Goal: Information Seeking & Learning: Learn about a topic

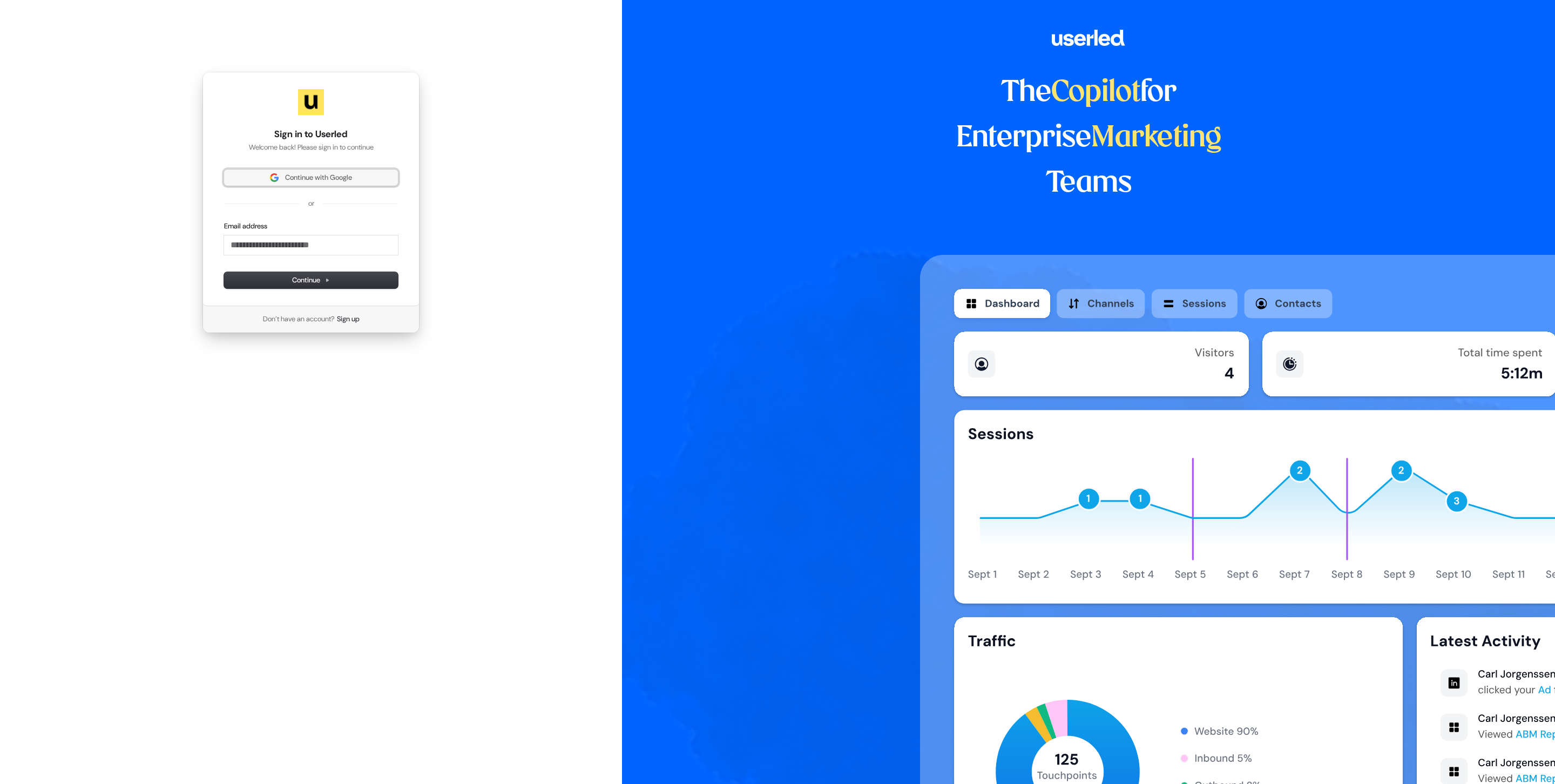
click at [313, 182] on span "Continue with Google" at bounding box center [318, 177] width 67 height 10
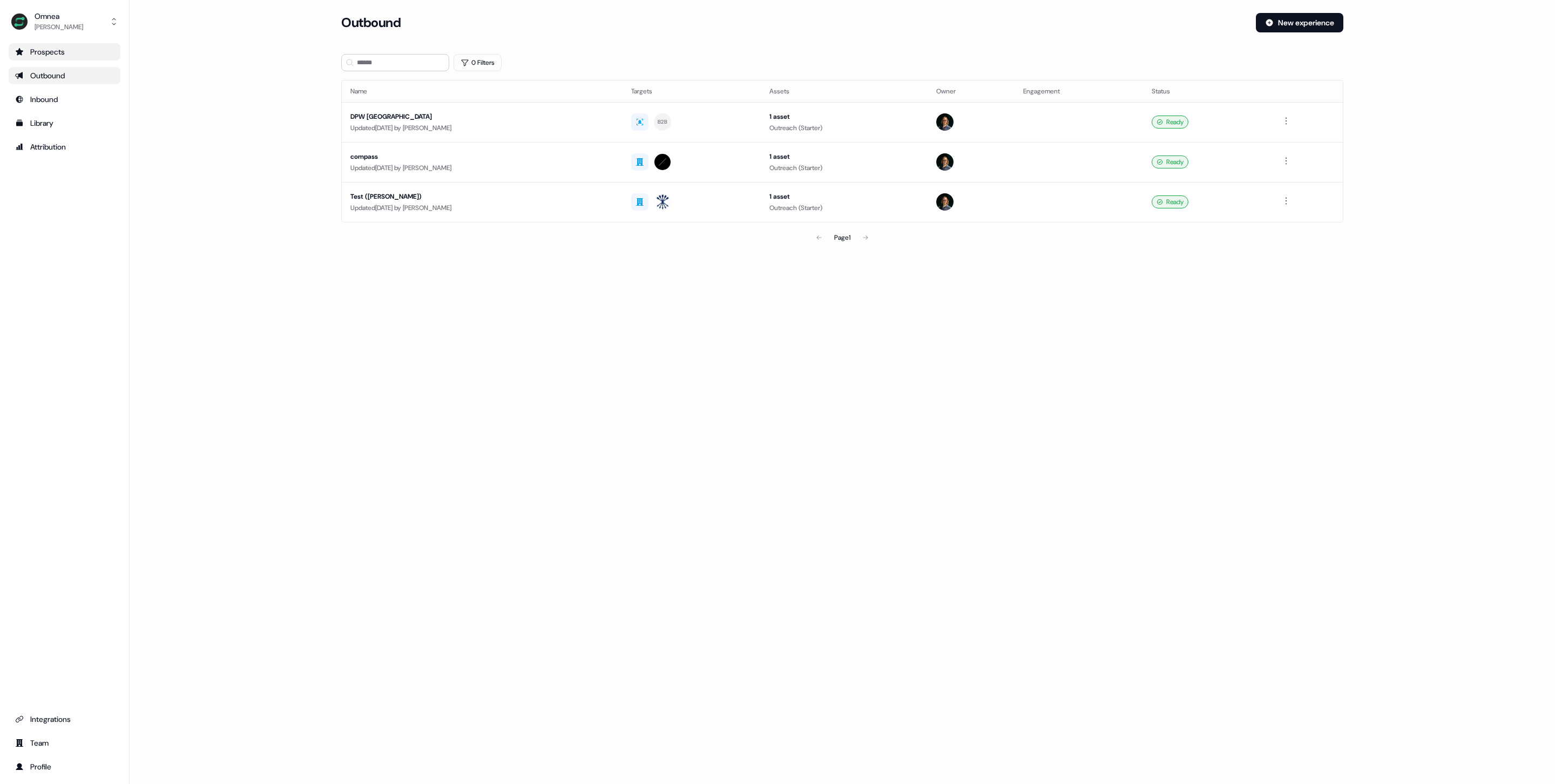
click at [66, 48] on div "Prospects" at bounding box center [65, 52] width 99 height 11
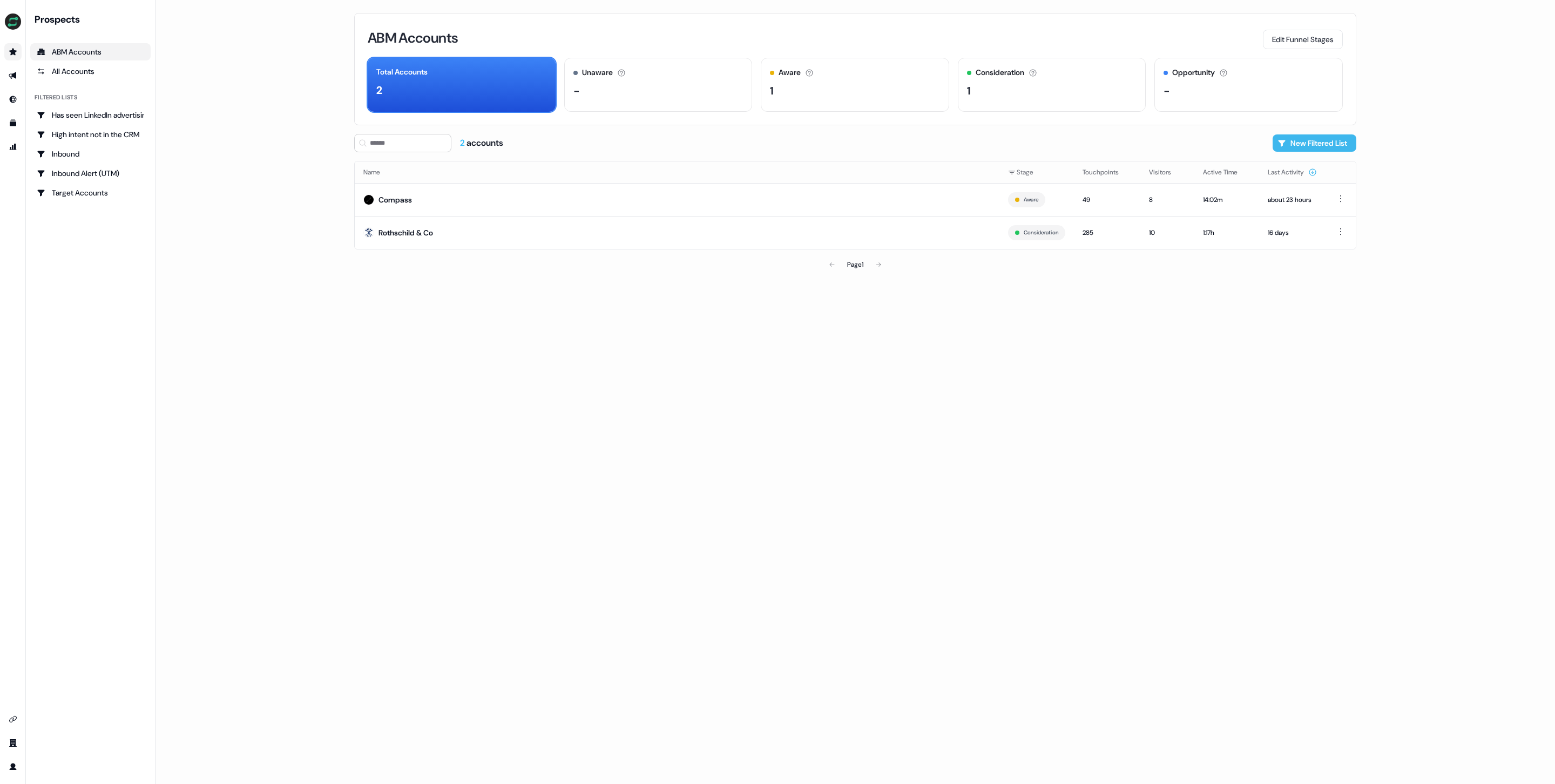
click at [1297, 143] on button "New Filtered List" at bounding box center [1314, 143] width 84 height 18
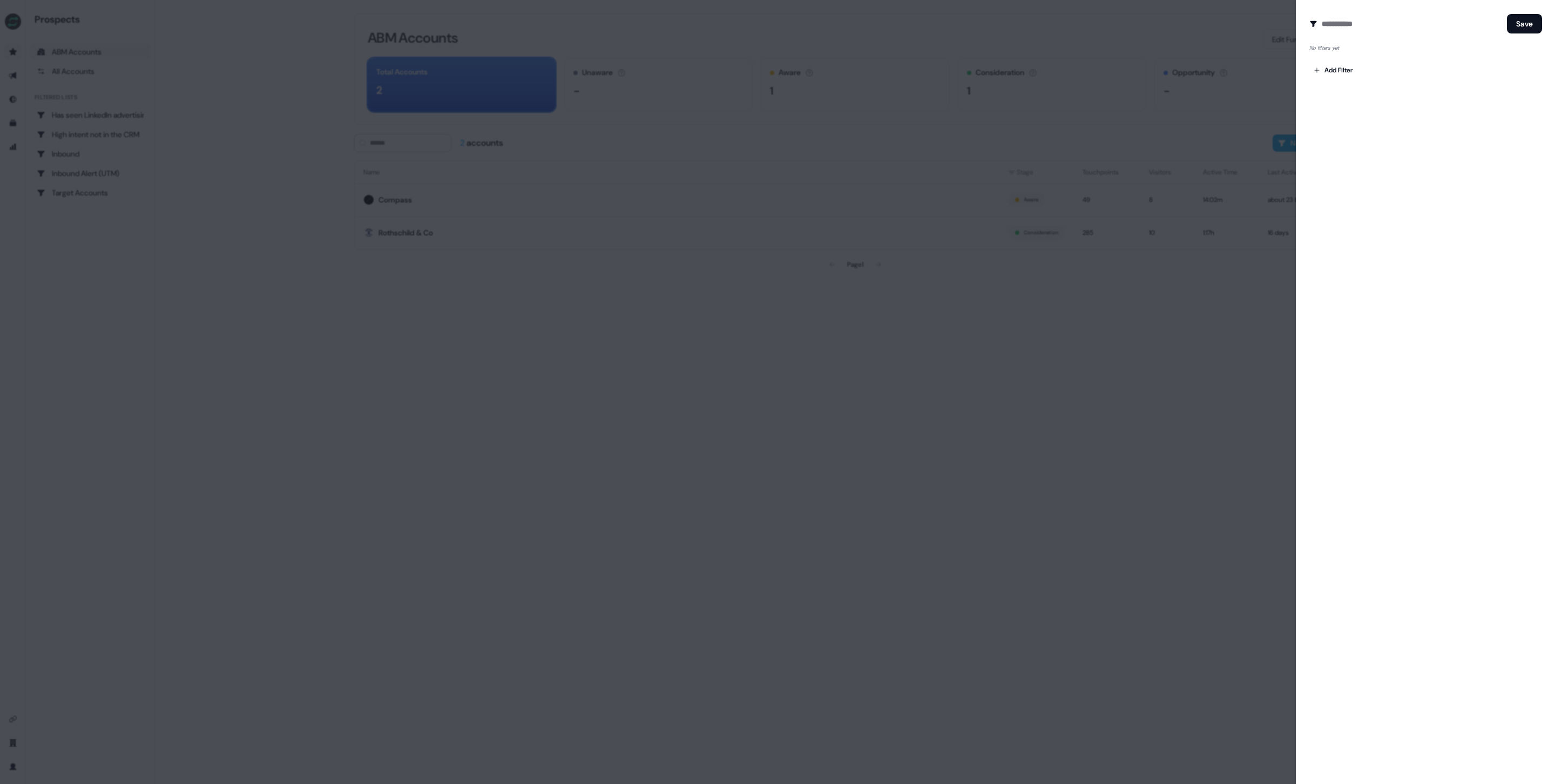
drag, startPoint x: 1014, startPoint y: 307, endPoint x: 1005, endPoint y: 303, distance: 9.8
click at [1014, 307] on div at bounding box center [778, 392] width 1555 height 784
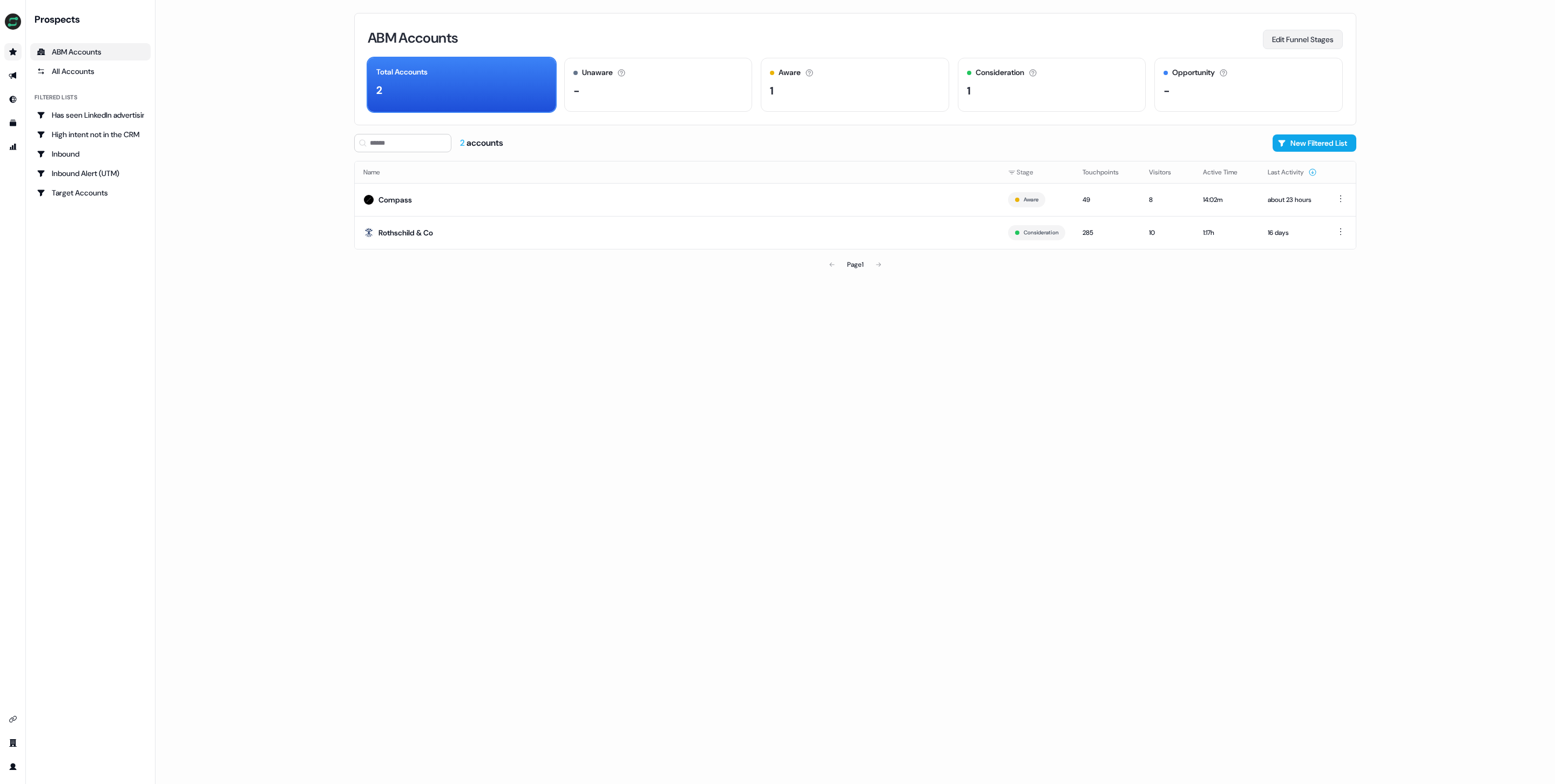
click at [1283, 40] on button "Edit Funnel Stages" at bounding box center [1303, 39] width 80 height 19
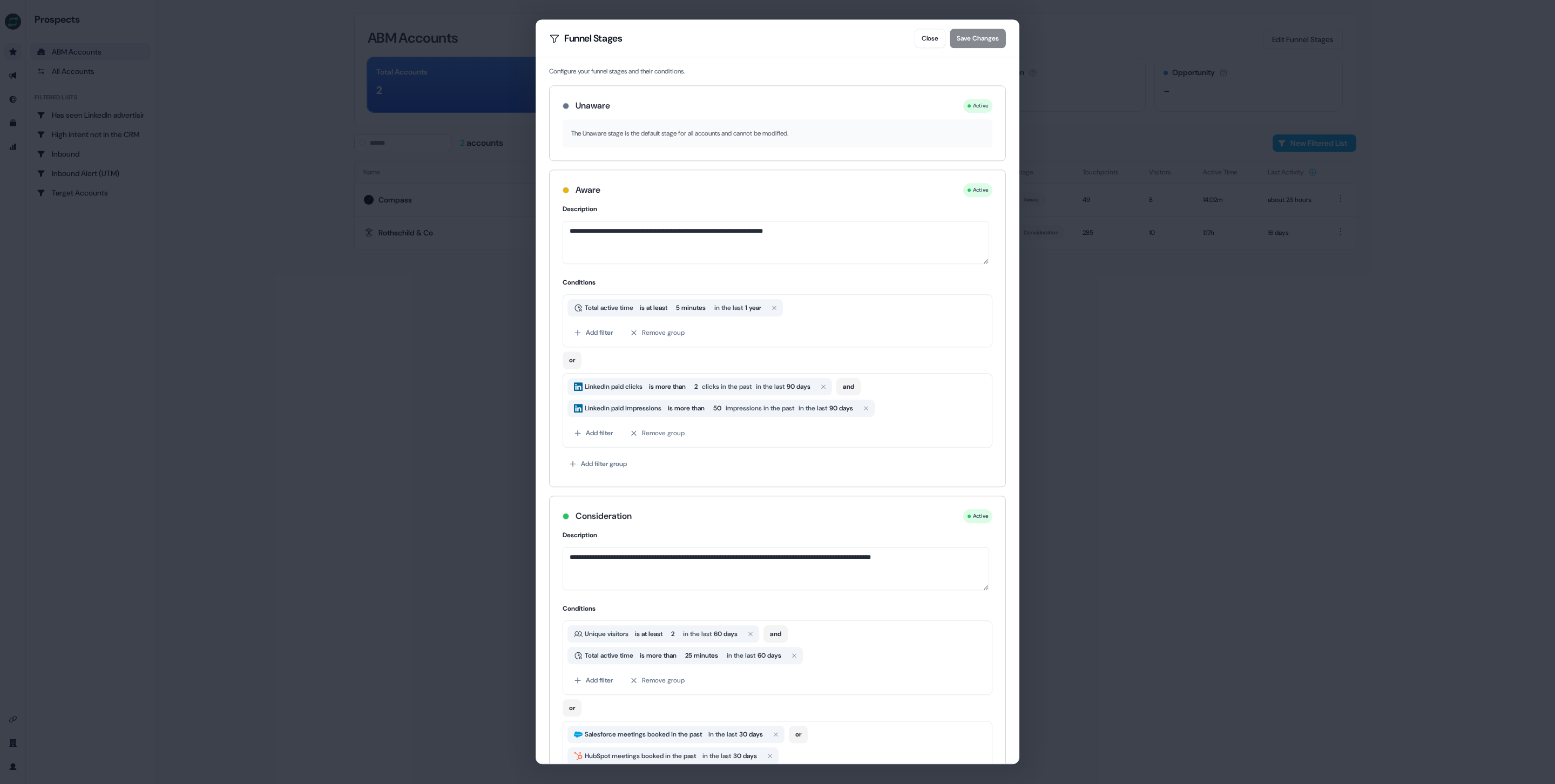
drag, startPoint x: 184, startPoint y: 179, endPoint x: 177, endPoint y: 185, distance: 9.2
click at [184, 180] on div "**********" at bounding box center [778, 392] width 1555 height 784
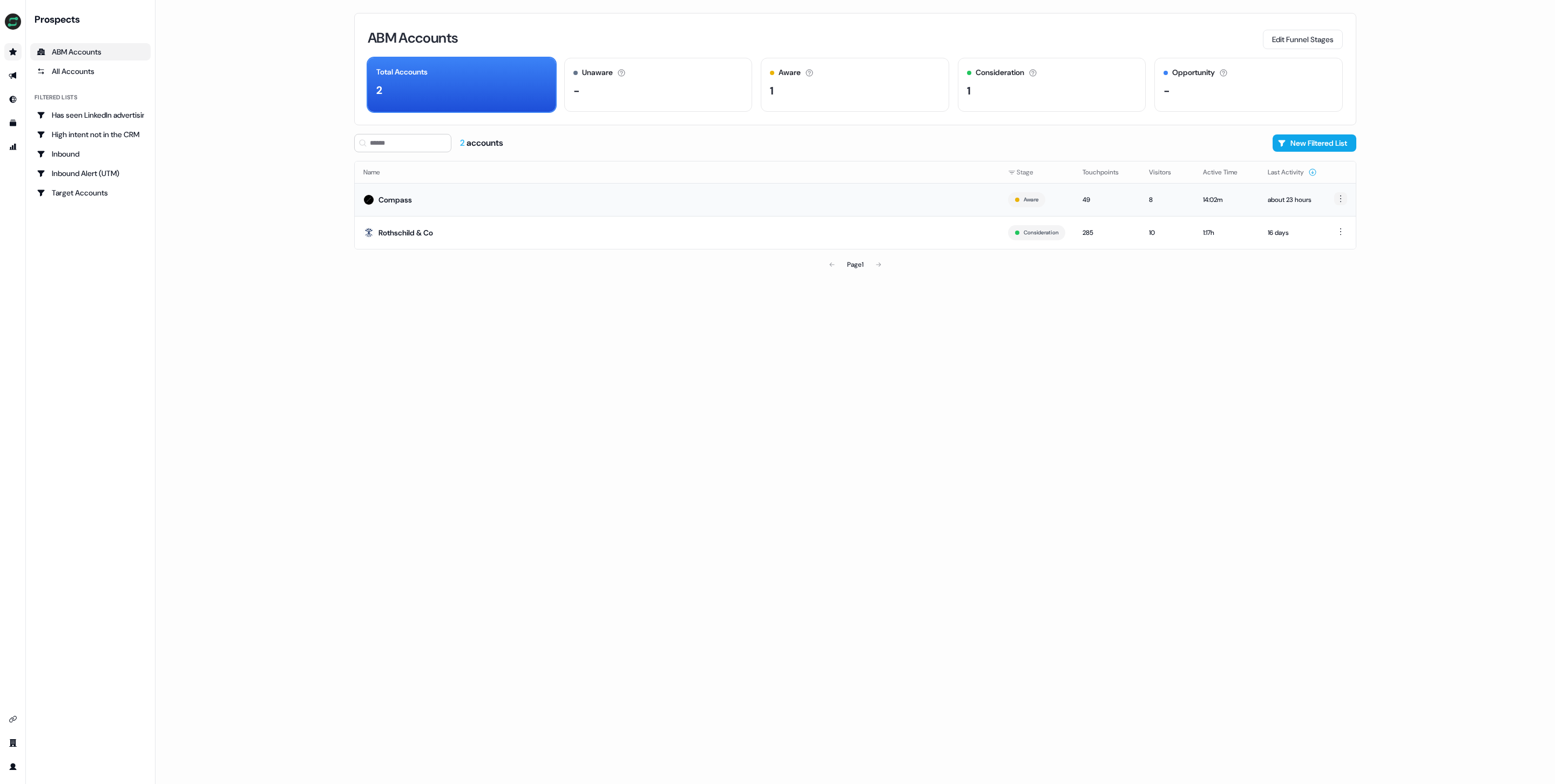
click at [1343, 193] on html "For the best experience switch devices to a bigger screen. Go to [DOMAIN_NAME] …" at bounding box center [778, 392] width 1555 height 784
drag, startPoint x: 1414, startPoint y: 167, endPoint x: 1324, endPoint y: 212, distance: 100.6
click at [1409, 170] on html "For the best experience switch devices to a bigger screen. Go to [DOMAIN_NAME] …" at bounding box center [778, 392] width 1555 height 784
click at [1292, 197] on div "about 23 hours" at bounding box center [1292, 200] width 49 height 11
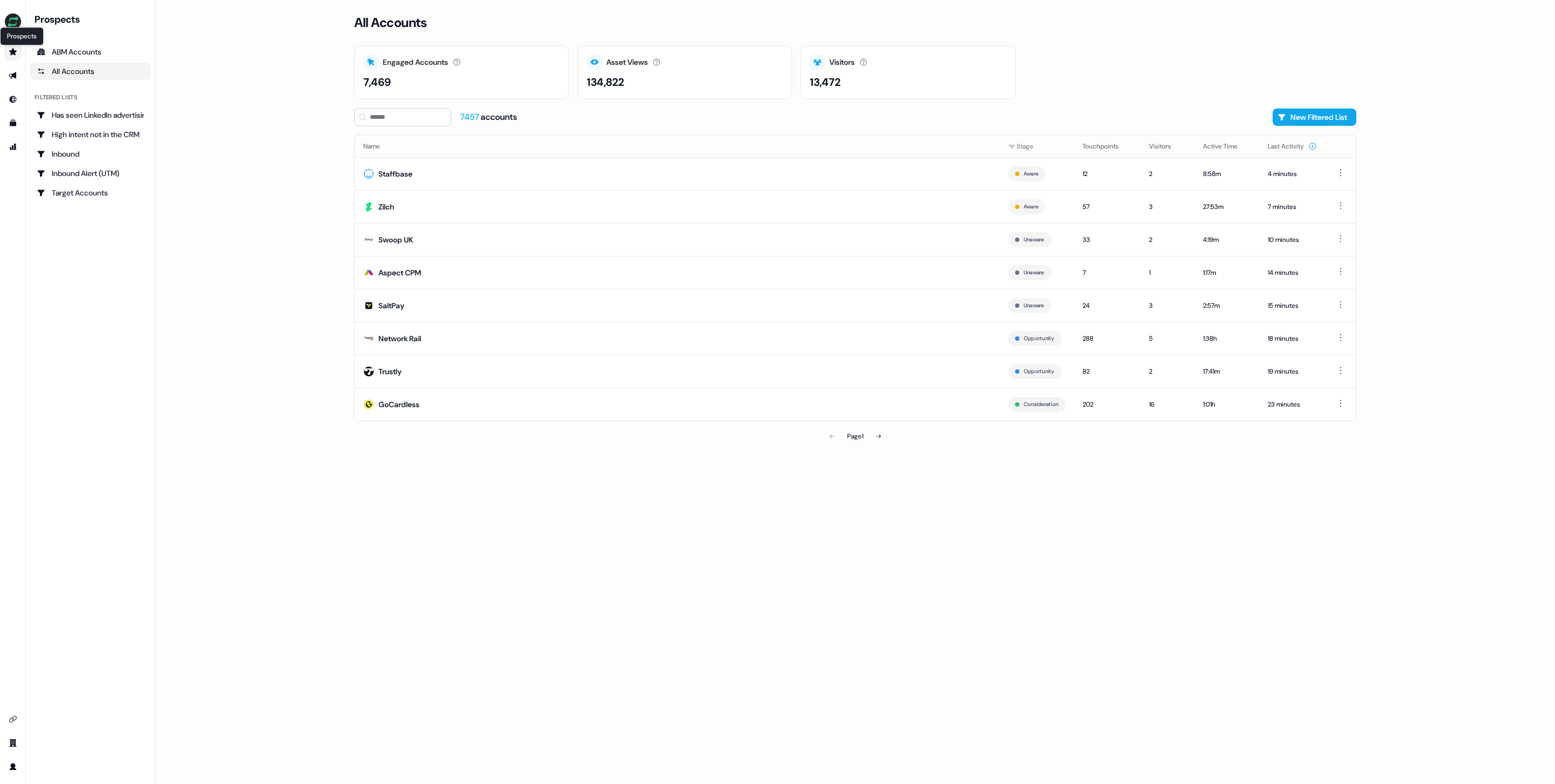
click at [14, 49] on icon "Go to prospects" at bounding box center [13, 52] width 8 height 8
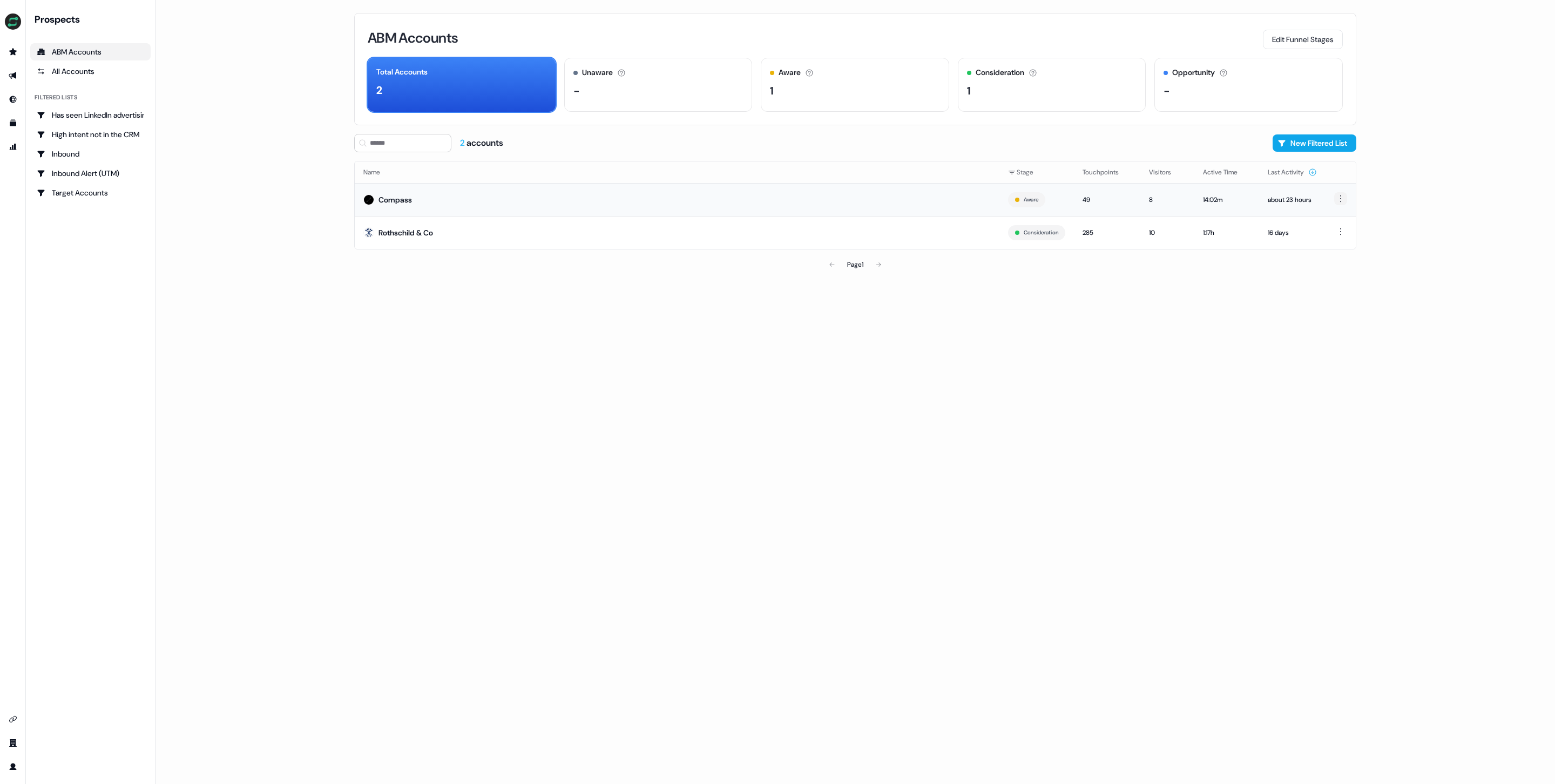
click at [1346, 202] on html "For the best experience switch devices to a bigger screen. Go to [DOMAIN_NAME] …" at bounding box center [778, 392] width 1555 height 784
drag, startPoint x: 1404, startPoint y: 183, endPoint x: 1308, endPoint y: 147, distance: 102.5
click at [1396, 181] on html "For the best experience switch devices to a bigger screen. Go to [DOMAIN_NAME] …" at bounding box center [778, 392] width 1555 height 784
click at [1301, 142] on button "New Filtered List" at bounding box center [1314, 143] width 84 height 18
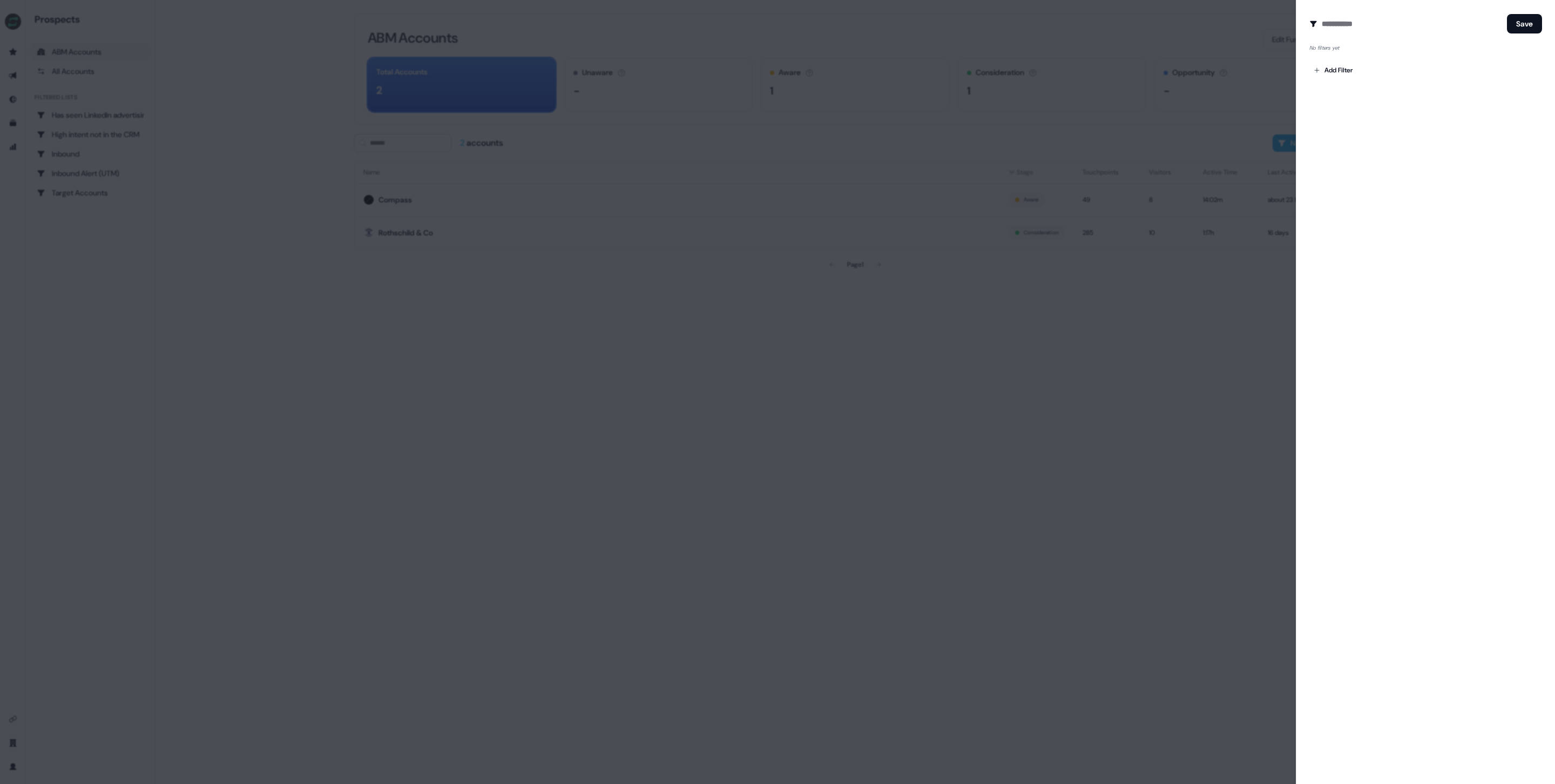
drag, startPoint x: 818, startPoint y: 460, endPoint x: 802, endPoint y: 453, distance: 17.5
click at [816, 459] on div at bounding box center [778, 392] width 1555 height 784
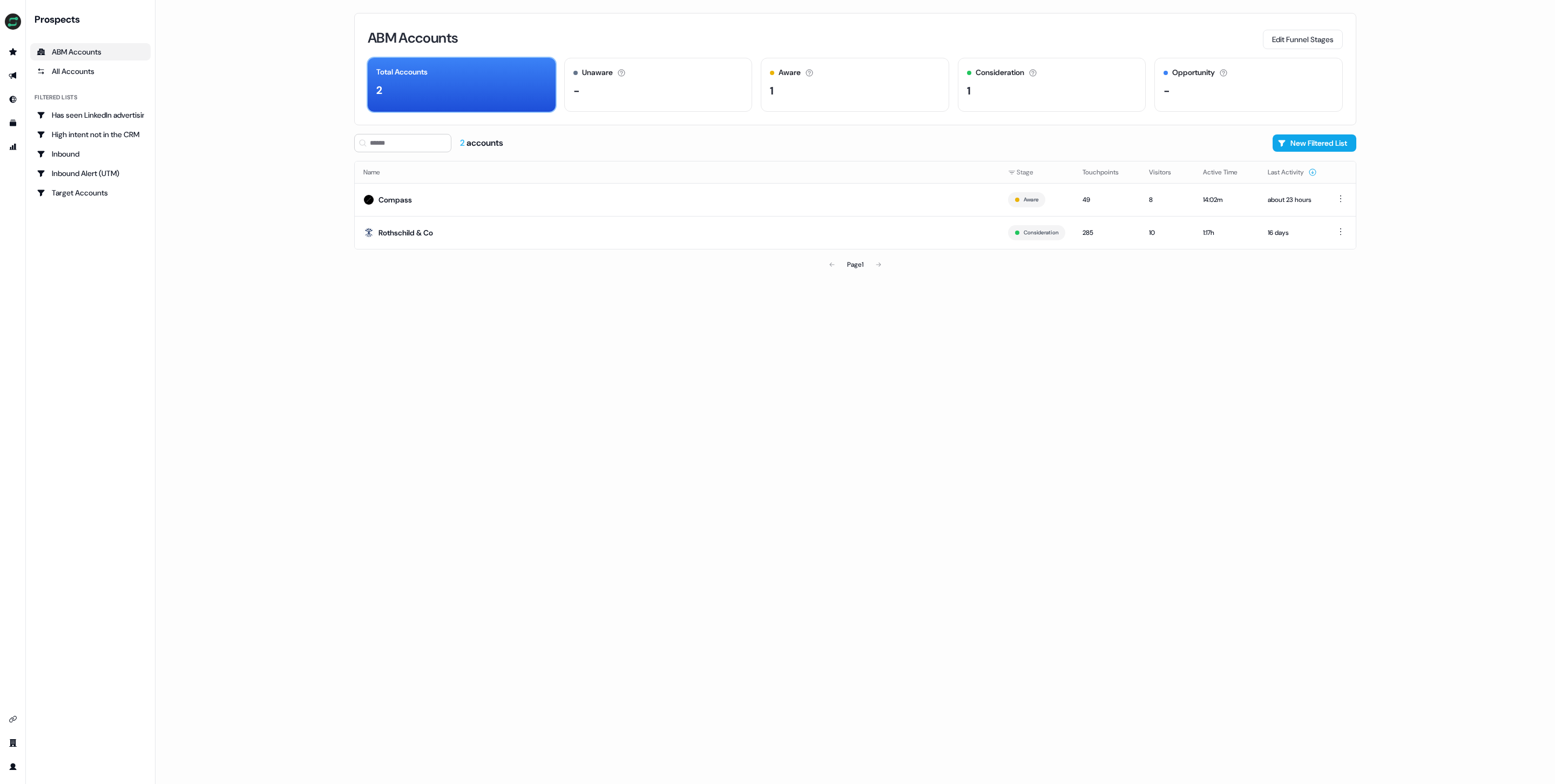
click at [406, 72] on div "Total Accounts" at bounding box center [401, 72] width 51 height 11
click at [647, 72] on div "Unaware The default stage all accounts start in." at bounding box center [659, 72] width 170 height 11
click at [359, 77] on div "ABM Accounts Edit Funnel Stages Total Accounts 2 Unaware The default stage all …" at bounding box center [855, 69] width 1002 height 112
click at [7, 124] on link "Go to templates" at bounding box center [13, 123] width 18 height 18
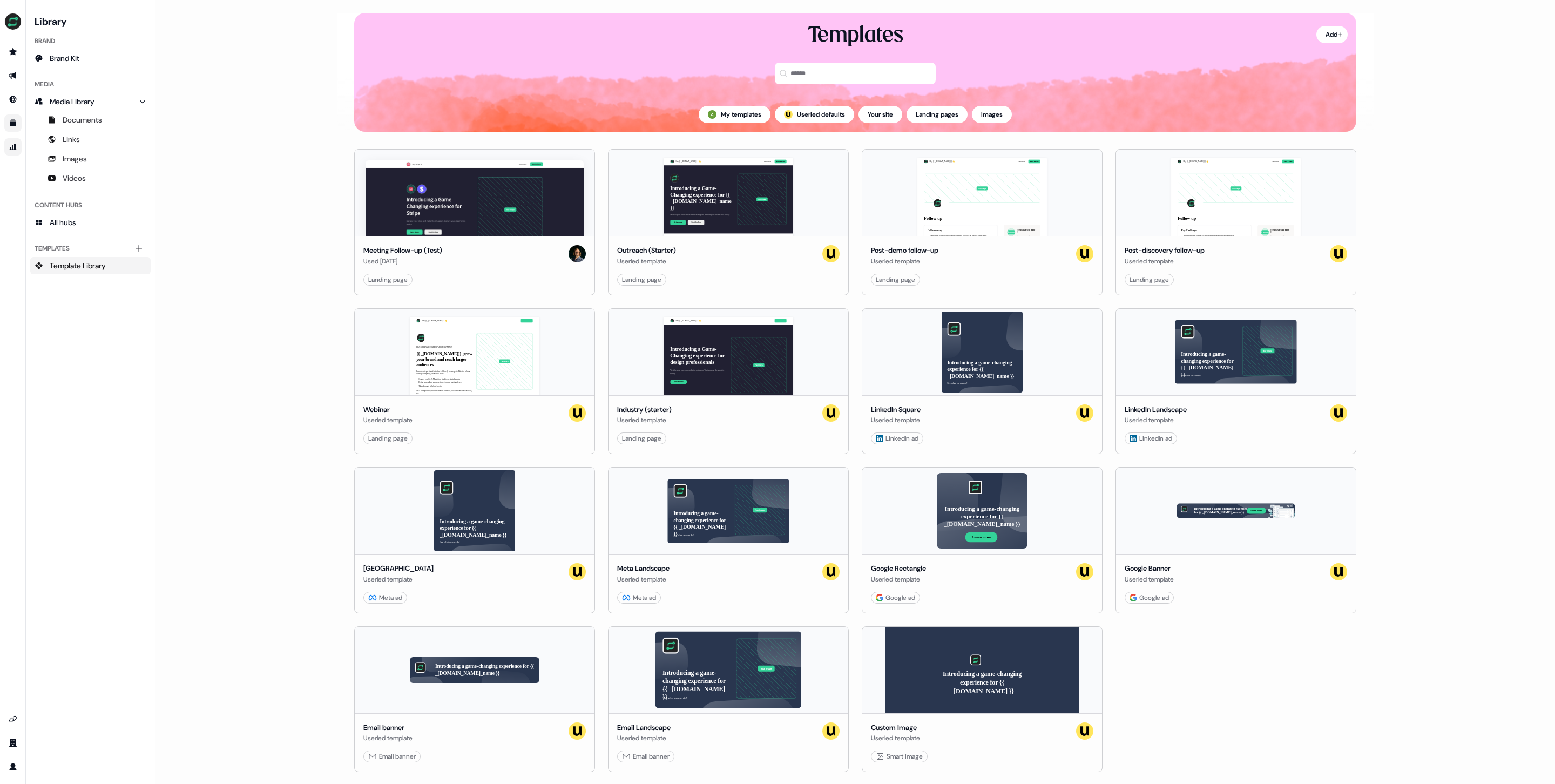
click at [10, 144] on link "Go to attribution" at bounding box center [13, 147] width 18 height 18
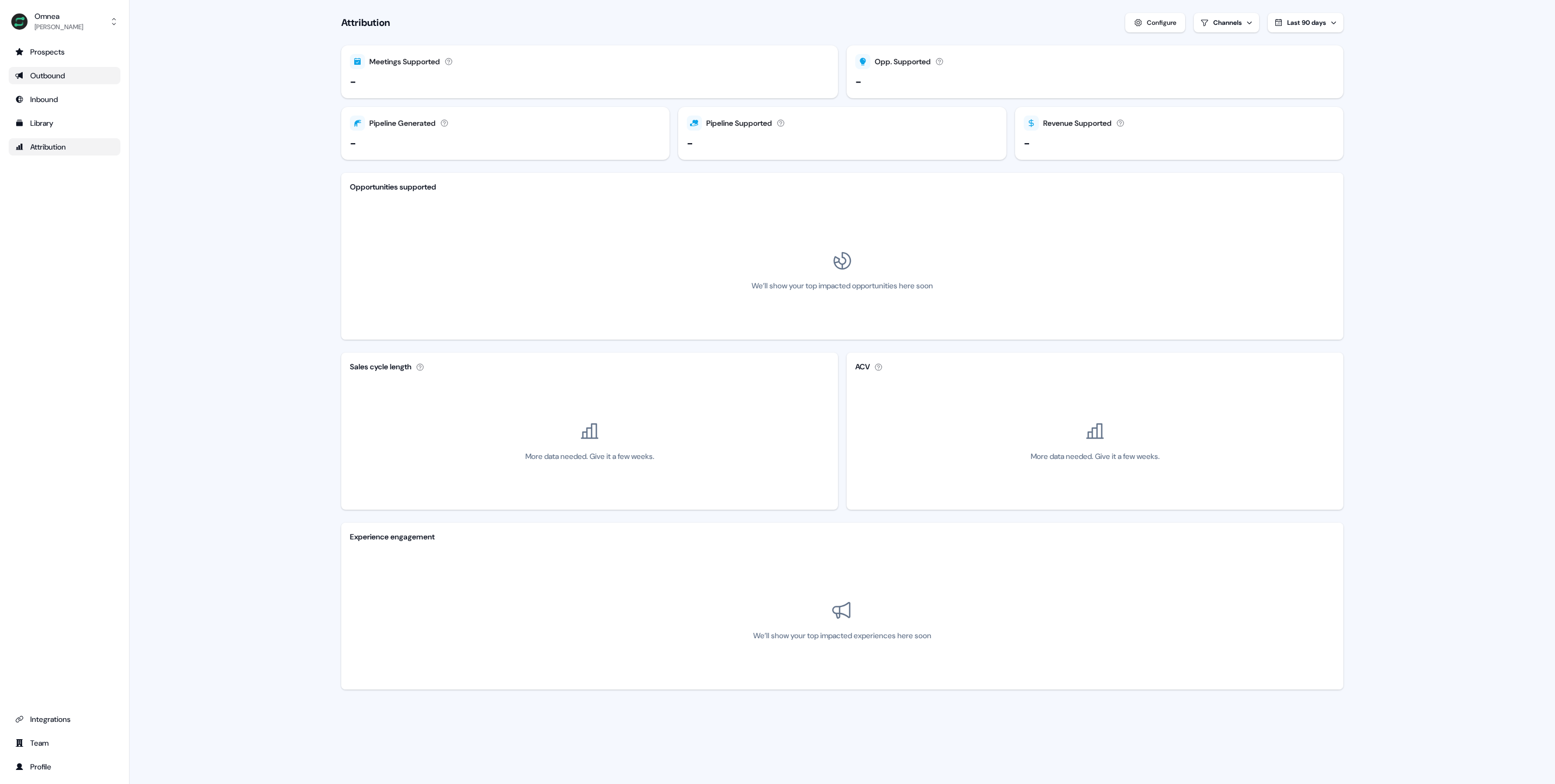
click at [63, 72] on div "Outbound" at bounding box center [65, 75] width 99 height 11
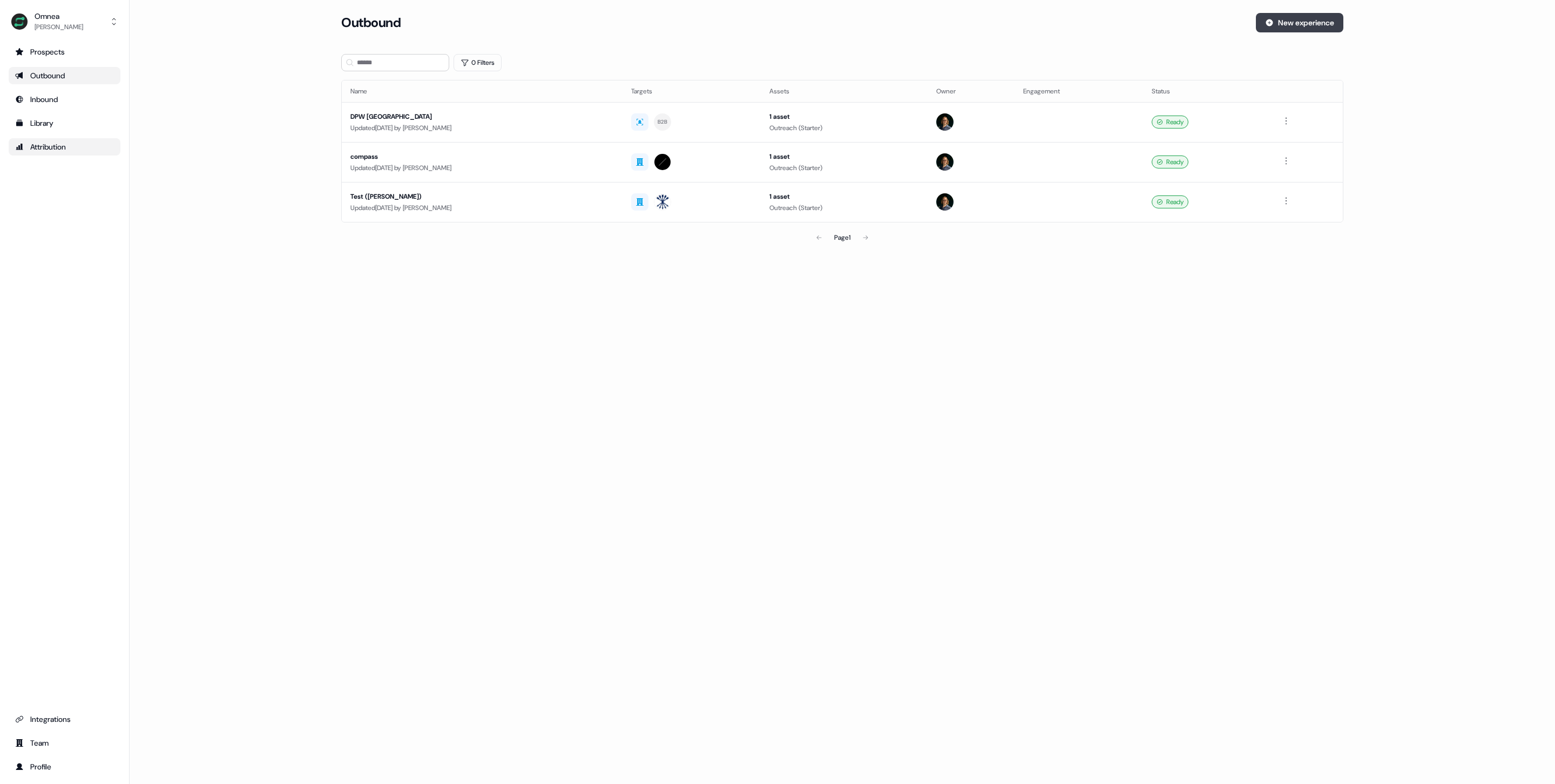
click at [1306, 19] on button "New experience" at bounding box center [1299, 22] width 88 height 19
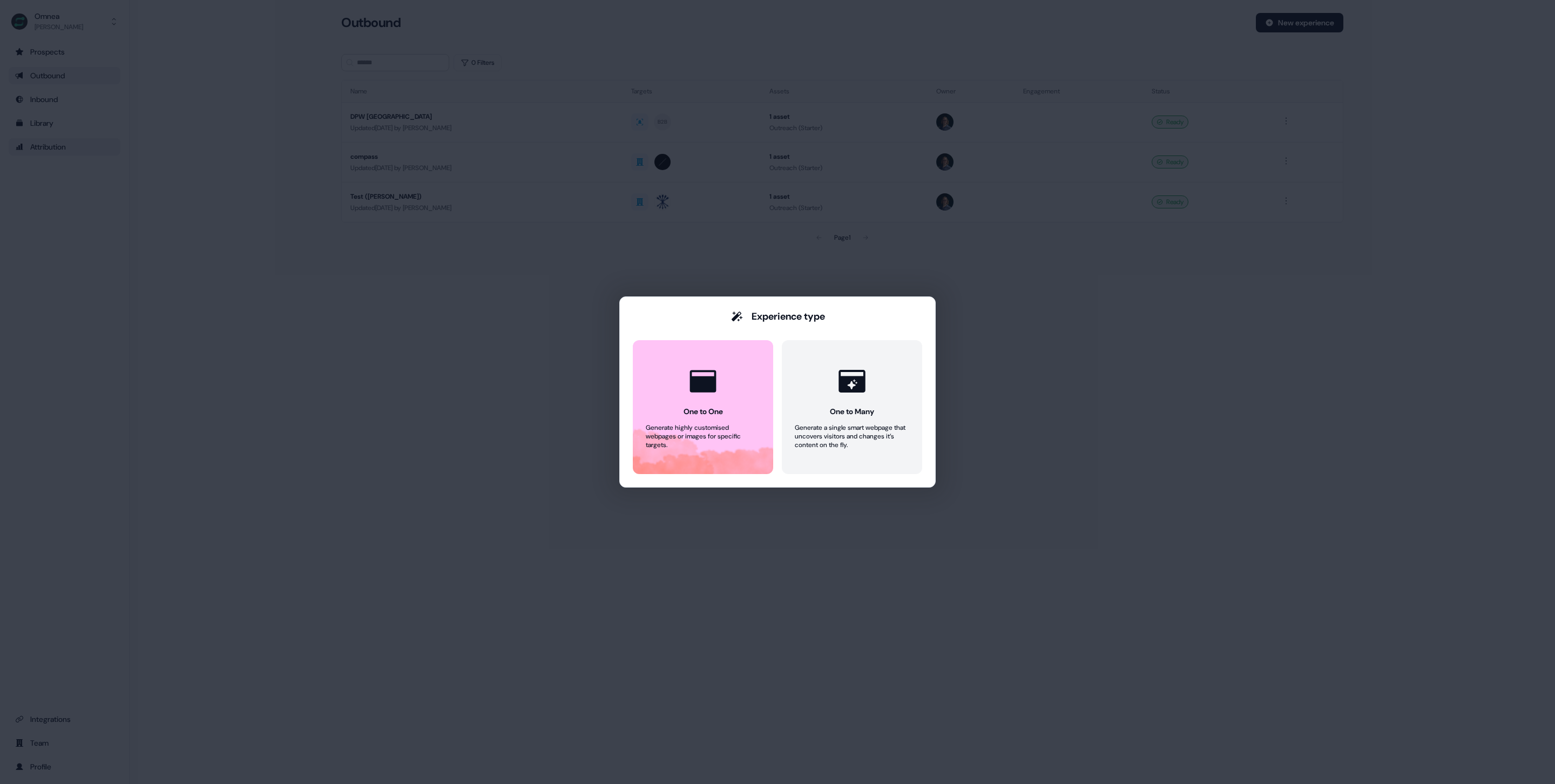
click at [296, 278] on div "Experience type One to One Generate highly customised webpages or images for sp…" at bounding box center [778, 392] width 1555 height 784
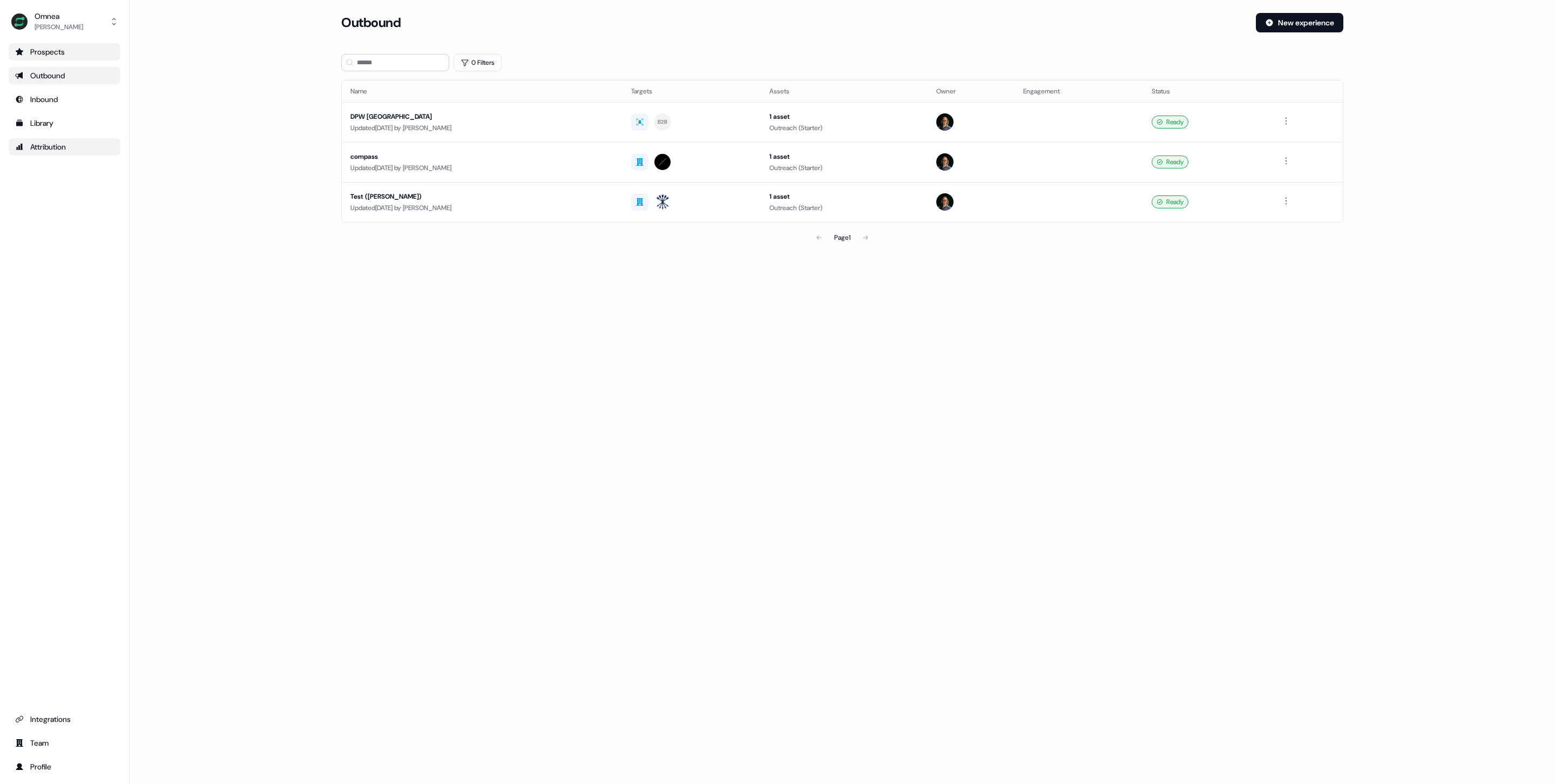
click at [69, 55] on div "Prospects" at bounding box center [65, 52] width 99 height 11
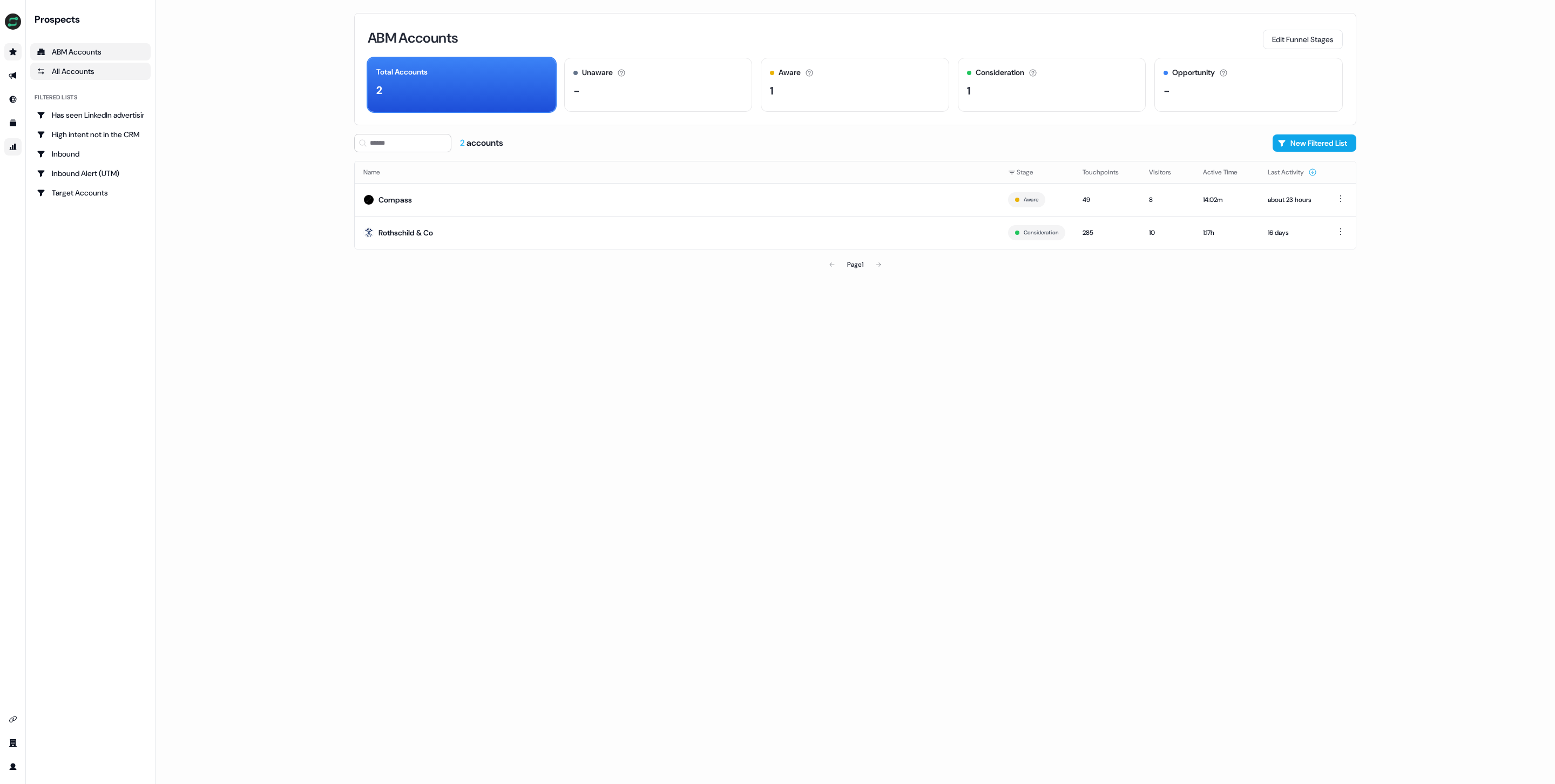
click at [61, 64] on link "All Accounts" at bounding box center [90, 71] width 120 height 18
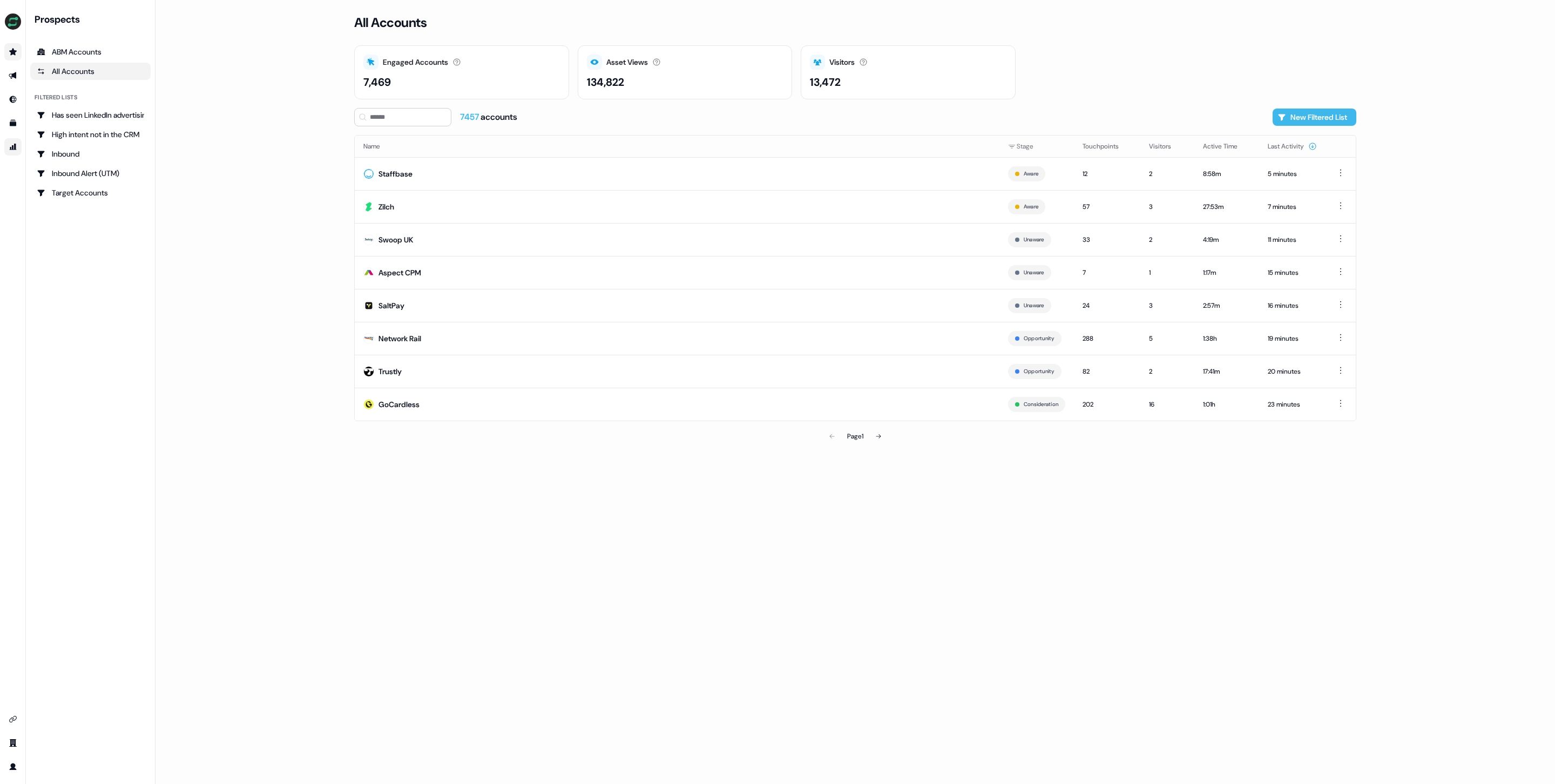
click at [1330, 120] on button "New Filtered List" at bounding box center [1314, 117] width 84 height 18
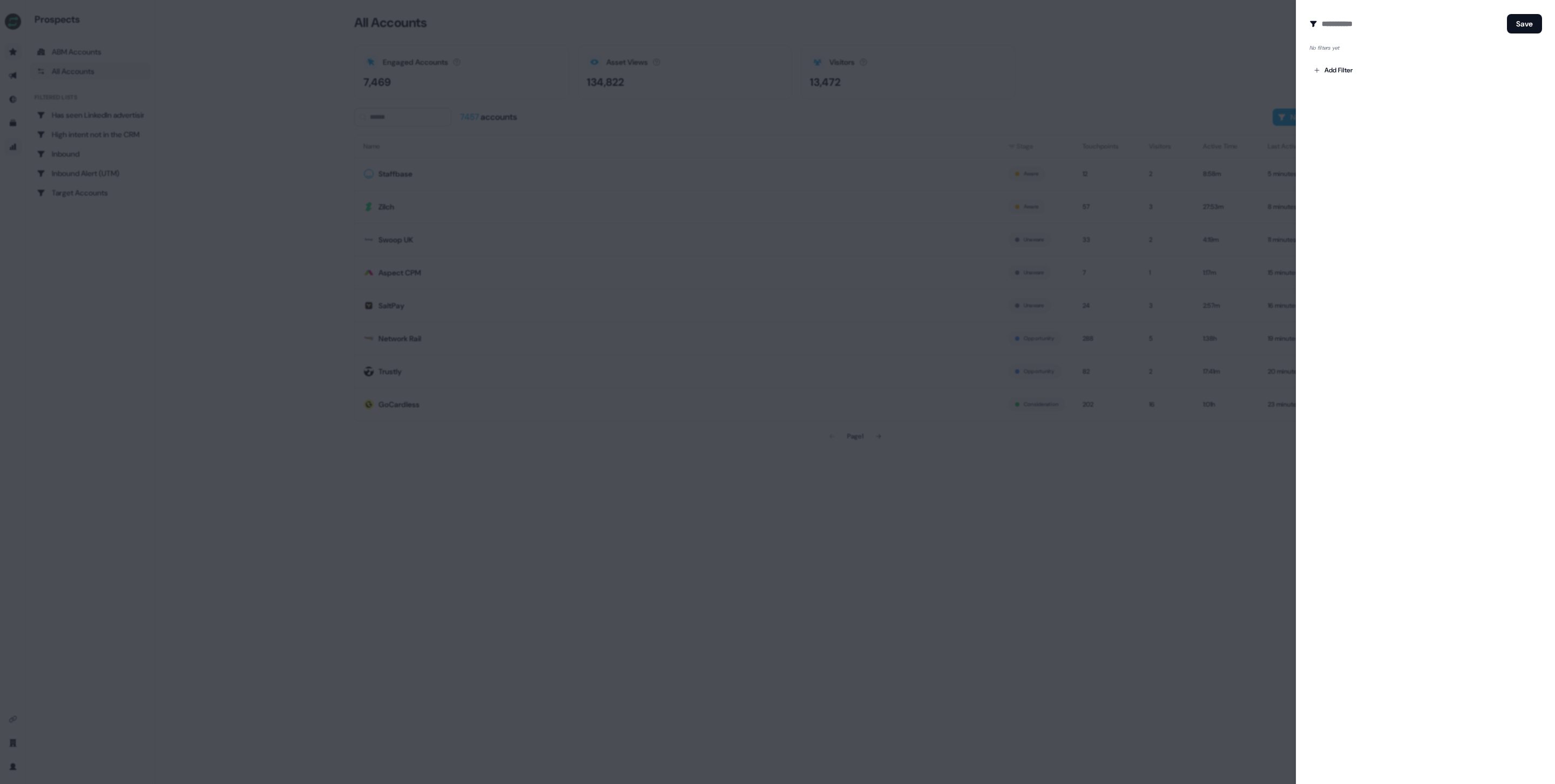
drag, startPoint x: 1095, startPoint y: 57, endPoint x: 1110, endPoint y: 56, distance: 15.0
click at [1096, 57] on div at bounding box center [778, 392] width 1555 height 784
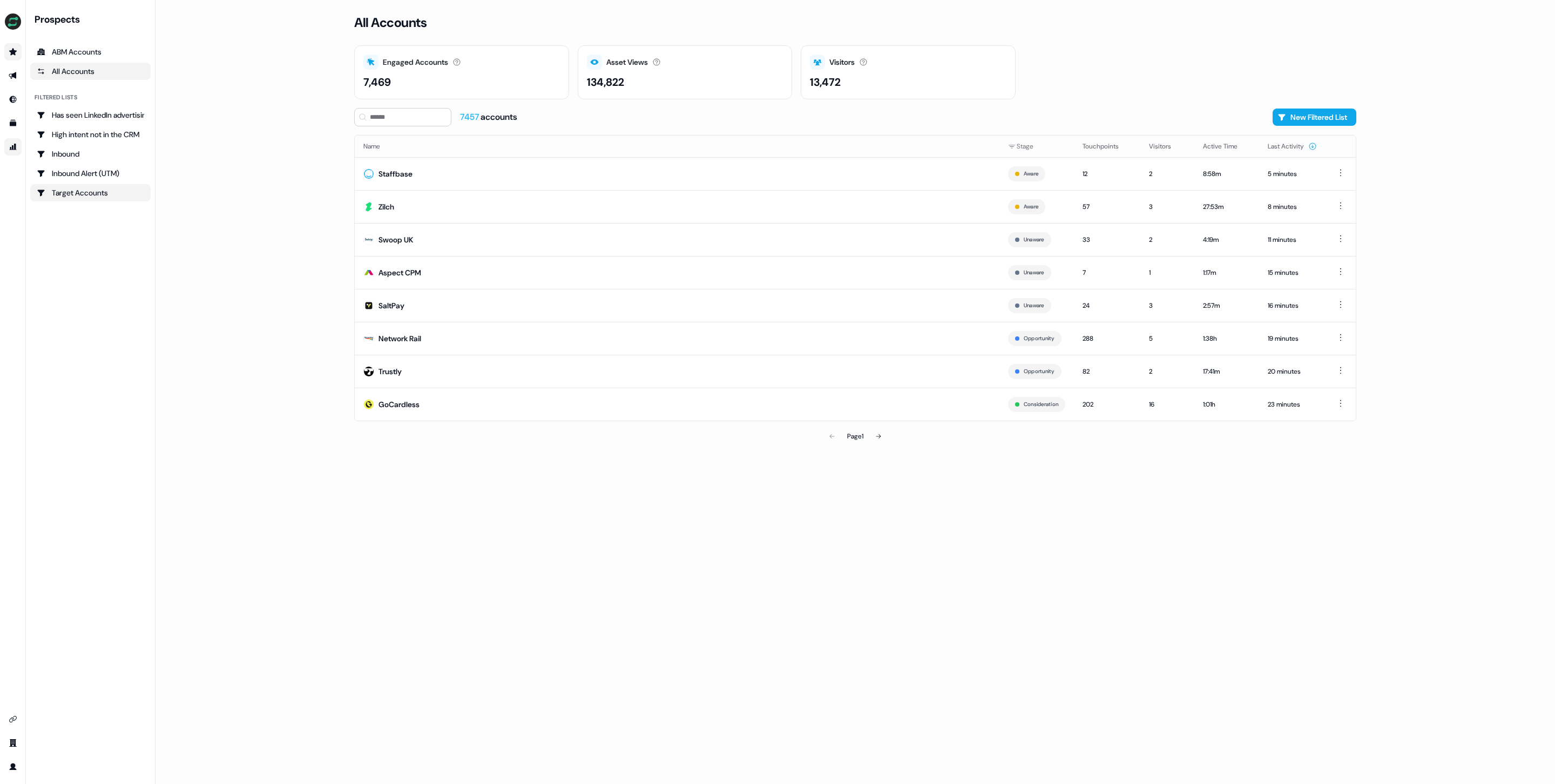
click at [77, 190] on div "Target Accounts" at bounding box center [91, 193] width 107 height 11
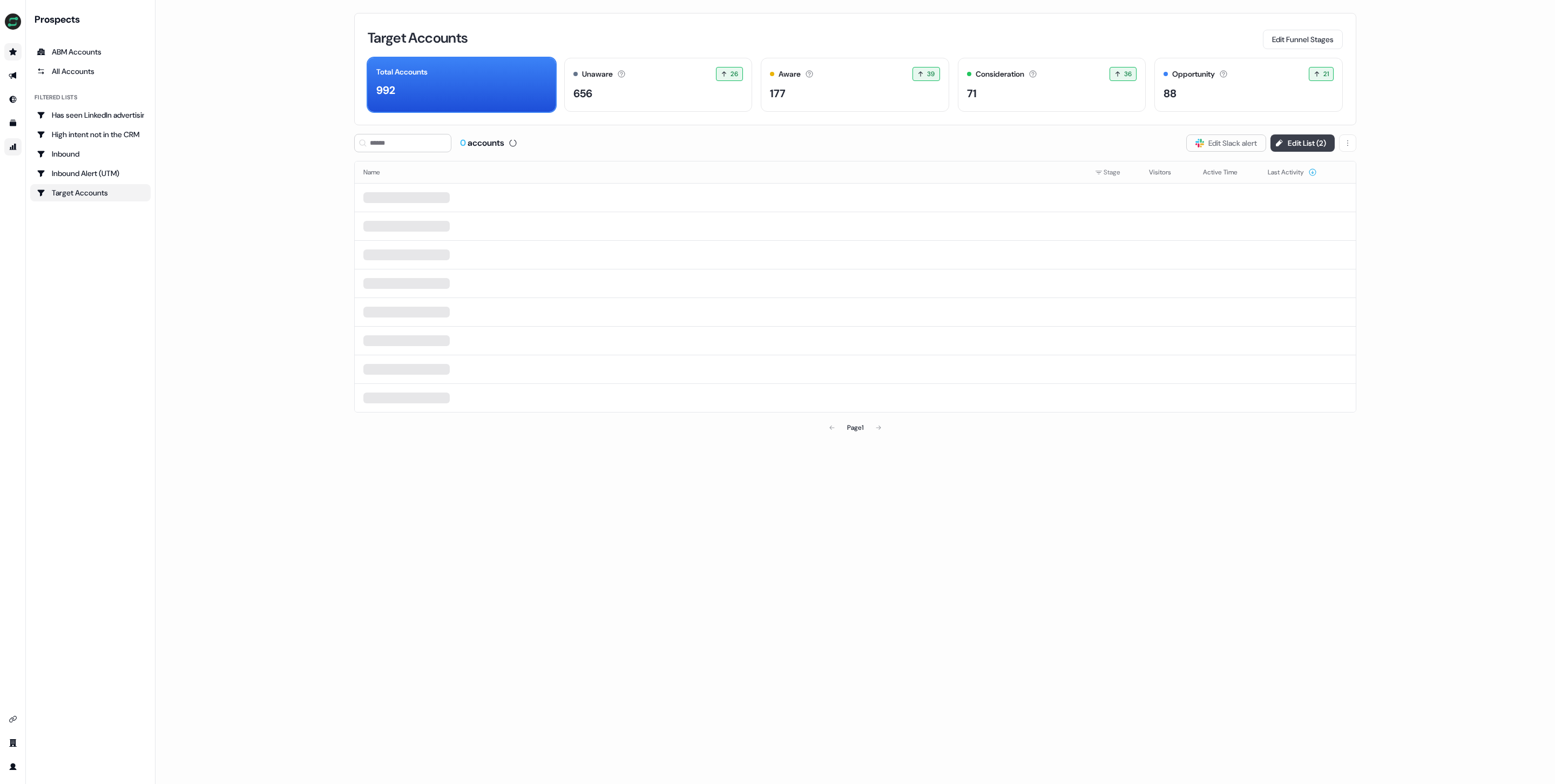
click at [1295, 139] on button "Edit List ( 2 )" at bounding box center [1303, 143] width 64 height 18
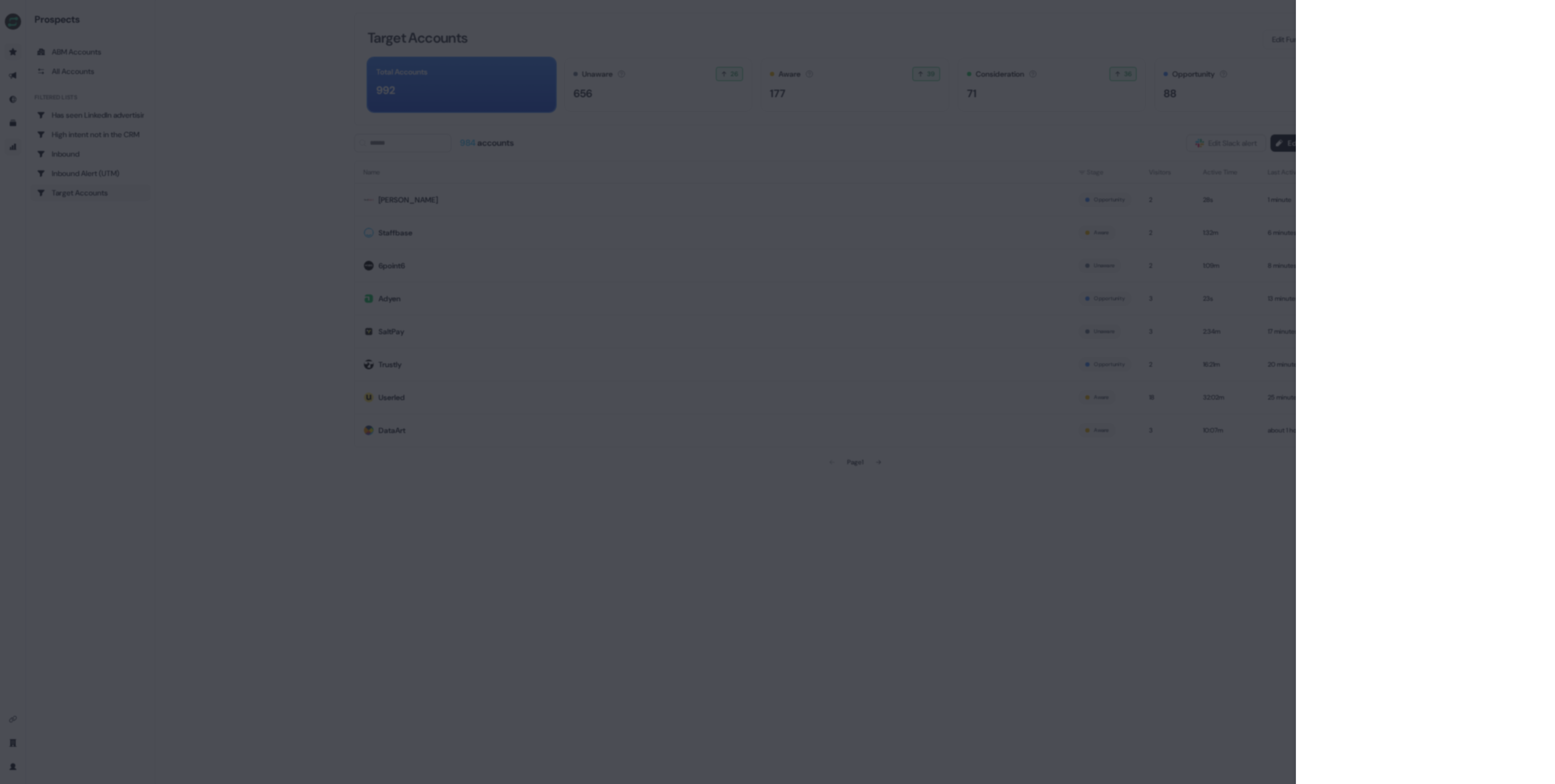
drag, startPoint x: 250, startPoint y: 212, endPoint x: 257, endPoint y: 217, distance: 8.6
click at [250, 212] on div at bounding box center [778, 392] width 1555 height 784
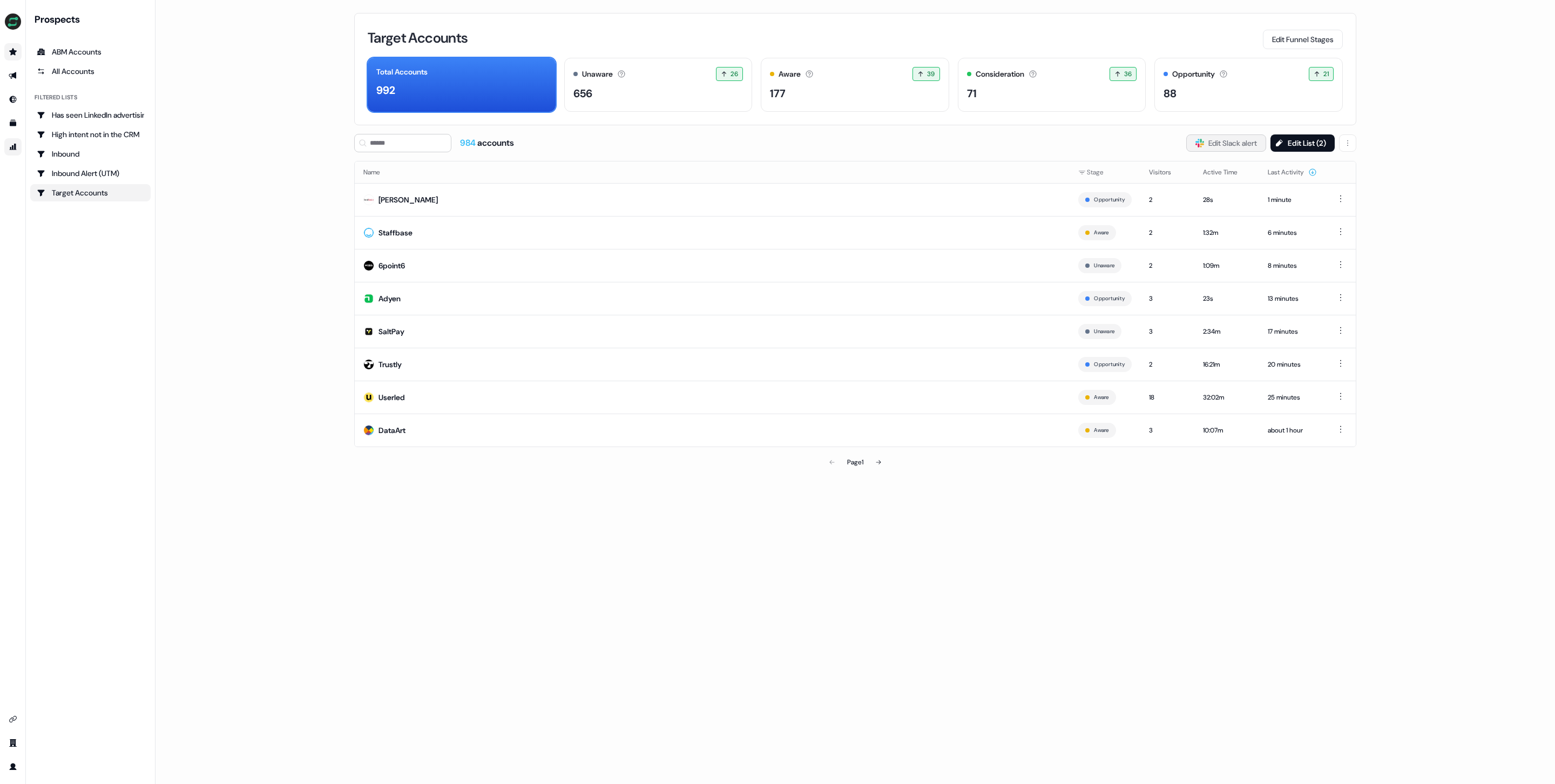
click at [1237, 147] on button "Slack Logo SVG Edit Slack alert" at bounding box center [1226, 143] width 80 height 18
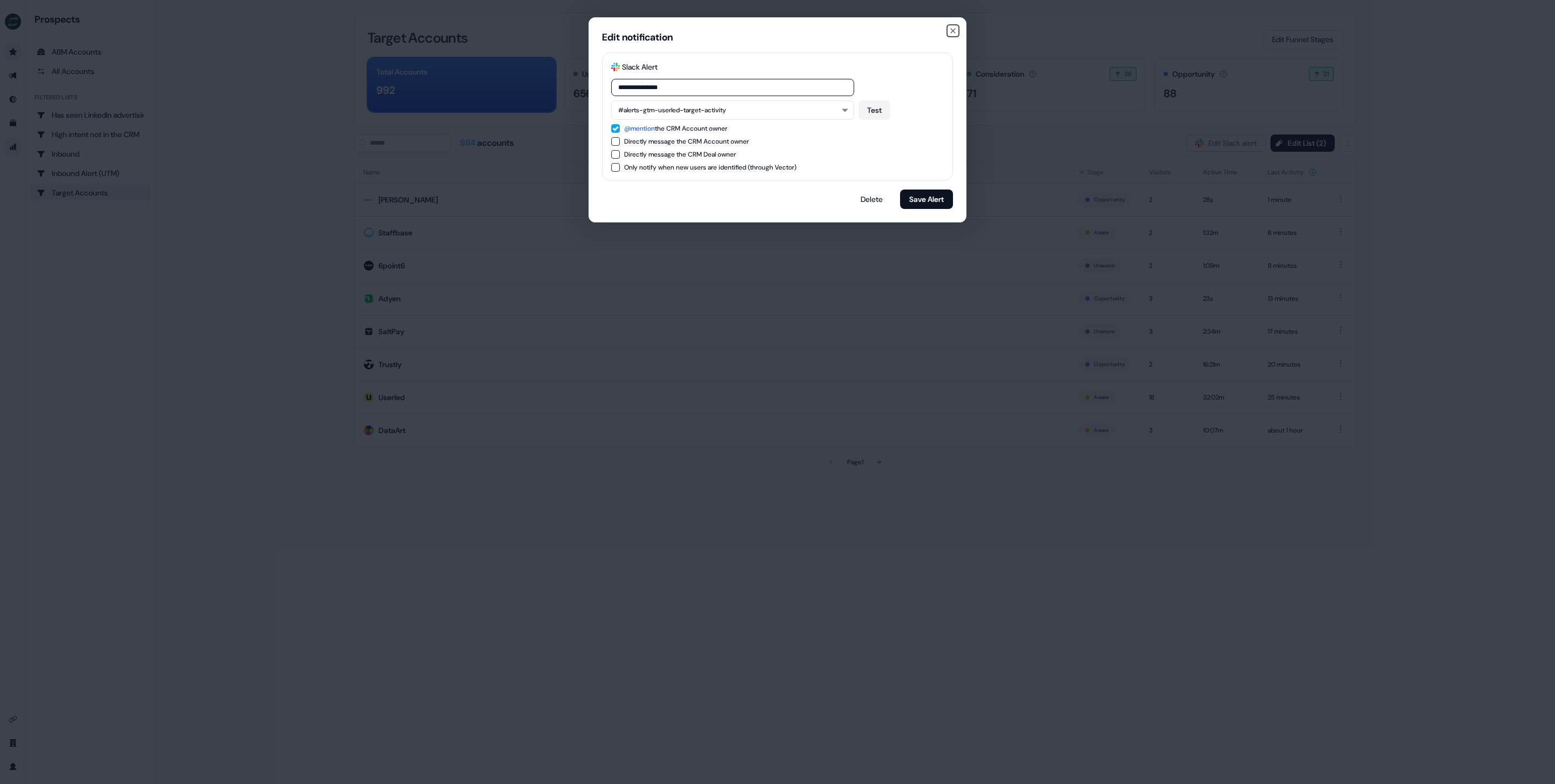
drag, startPoint x: 953, startPoint y: 32, endPoint x: 947, endPoint y: 36, distance: 7.2
click at [953, 32] on icon "button" at bounding box center [953, 31] width 8 height 8
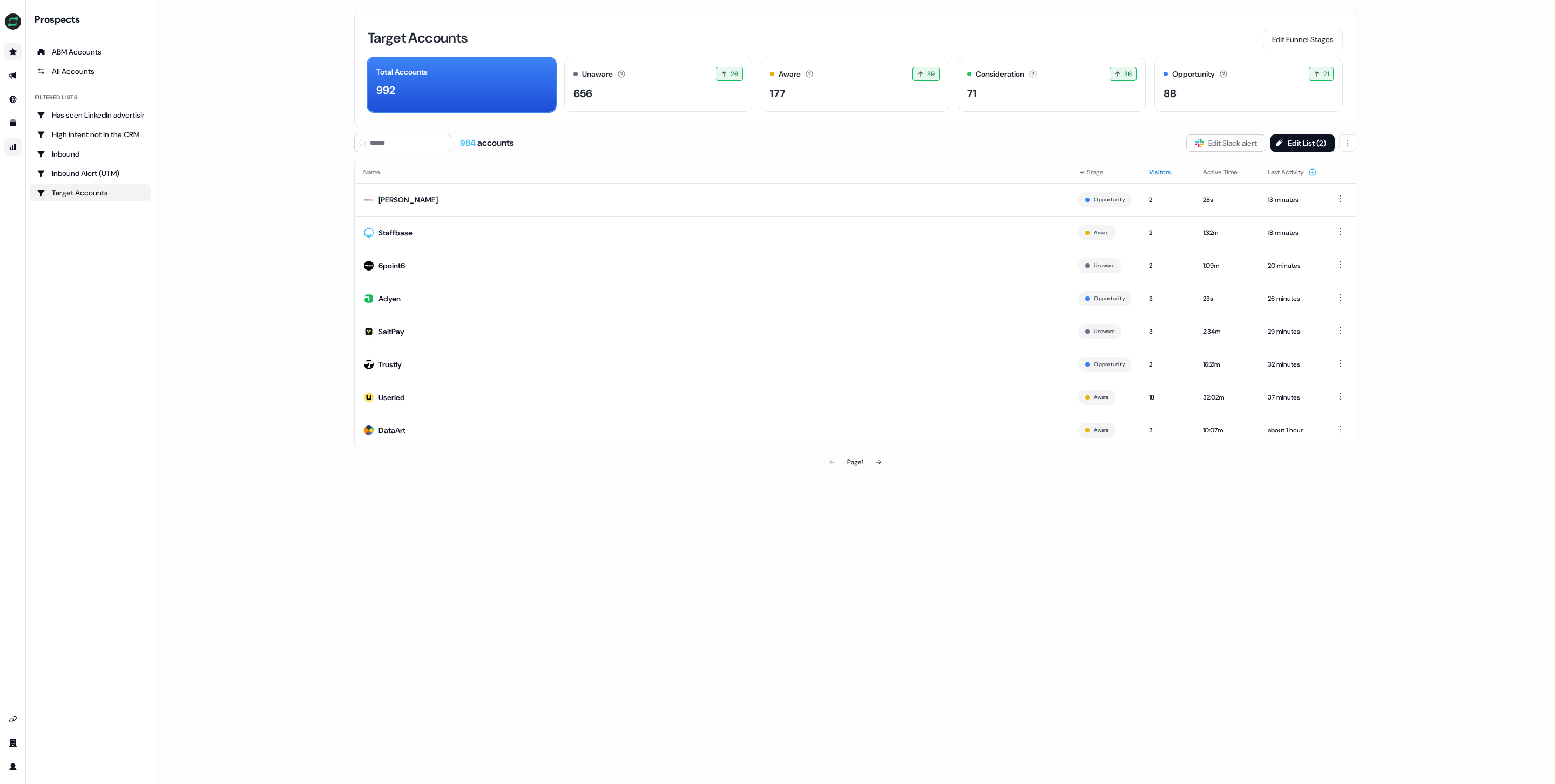
click at [1149, 168] on button "Visitors" at bounding box center [1166, 172] width 35 height 19
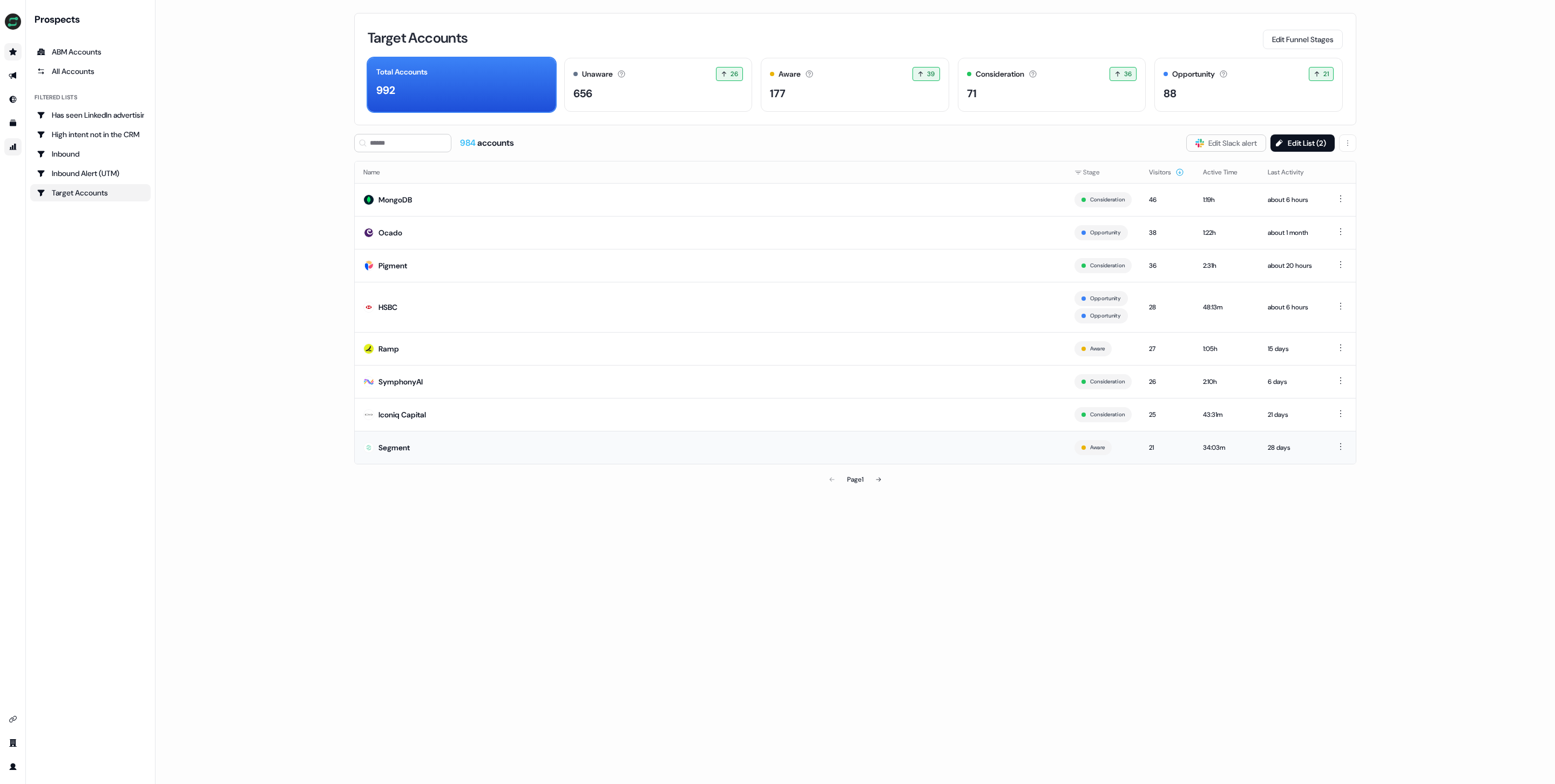
click at [390, 445] on div "Segment" at bounding box center [394, 448] width 31 height 11
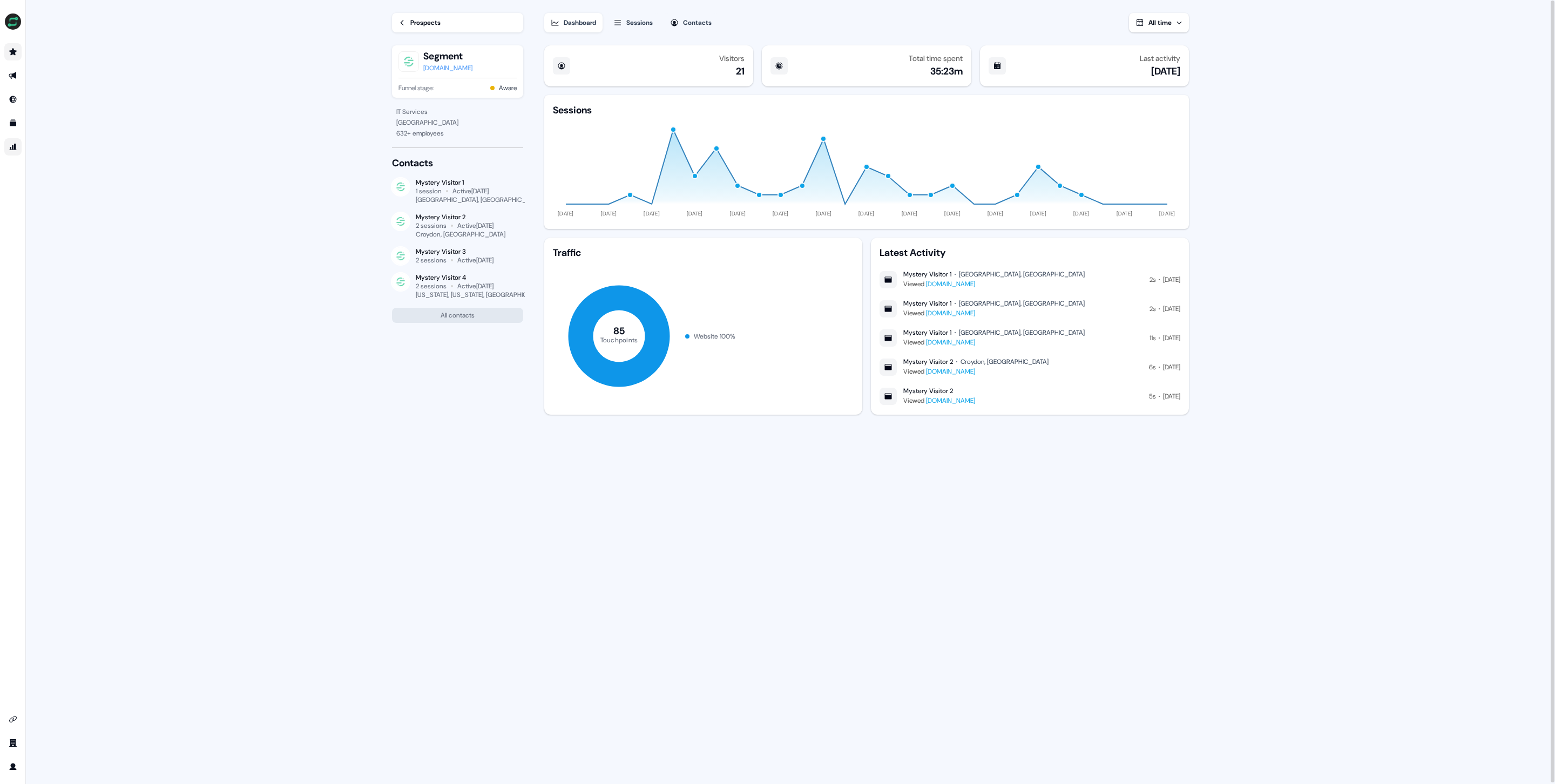
click at [434, 68] on div "[DOMAIN_NAME]" at bounding box center [447, 68] width 49 height 11
drag, startPoint x: 305, startPoint y: 120, endPoint x: 310, endPoint y: 120, distance: 5.0
click at [310, 120] on main "Loading... Prospects Segment [DOMAIN_NAME] Funnel stage: Aware IT Services [GEO…" at bounding box center [790, 392] width 1529 height 785
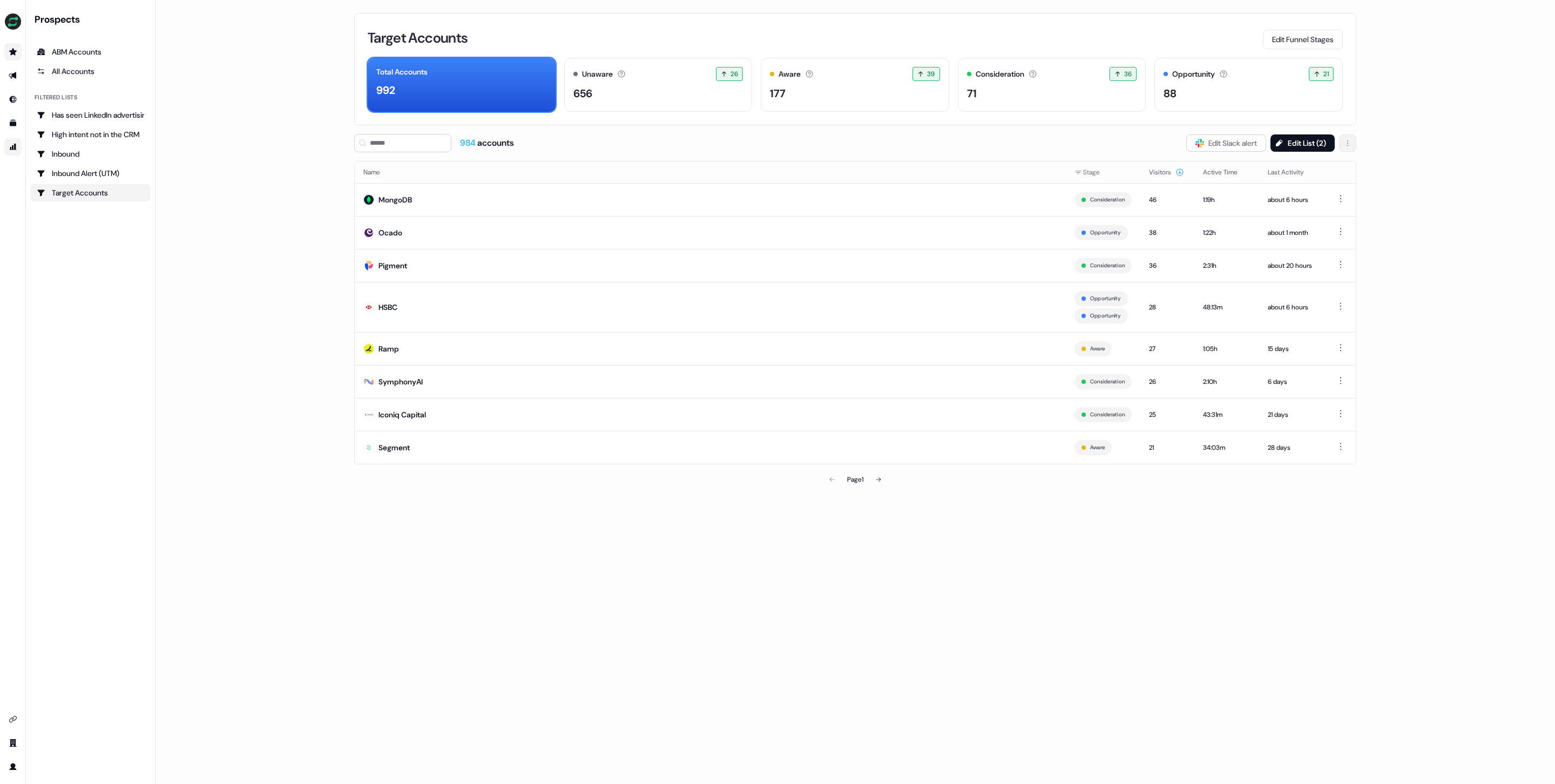
click at [1348, 138] on html "For the best experience switch devices to a bigger screen. Go to [DOMAIN_NAME] …" at bounding box center [778, 392] width 1555 height 784
drag, startPoint x: 1429, startPoint y: 110, endPoint x: 1390, endPoint y: 121, distance: 40.5
click at [1405, 117] on html "For the best experience switch devices to a bigger screen. Go to [DOMAIN_NAME] …" at bounding box center [778, 392] width 1555 height 784
click at [1292, 141] on button "Edit List ( 2 )" at bounding box center [1303, 143] width 64 height 18
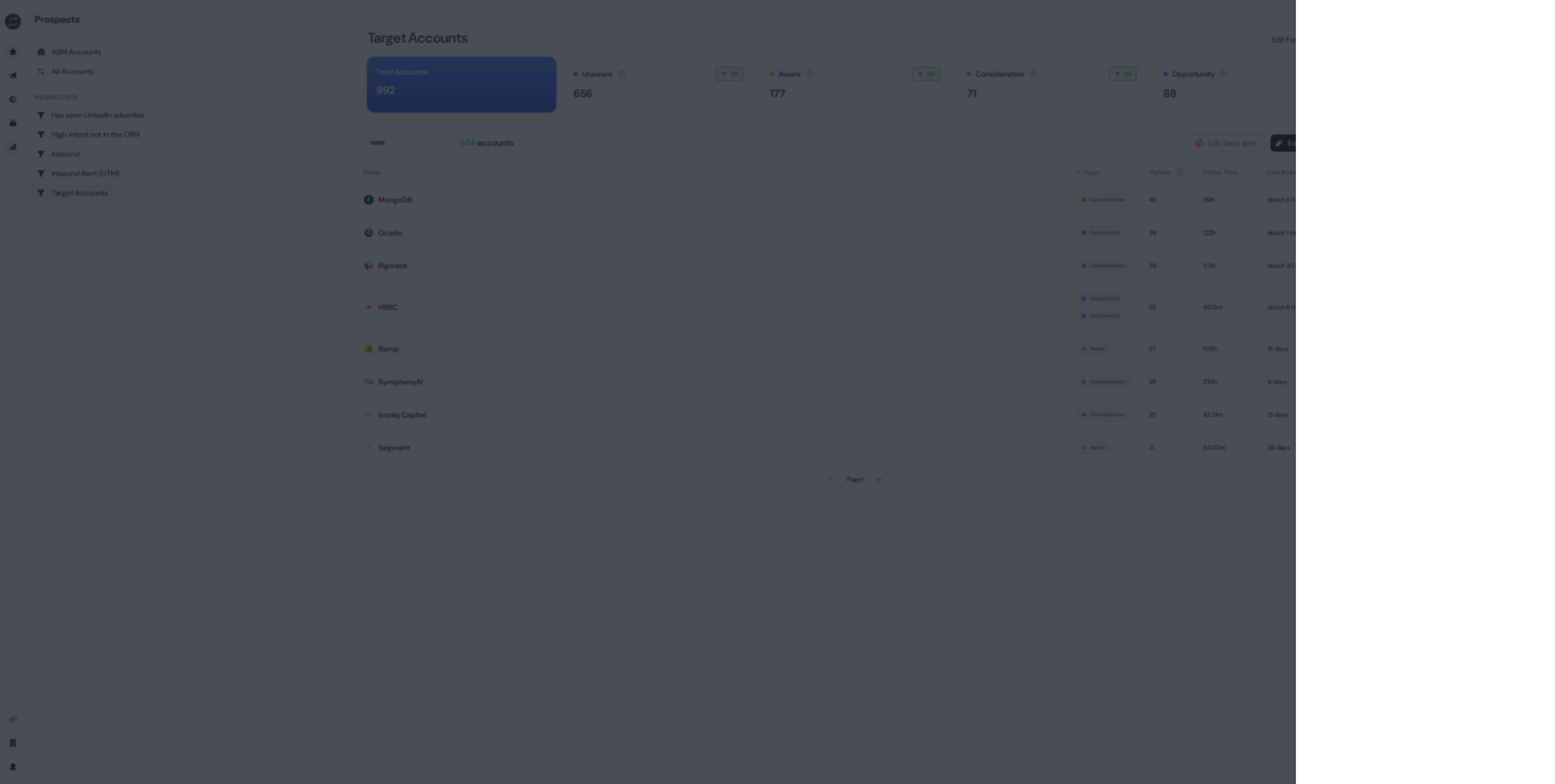
click at [985, 516] on div at bounding box center [778, 392] width 1555 height 784
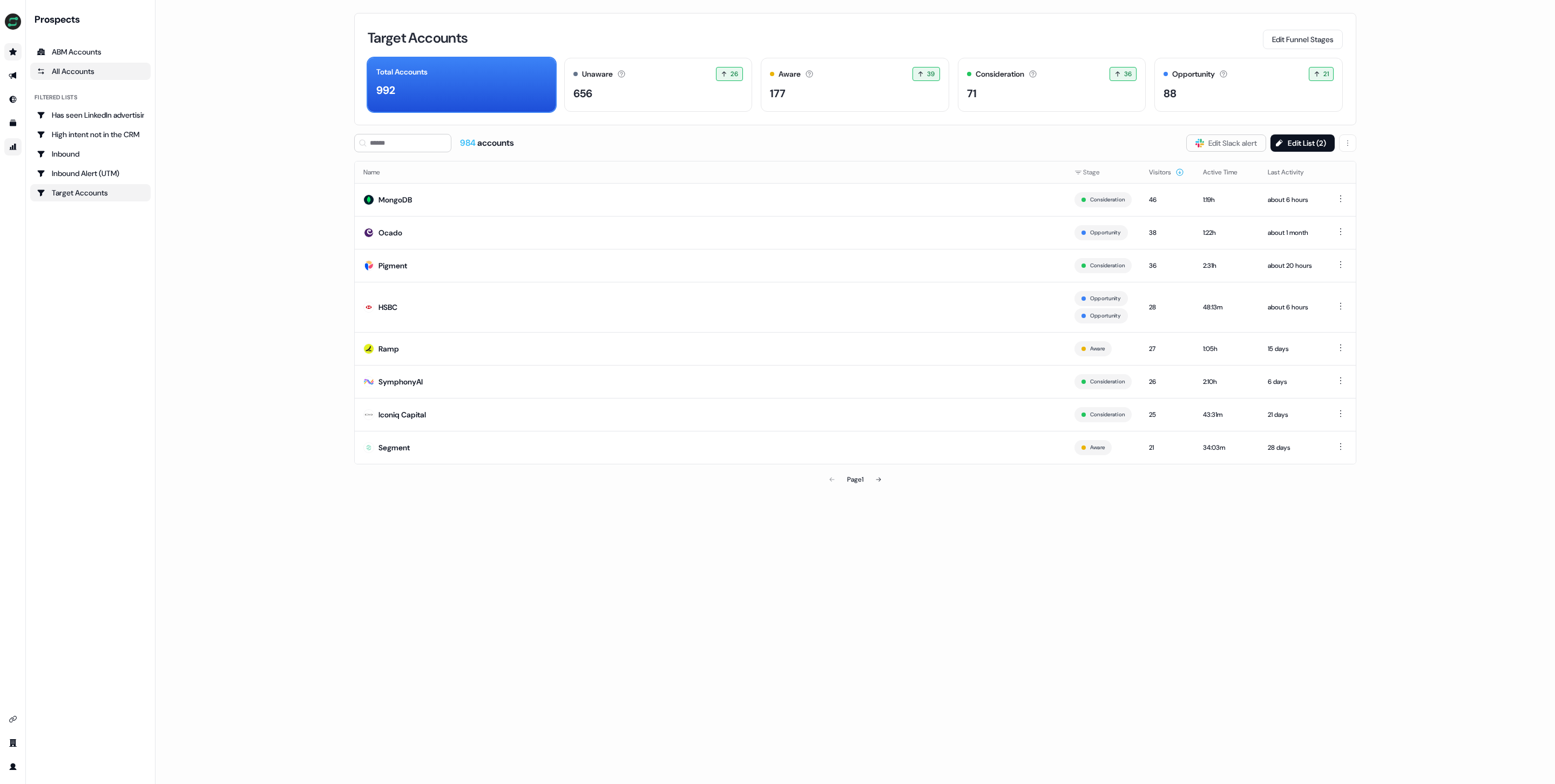
click at [81, 64] on link "All Accounts" at bounding box center [90, 71] width 120 height 18
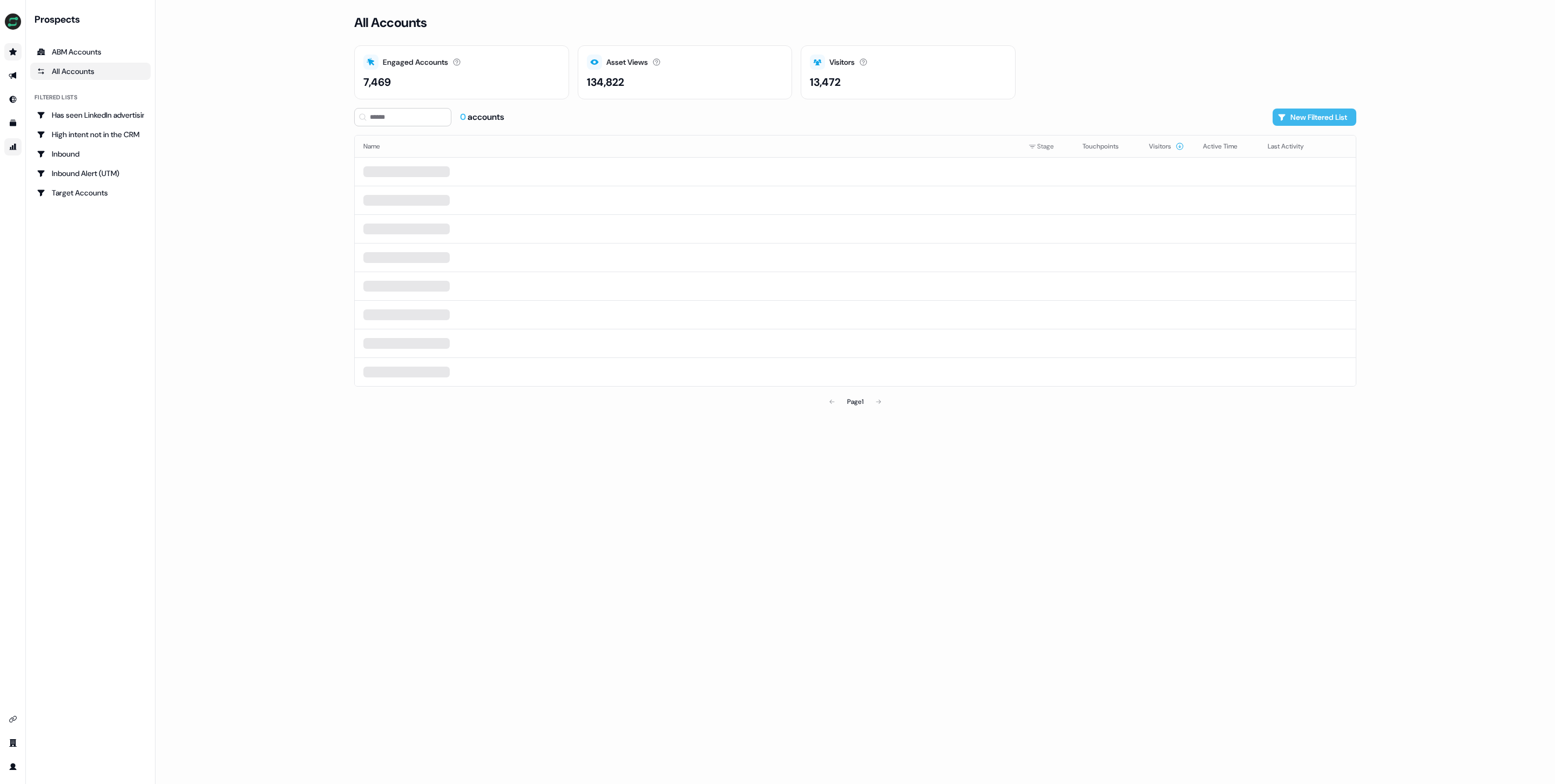
click at [1332, 115] on button "New Filtered List" at bounding box center [1314, 117] width 84 height 18
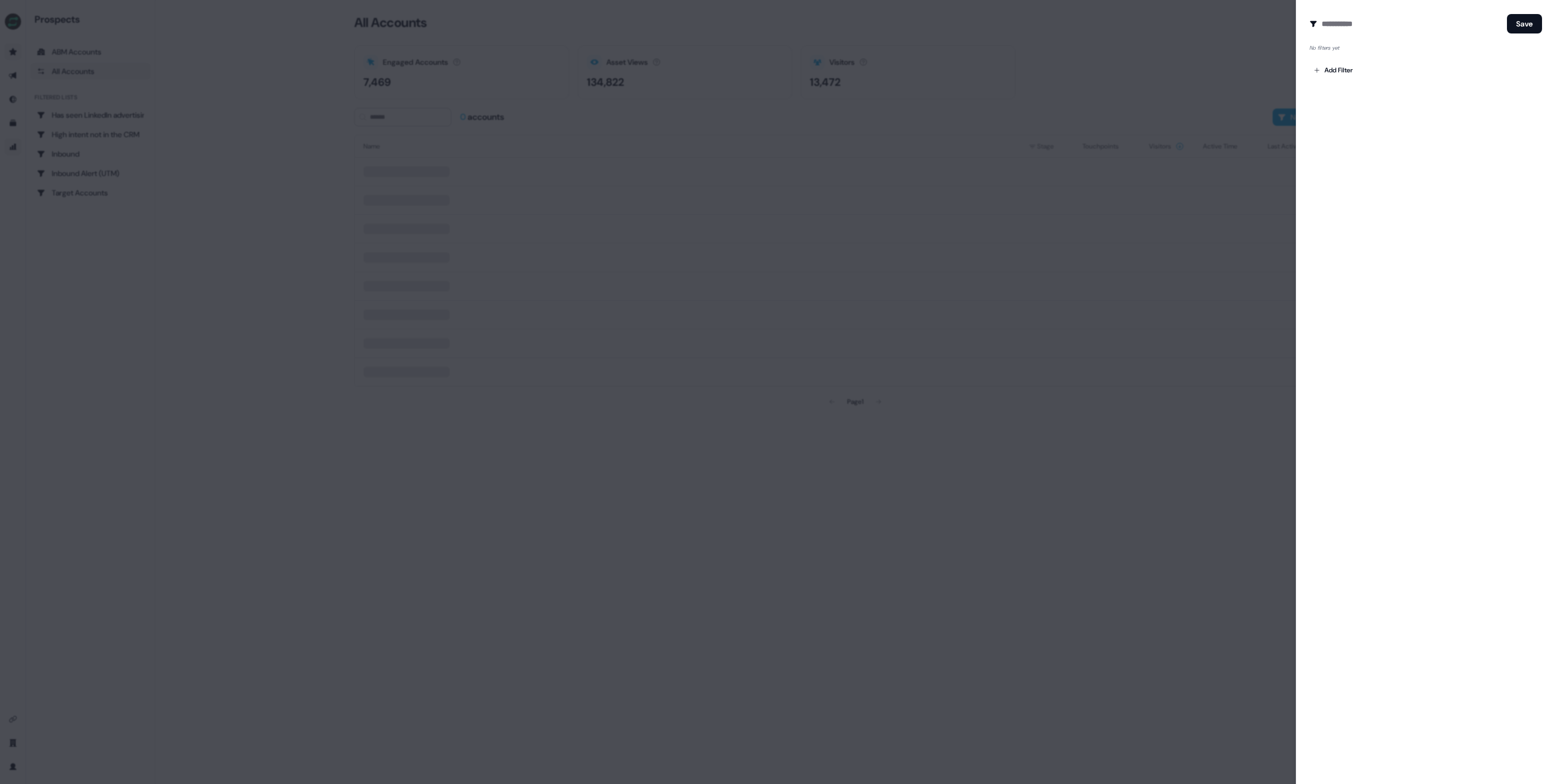
click at [1330, 57] on div "Add Filter" at bounding box center [1426, 68] width 233 height 22
click at [1531, 27] on button "Save" at bounding box center [1524, 24] width 35 height 19
drag, startPoint x: 1531, startPoint y: 27, endPoint x: 1490, endPoint y: 32, distance: 41.3
click at [1525, 28] on button "Save" at bounding box center [1524, 24] width 35 height 19
click at [1361, 27] on input at bounding box center [1413, 24] width 181 height 22
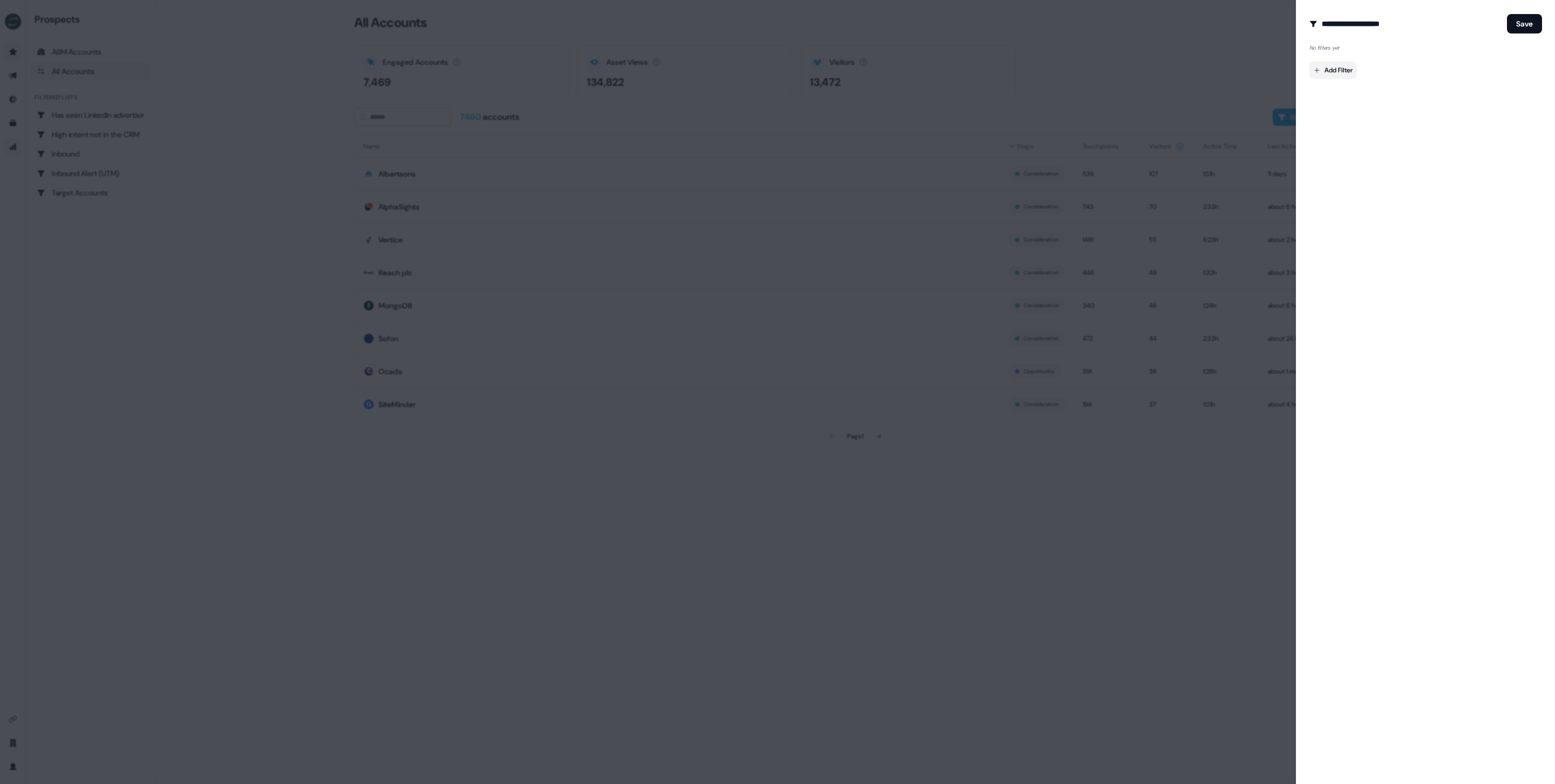
click at [1339, 67] on body "For the best experience switch devices to a bigger screen. Go to [DOMAIN_NAME] …" at bounding box center [778, 392] width 1555 height 784
click at [1379, 109] on span "Company in [GEOGRAPHIC_DATA]" at bounding box center [1376, 109] width 100 height 8
click at [1323, 85] on div "Yes" at bounding box center [1327, 88] width 26 height 11
click at [1315, 87] on button "Yes" at bounding box center [1318, 88] width 8 height 8
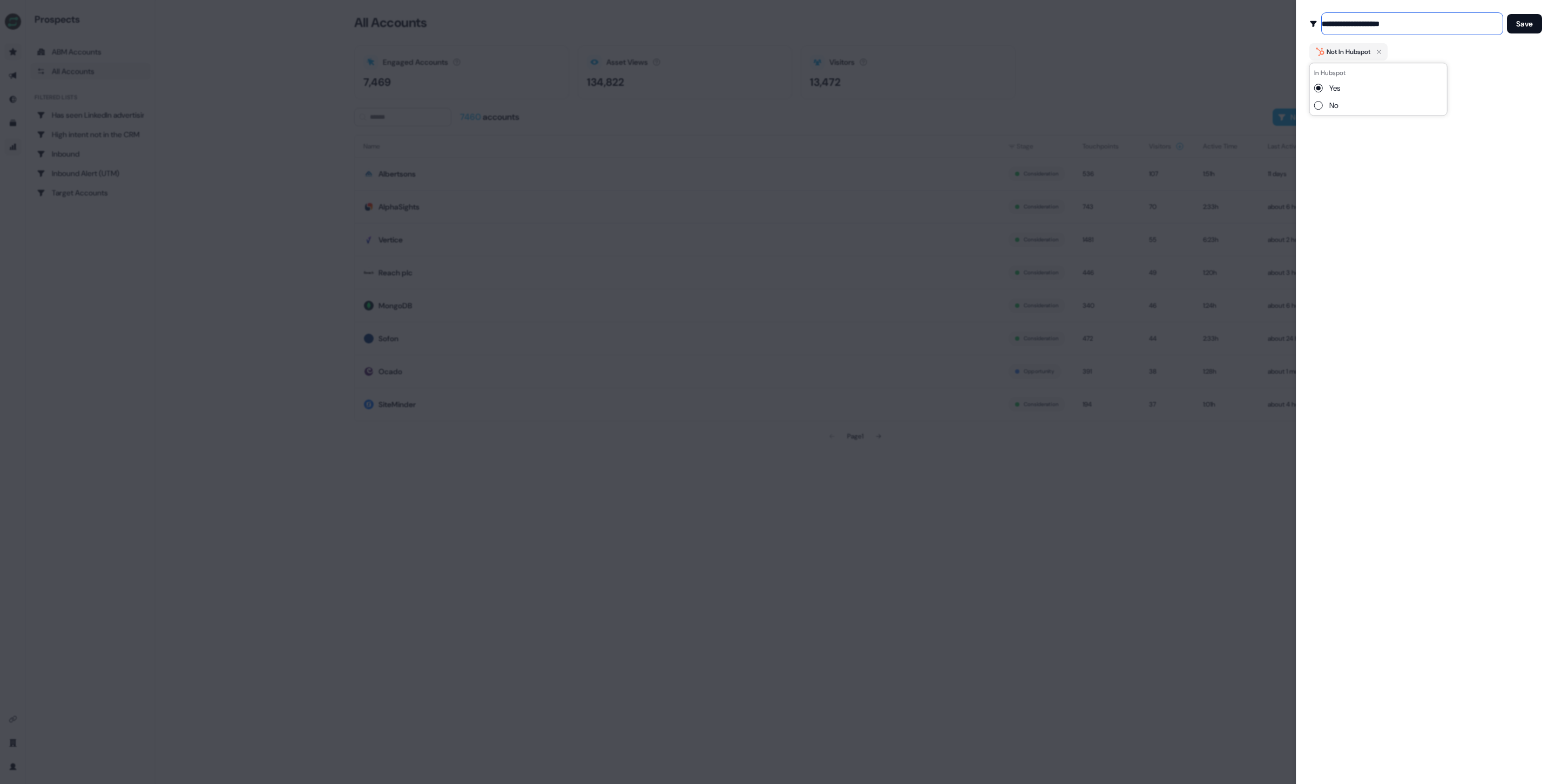
click at [1403, 21] on input "**********" at bounding box center [1413, 24] width 181 height 22
drag, startPoint x: 1408, startPoint y: 22, endPoint x: 1379, endPoint y: 22, distance: 29.0
click at [1379, 22] on input "**********" at bounding box center [1413, 24] width 181 height 22
type input "**********"
click at [1527, 28] on button "Save" at bounding box center [1524, 24] width 35 height 19
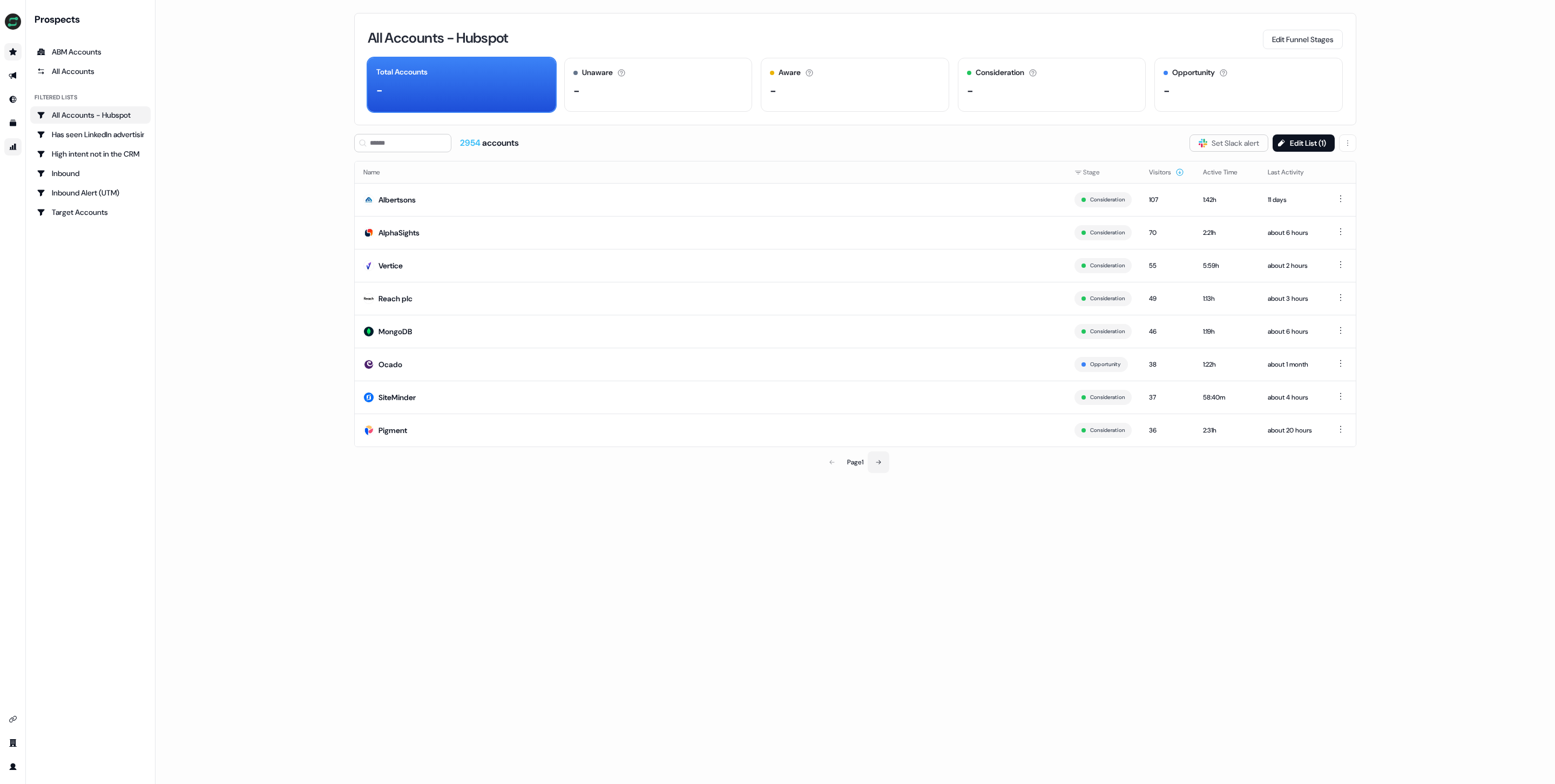
click at [882, 462] on icon at bounding box center [878, 462] width 7 height 7
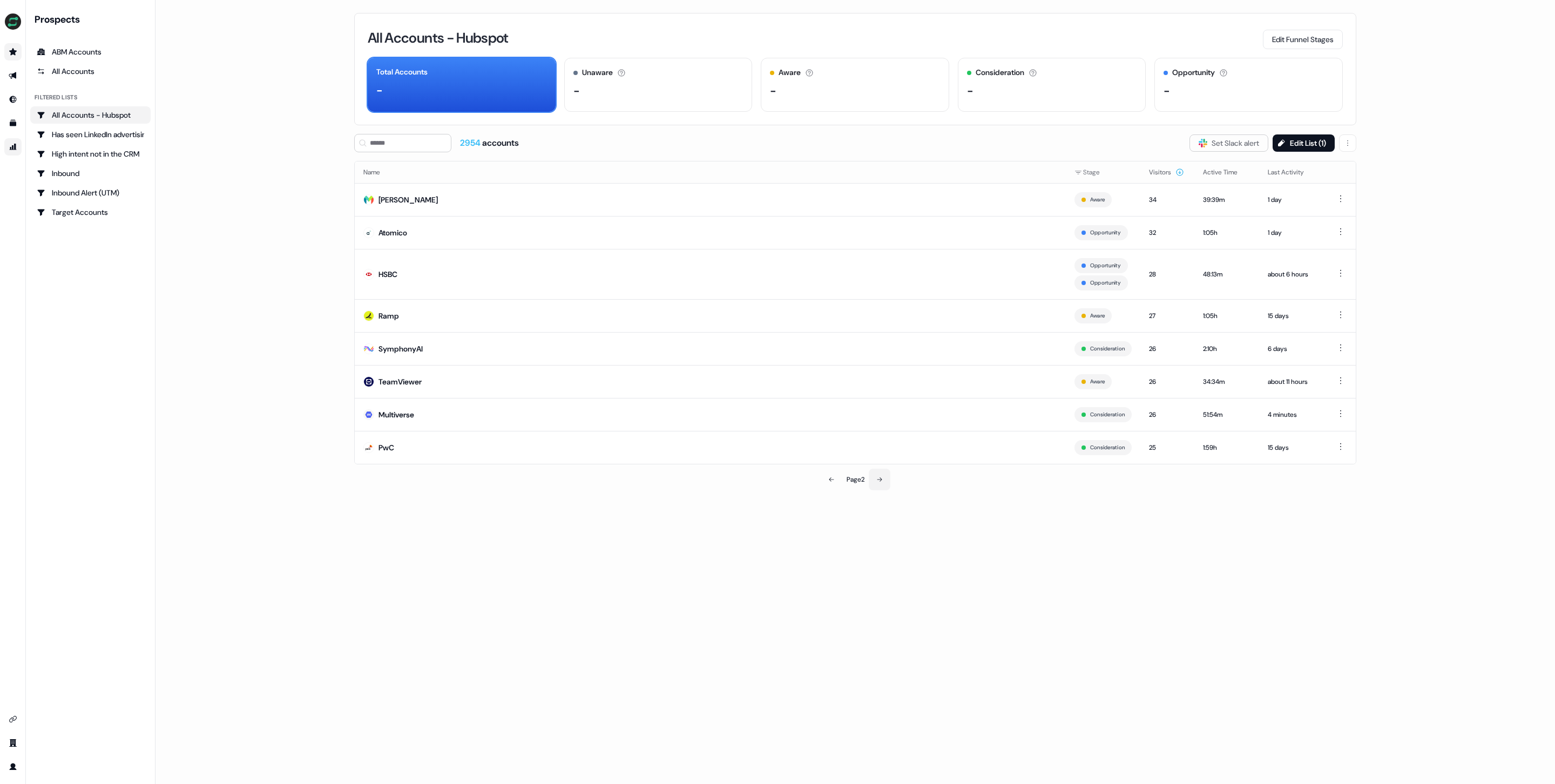
click at [881, 477] on icon at bounding box center [880, 479] width 5 height 4
click at [883, 478] on icon at bounding box center [880, 479] width 7 height 7
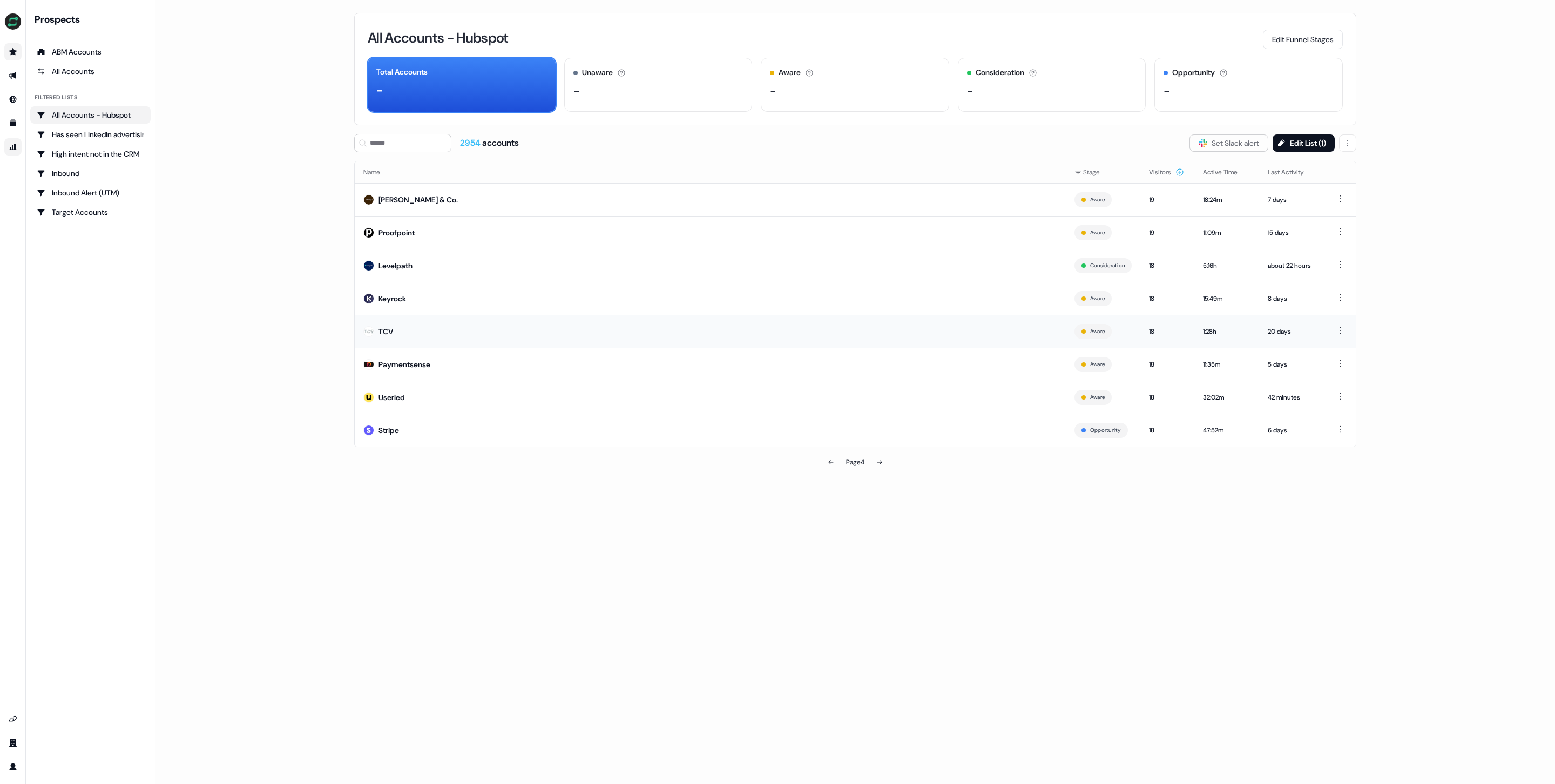
click at [390, 330] on div "TCV" at bounding box center [386, 331] width 14 height 11
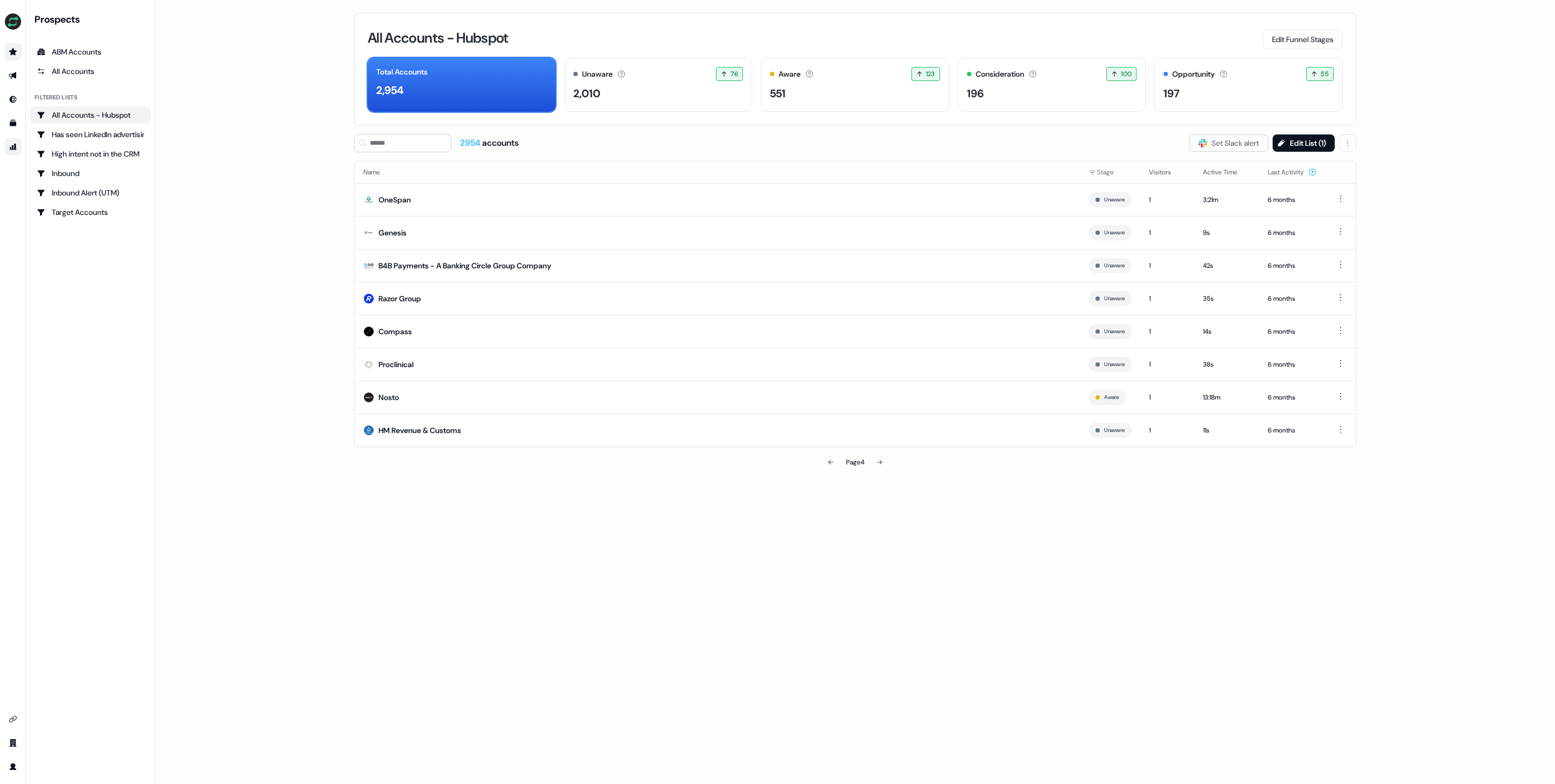
click at [1358, 142] on div "All Accounts - Hubspot Edit Funnel Stages Total Accounts 2,954 Unaware The defa…" at bounding box center [855, 392] width 1036 height 784
click at [1347, 144] on html "For the best experience switch devices to a bigger screen. Go to [DOMAIN_NAME] …" at bounding box center [778, 392] width 1555 height 784
click at [1292, 142] on html "For the best experience switch devices to a bigger screen. Go to [DOMAIN_NAME] …" at bounding box center [778, 392] width 1555 height 784
click at [1305, 138] on button "Edit List ( 1 )" at bounding box center [1303, 143] width 62 height 18
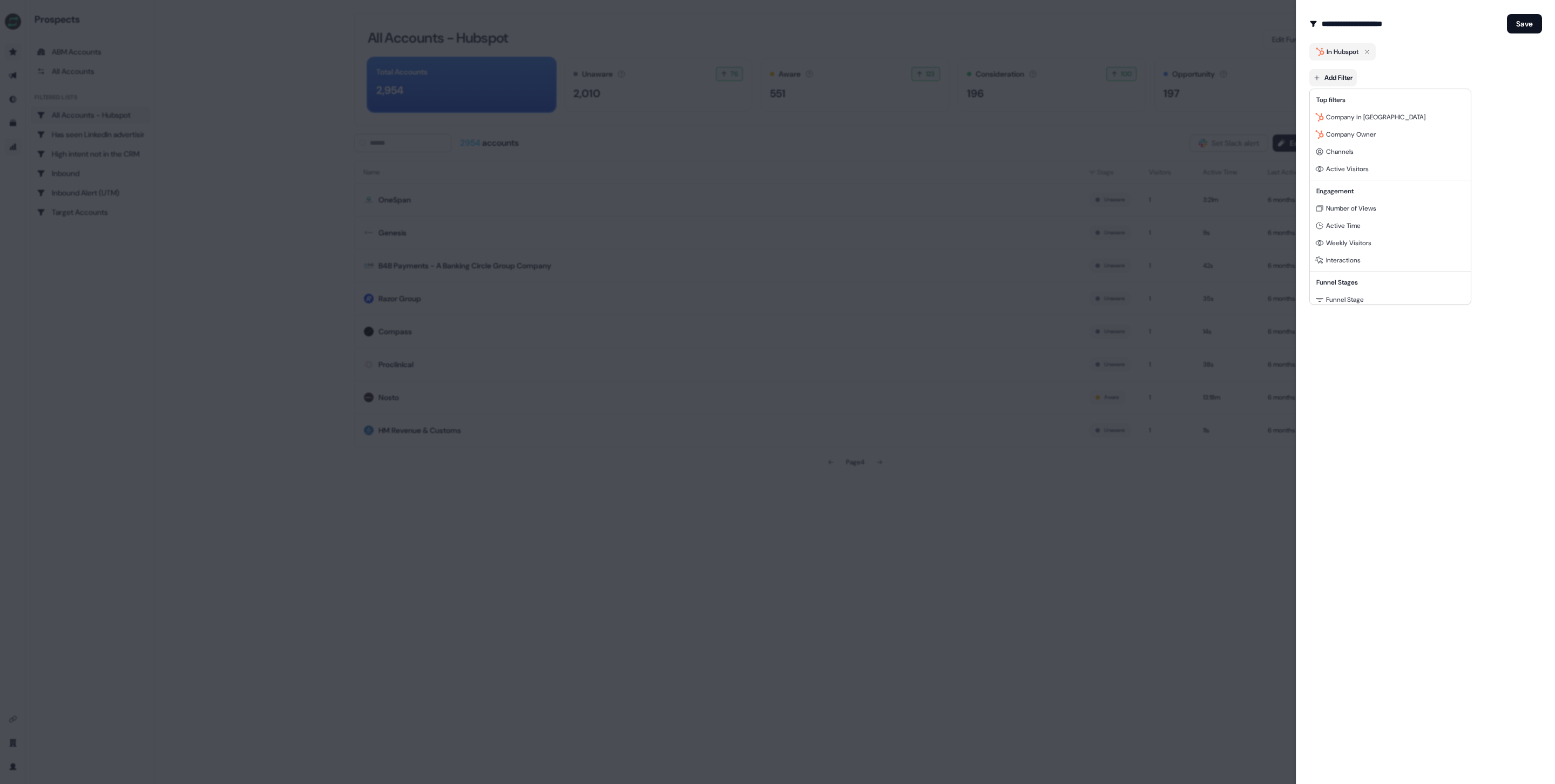
click at [1333, 79] on body "For the best experience switch devices to a bigger screen. Go to [DOMAIN_NAME] …" at bounding box center [778, 392] width 1555 height 784
click at [1375, 203] on div "Funnel Stage" at bounding box center [1390, 202] width 156 height 18
click at [1317, 151] on div "Unaware Aware Consideration Opportunity" at bounding box center [1351, 142] width 74 height 65
click at [1319, 151] on button "Consideration" at bounding box center [1321, 151] width 8 height 8
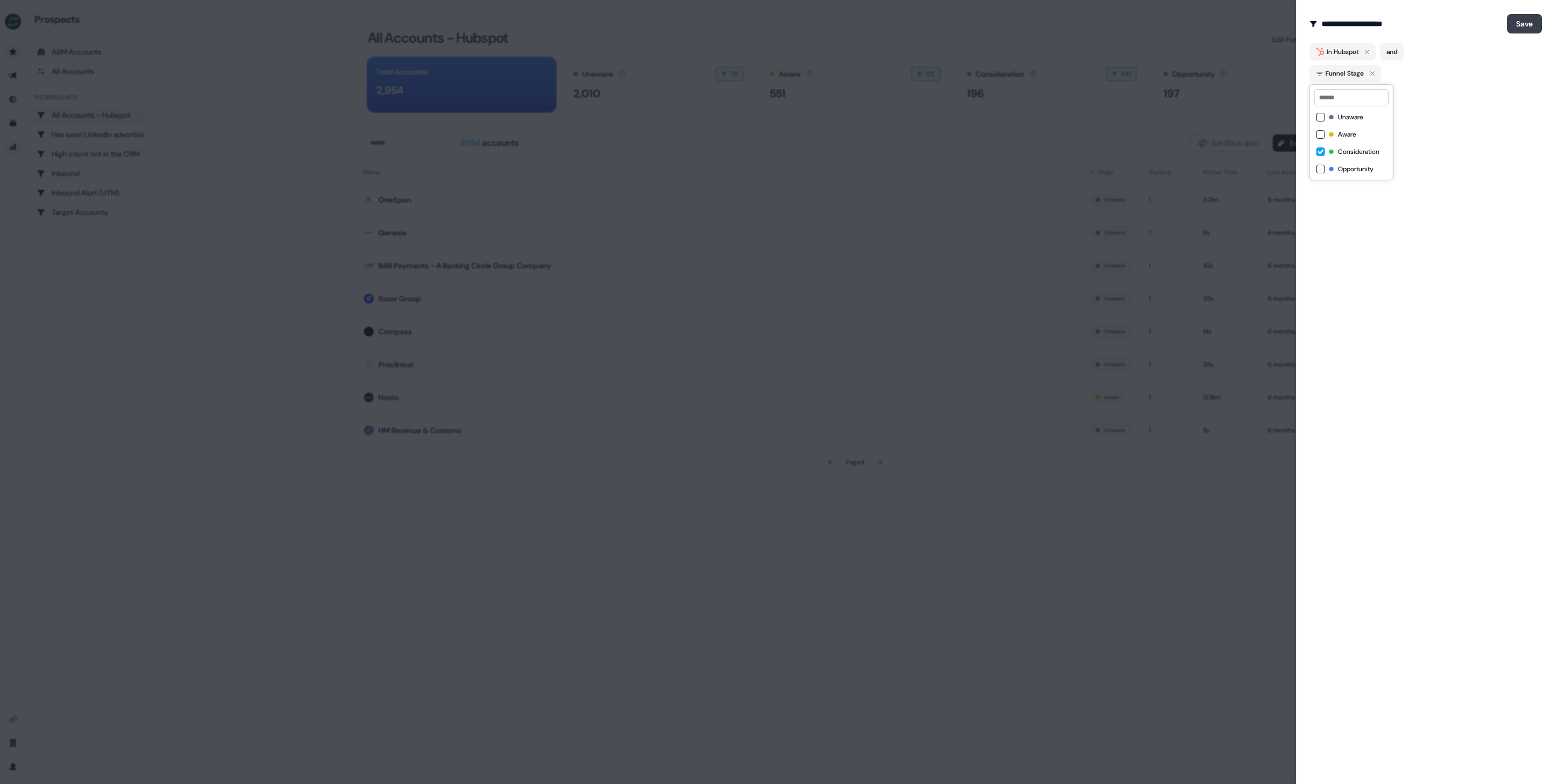
click at [1518, 25] on button "Save" at bounding box center [1524, 24] width 35 height 19
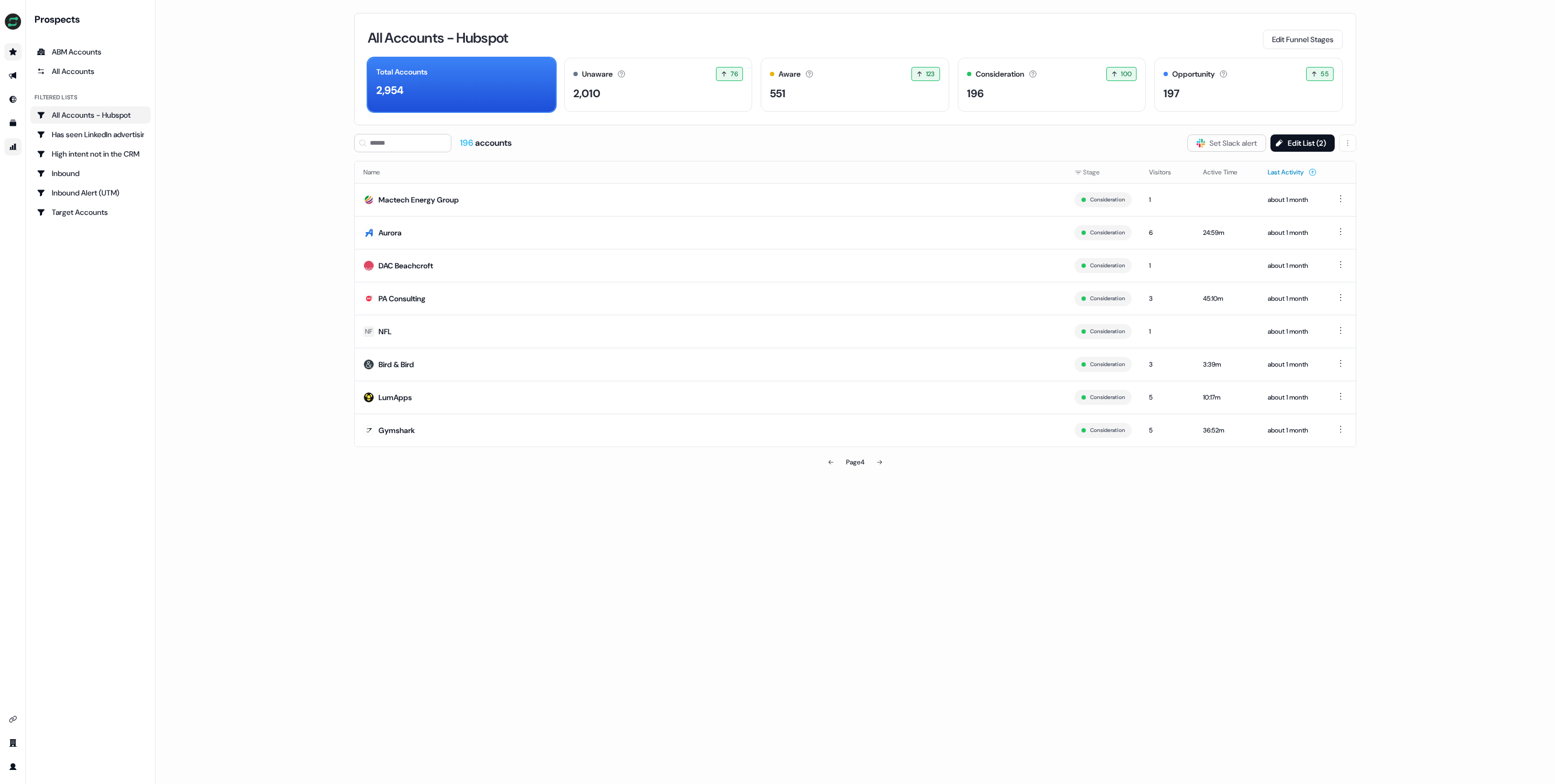
click at [1292, 171] on button "Last Activity" at bounding box center [1292, 172] width 49 height 19
click at [1304, 141] on button "Edit List ( 2 )" at bounding box center [1303, 143] width 64 height 18
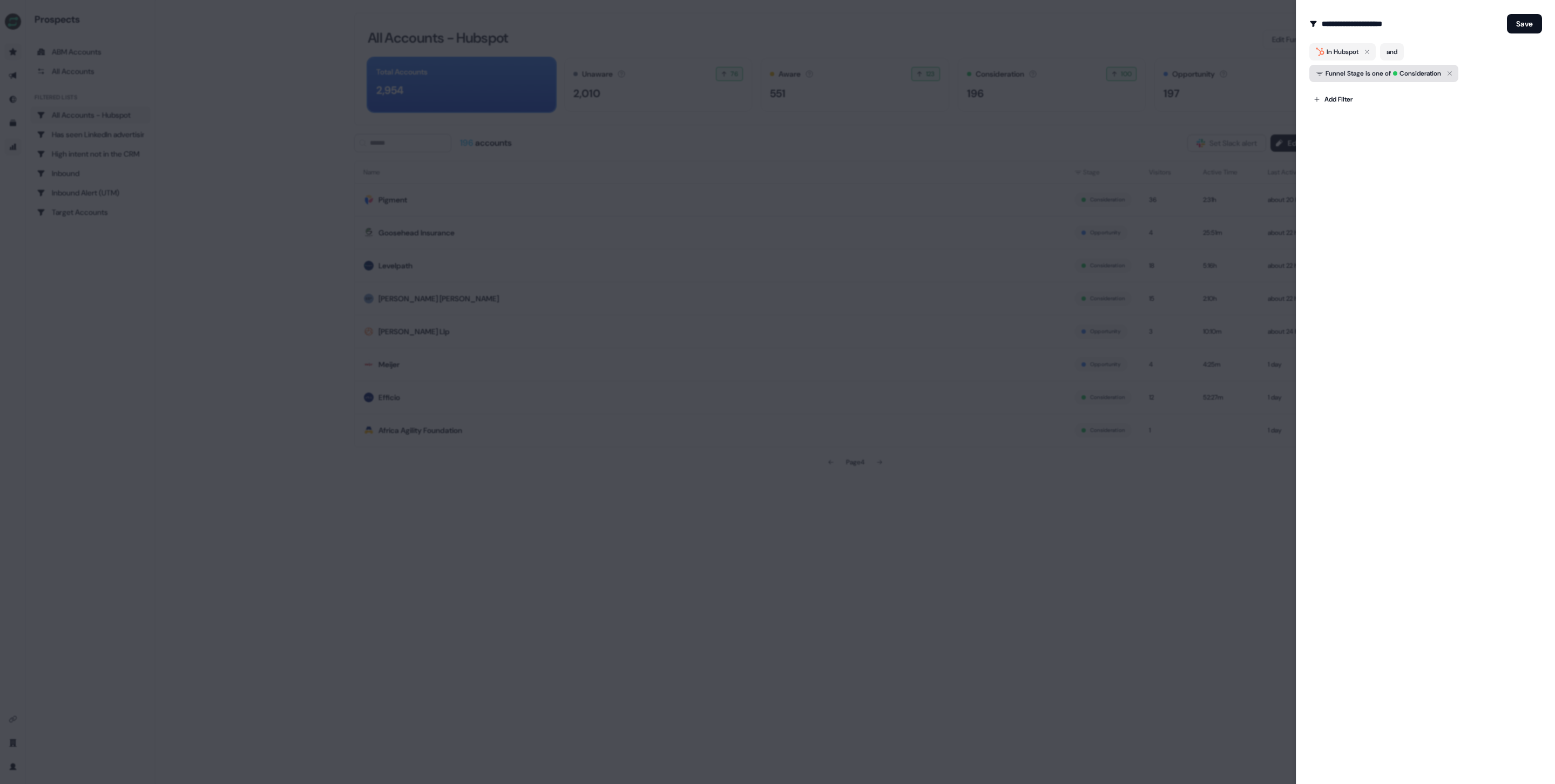
click at [1416, 72] on span "Consideration" at bounding box center [1417, 74] width 48 height 11
drag, startPoint x: 1245, startPoint y: 455, endPoint x: 1285, endPoint y: 410, distance: 60.2
click at [1245, 455] on div at bounding box center [778, 392] width 1555 height 784
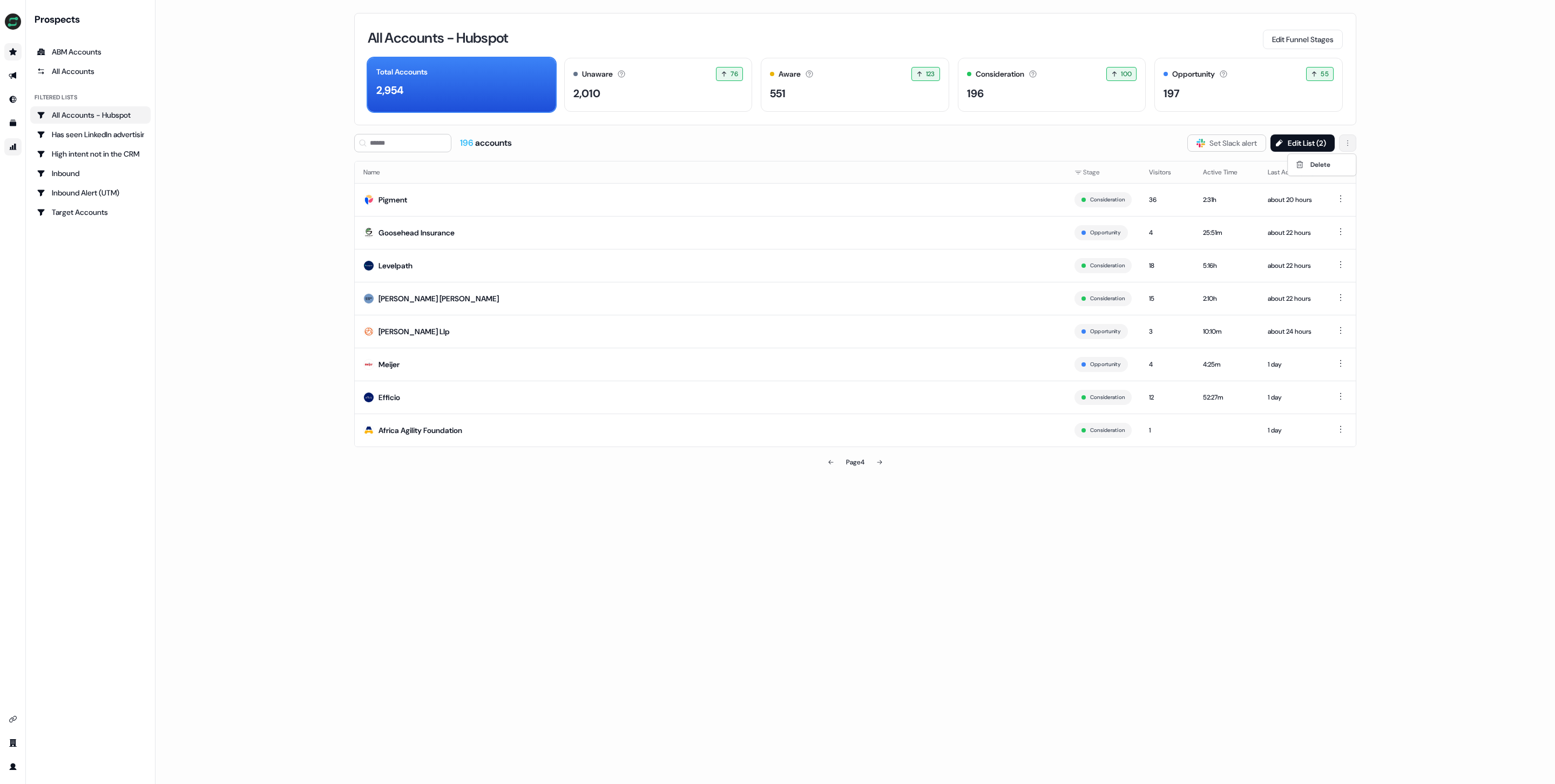
click at [1347, 141] on html "For the best experience switch devices to a bigger screen. Go to [DOMAIN_NAME] …" at bounding box center [778, 392] width 1555 height 784
click at [1272, 143] on html "For the best experience switch devices to a bigger screen. Go to [DOMAIN_NAME] …" at bounding box center [778, 392] width 1555 height 784
click at [1286, 141] on button "Edit List ( 2 )" at bounding box center [1303, 143] width 64 height 18
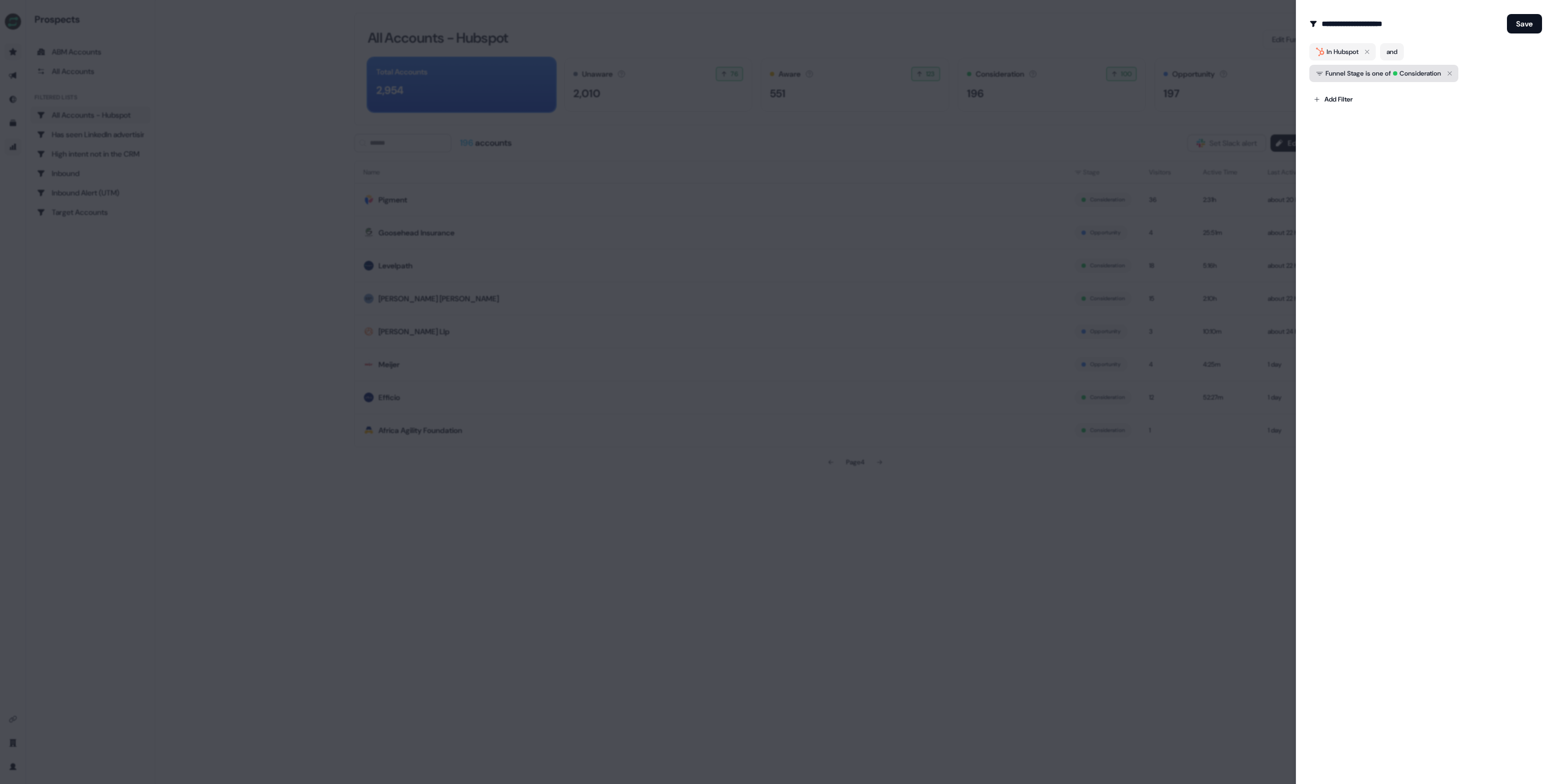
click at [1359, 72] on span "Funnel Stage is one of" at bounding box center [1358, 74] width 65 height 11
click at [1355, 70] on span "Funnel Stage is one of" at bounding box center [1358, 74] width 65 height 11
drag, startPoint x: 1349, startPoint y: 72, endPoint x: 1335, endPoint y: 74, distance: 14.1
click at [1347, 72] on span "Funnel Stage is one of" at bounding box center [1358, 74] width 65 height 11
click at [1396, 258] on div "**********" at bounding box center [1425, 392] width 259 height 784
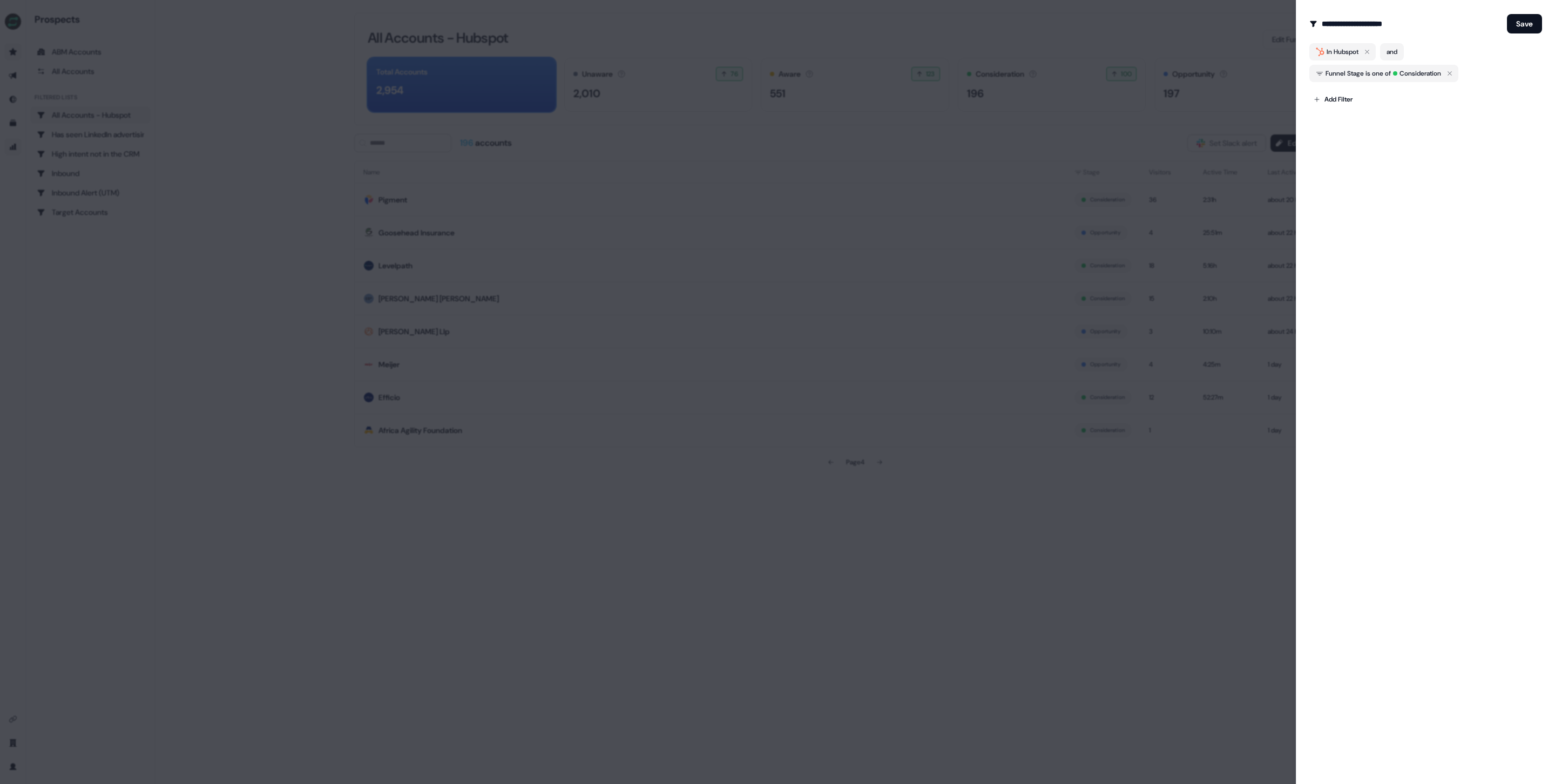
click at [1533, 13] on div "**********" at bounding box center [1426, 24] width 233 height 22
click at [1531, 20] on button "Save" at bounding box center [1524, 24] width 35 height 19
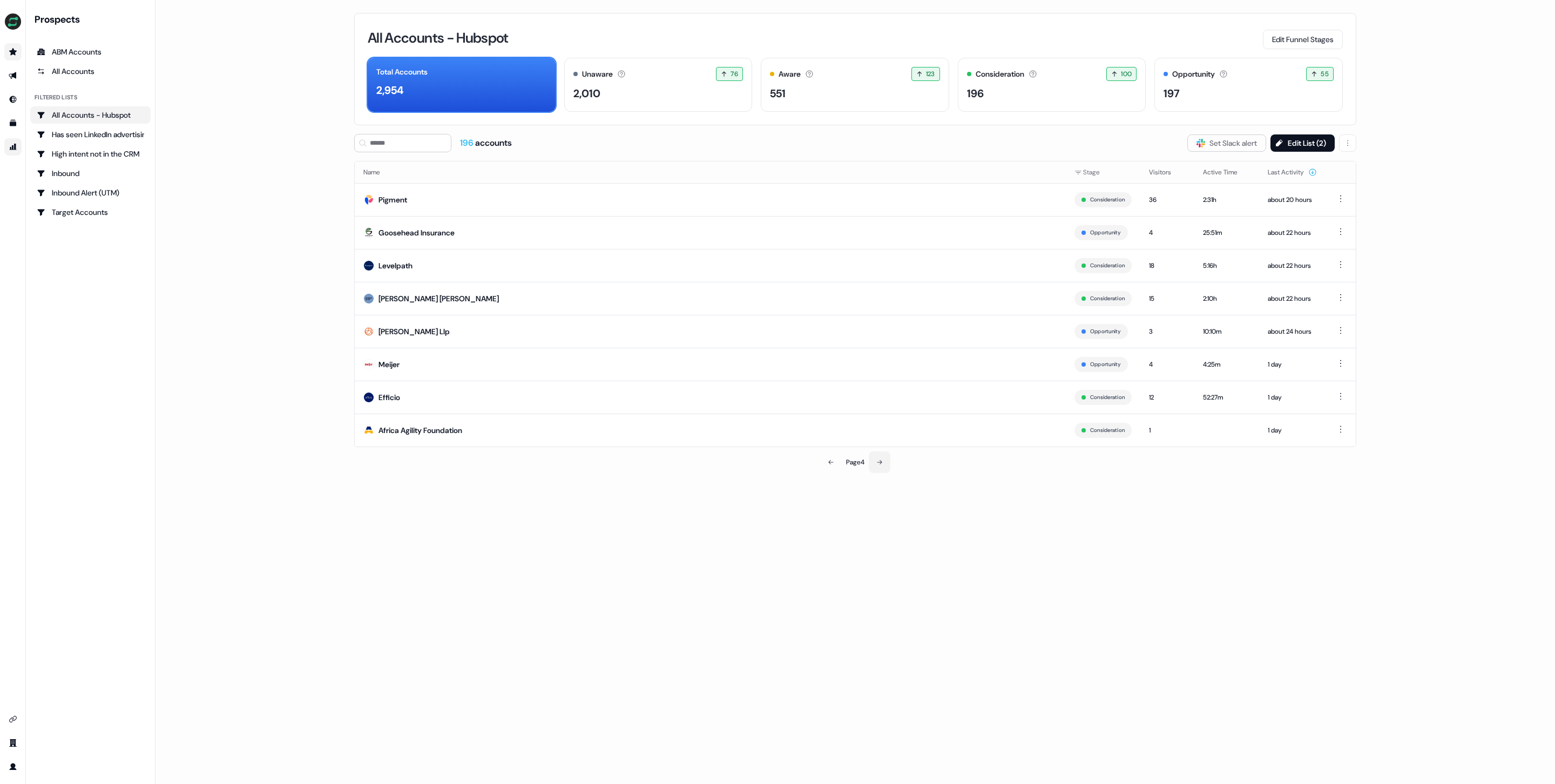
click at [886, 463] on button at bounding box center [880, 462] width 22 height 22
click at [884, 464] on button at bounding box center [880, 462] width 22 height 22
click at [1347, 231] on td at bounding box center [1341, 232] width 30 height 33
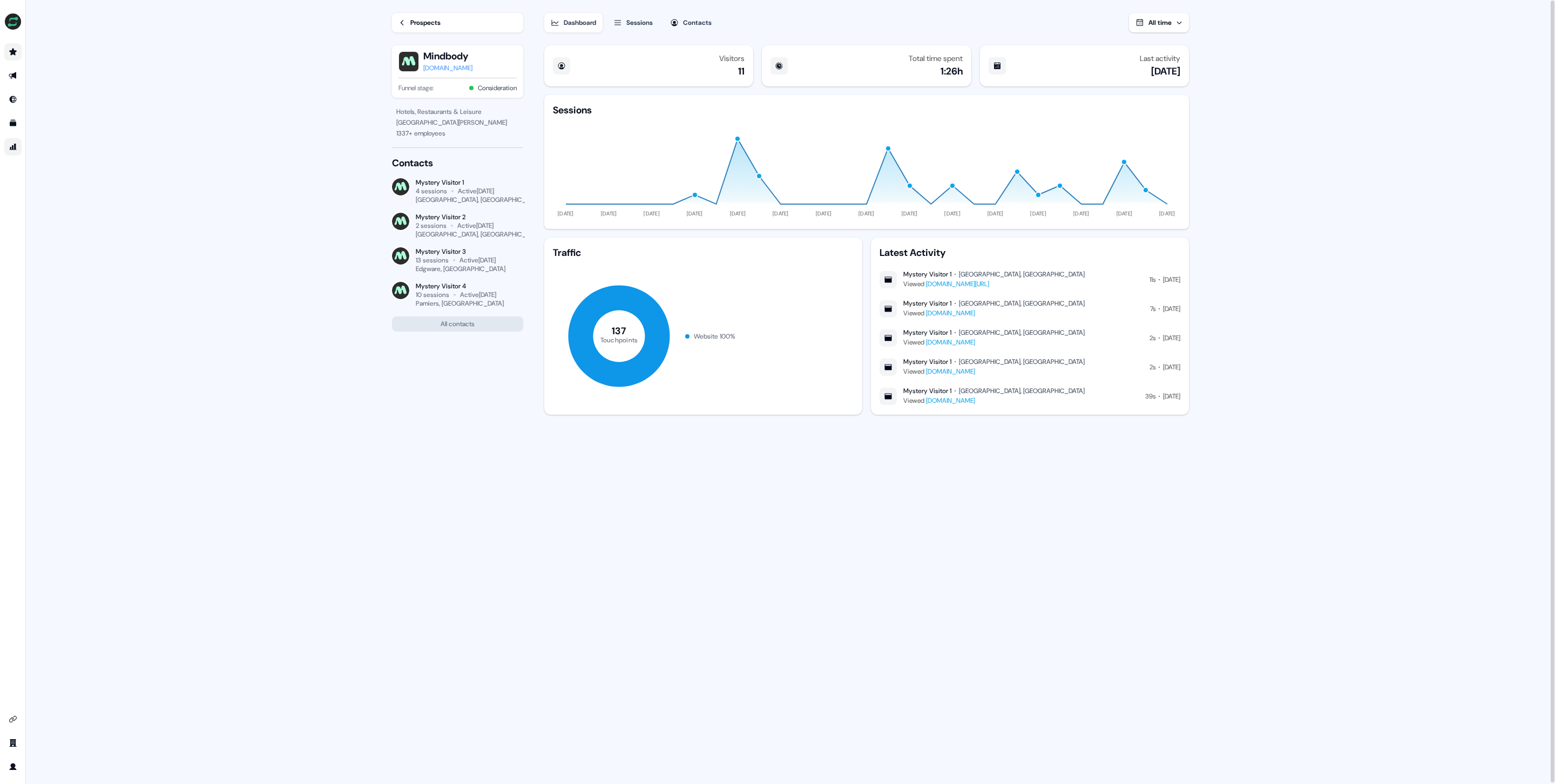
scroll to position [1, 0]
click at [453, 320] on button "All contacts" at bounding box center [457, 322] width 131 height 15
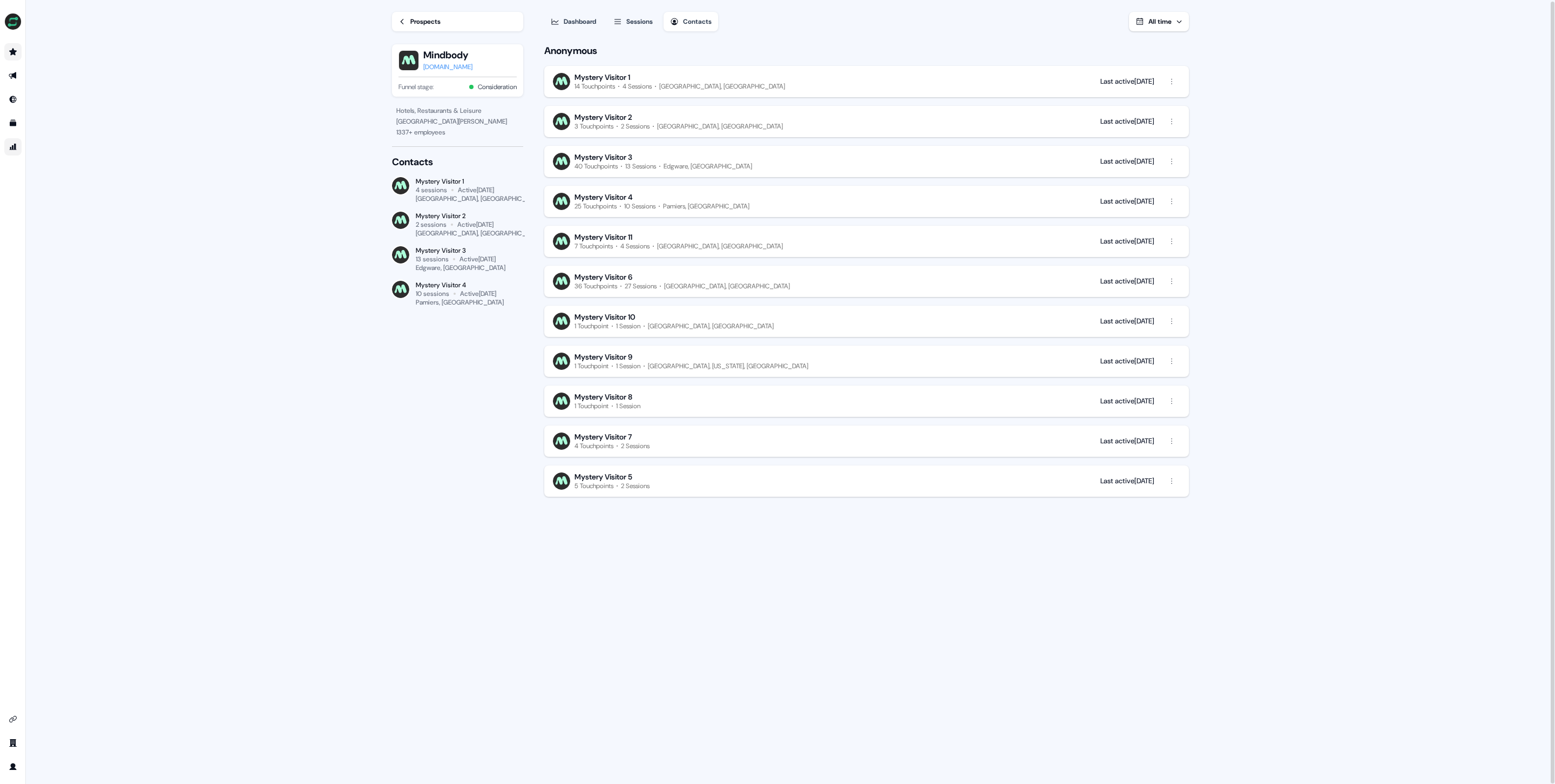
drag, startPoint x: 589, startPoint y: 23, endPoint x: 1115, endPoint y: 74, distance: 528.5
click at [1041, 68] on div "Dashboard Sessions Contacts All time Anonymous Mystery Visitor 1 14 Touchpoints…" at bounding box center [875, 391] width 662 height 785
click at [1174, 88] on html "For the best experience switch devices to a bigger screen. Go to [DOMAIN_NAME] …" at bounding box center [778, 392] width 1555 height 784
click at [1269, 80] on html "For the best experience switch devices to a bigger screen. Go to [DOMAIN_NAME] …" at bounding box center [778, 392] width 1555 height 784
click at [715, 95] on button "Mystery Visitor 1 14 Touchpoints 4 Sessions [GEOGRAPHIC_DATA], [GEOGRAPHIC_DATA…" at bounding box center [867, 81] width 645 height 31
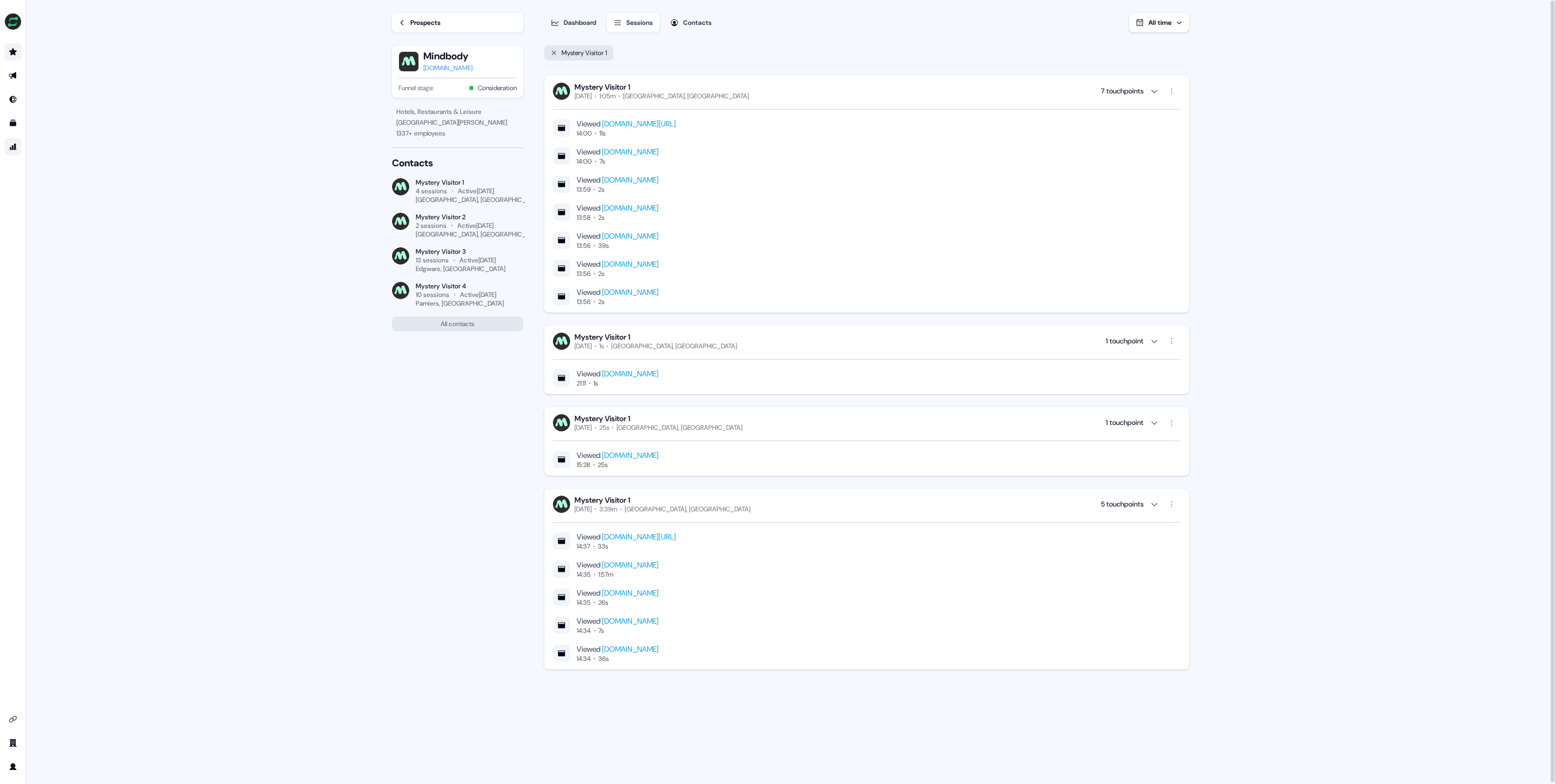
click at [642, 126] on link "[DOMAIN_NAME][URL]" at bounding box center [639, 124] width 74 height 10
click at [330, 127] on main "Loading... Prospects Mindbody [DOMAIN_NAME] Funnel stage: Consideration Hotels,…" at bounding box center [790, 391] width 1529 height 785
click at [437, 22] on div "Prospects" at bounding box center [426, 22] width 30 height 11
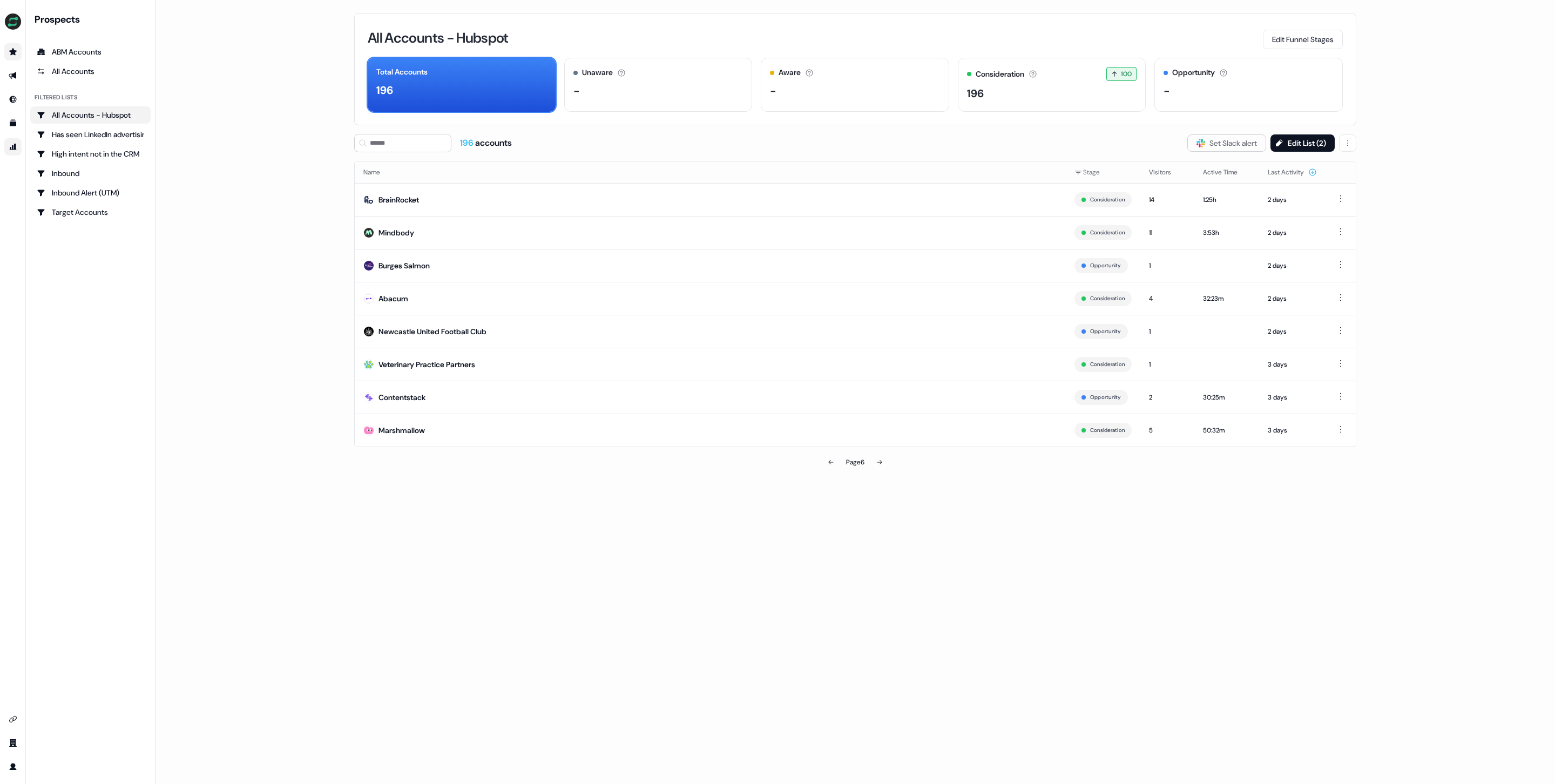
click at [1450, 102] on main "Loading... All Accounts - Hubspot Edit Funnel Stages Total Accounts 196 Unaware…" at bounding box center [855, 392] width 1399 height 784
click at [1076, 72] on div "Consideration Accounts with 25+ minutes of usage and 2+ visitors in the last 60…" at bounding box center [1052, 74] width 170 height 14
click at [406, 298] on div "Abacum" at bounding box center [393, 299] width 30 height 11
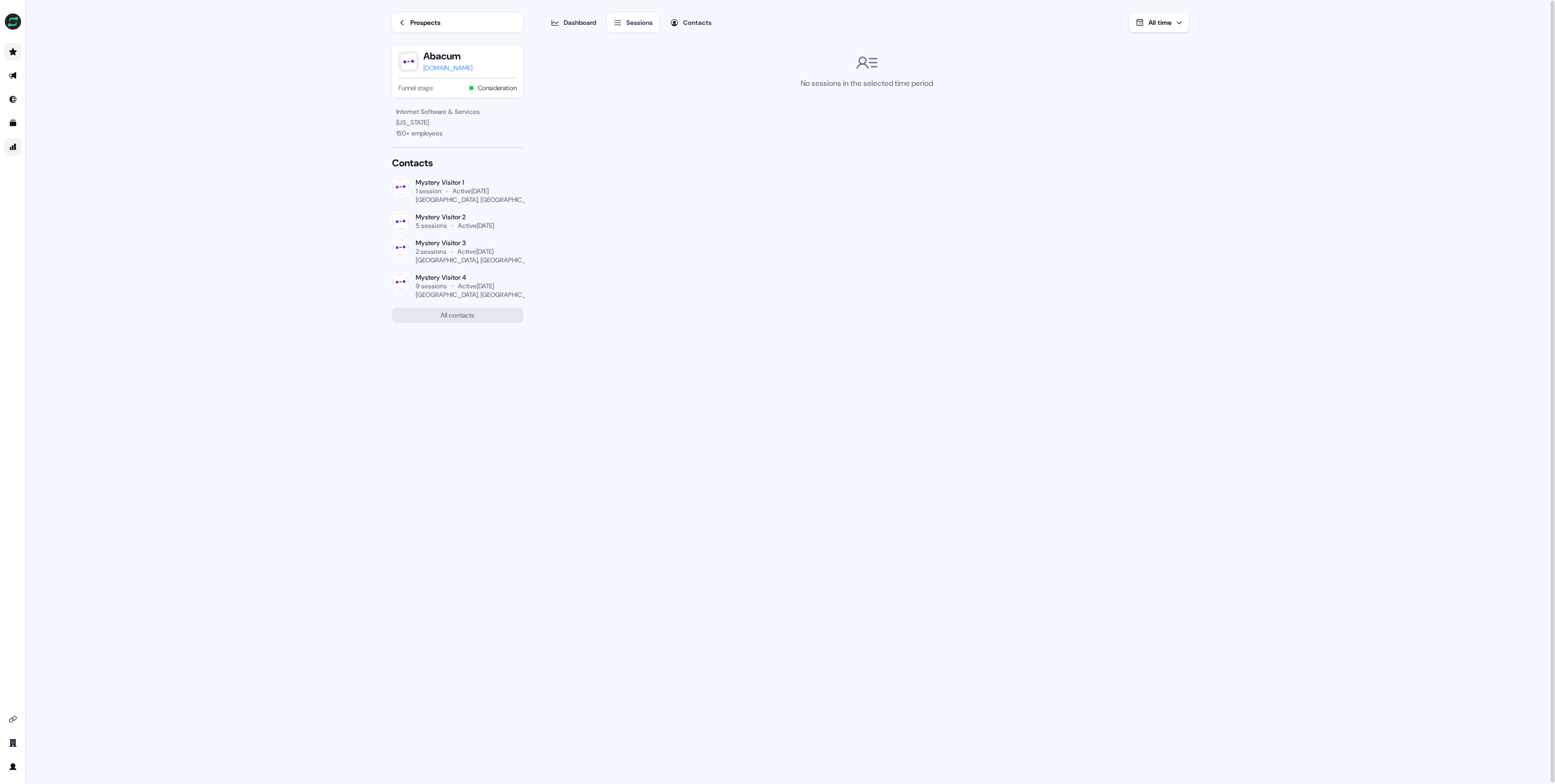
click at [699, 22] on div "Contacts" at bounding box center [697, 23] width 28 height 11
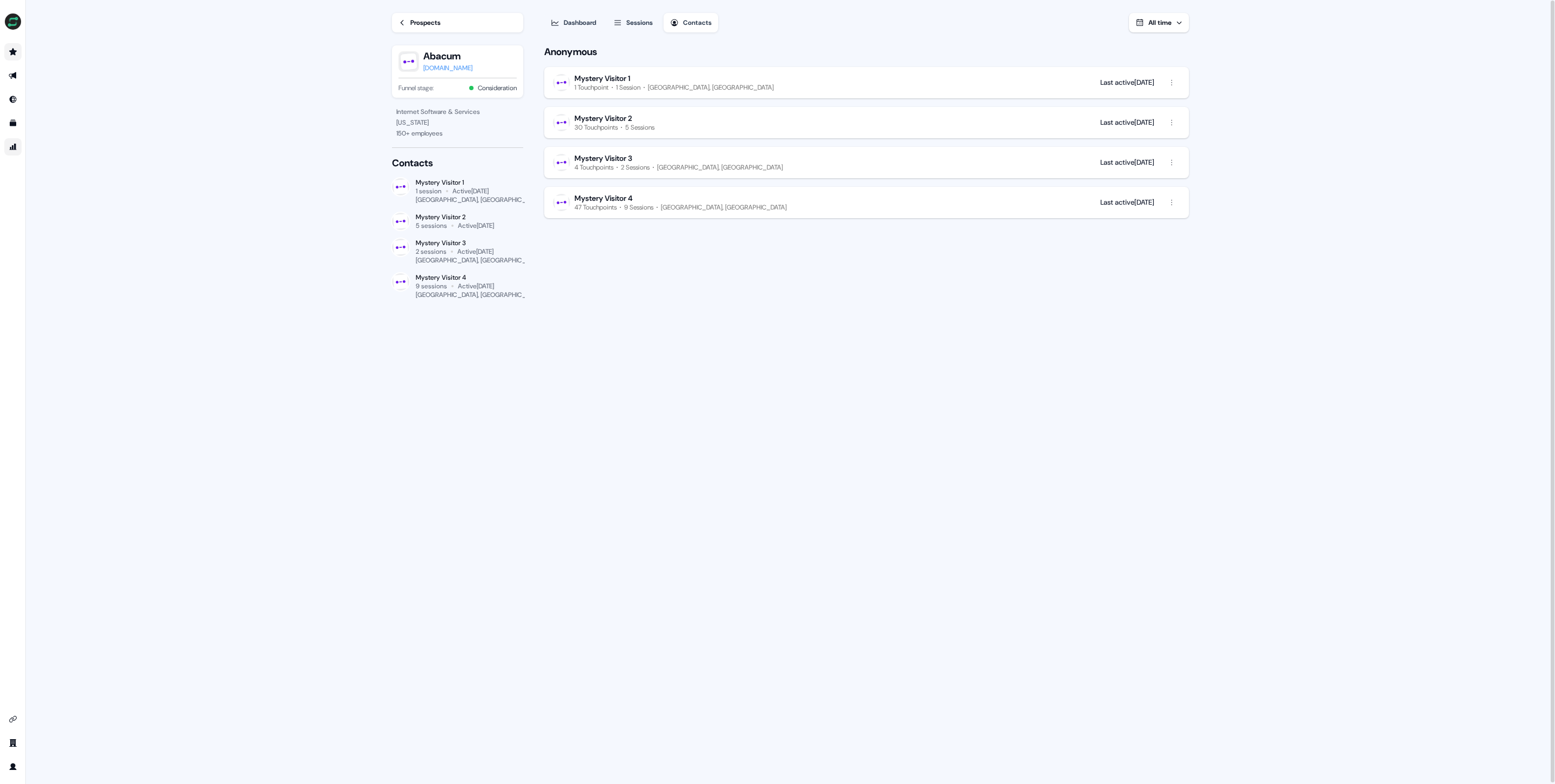
click at [586, 26] on div "Dashboard" at bounding box center [580, 23] width 33 height 11
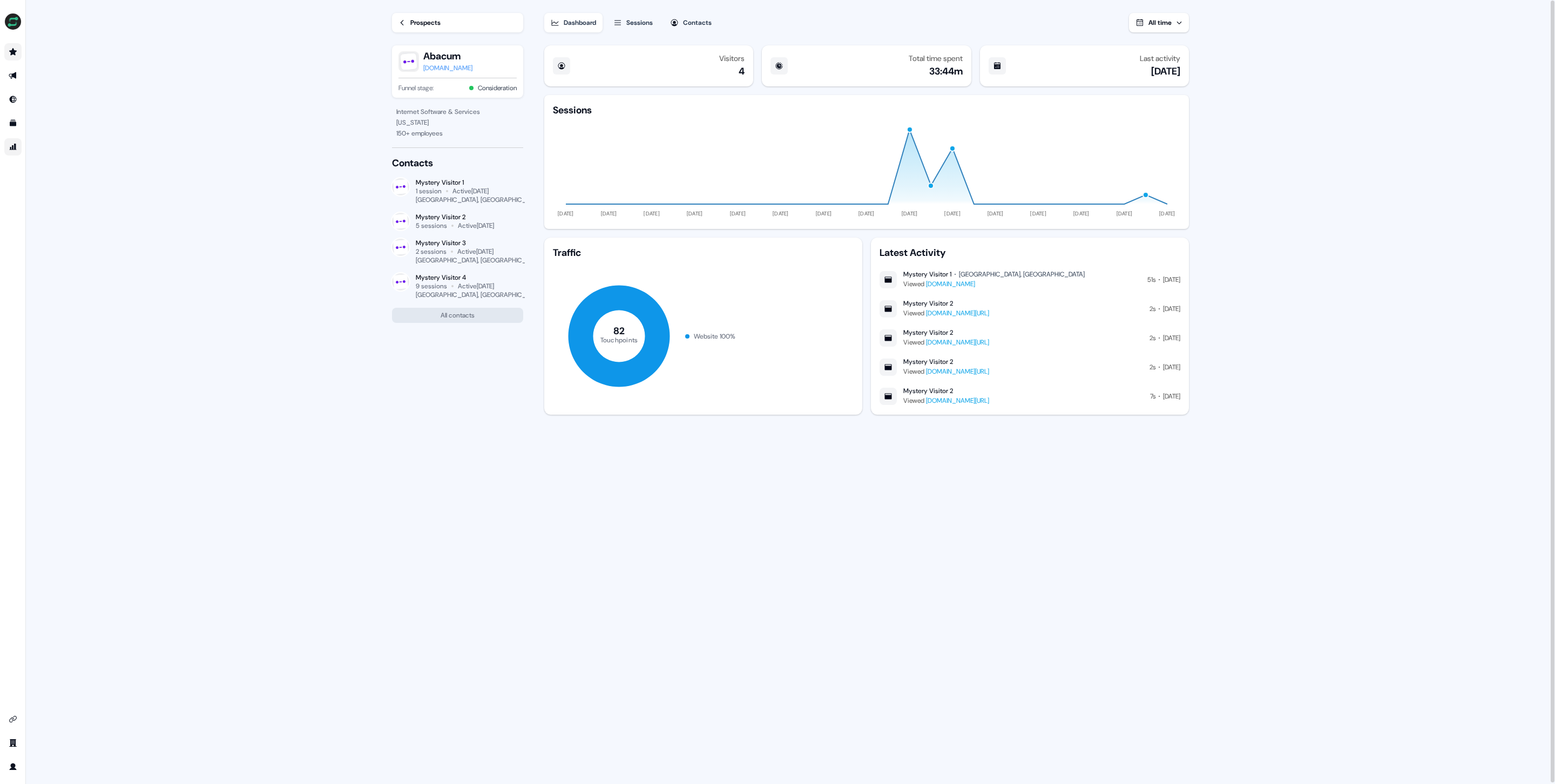
click at [421, 18] on div "Prospects" at bounding box center [426, 23] width 30 height 11
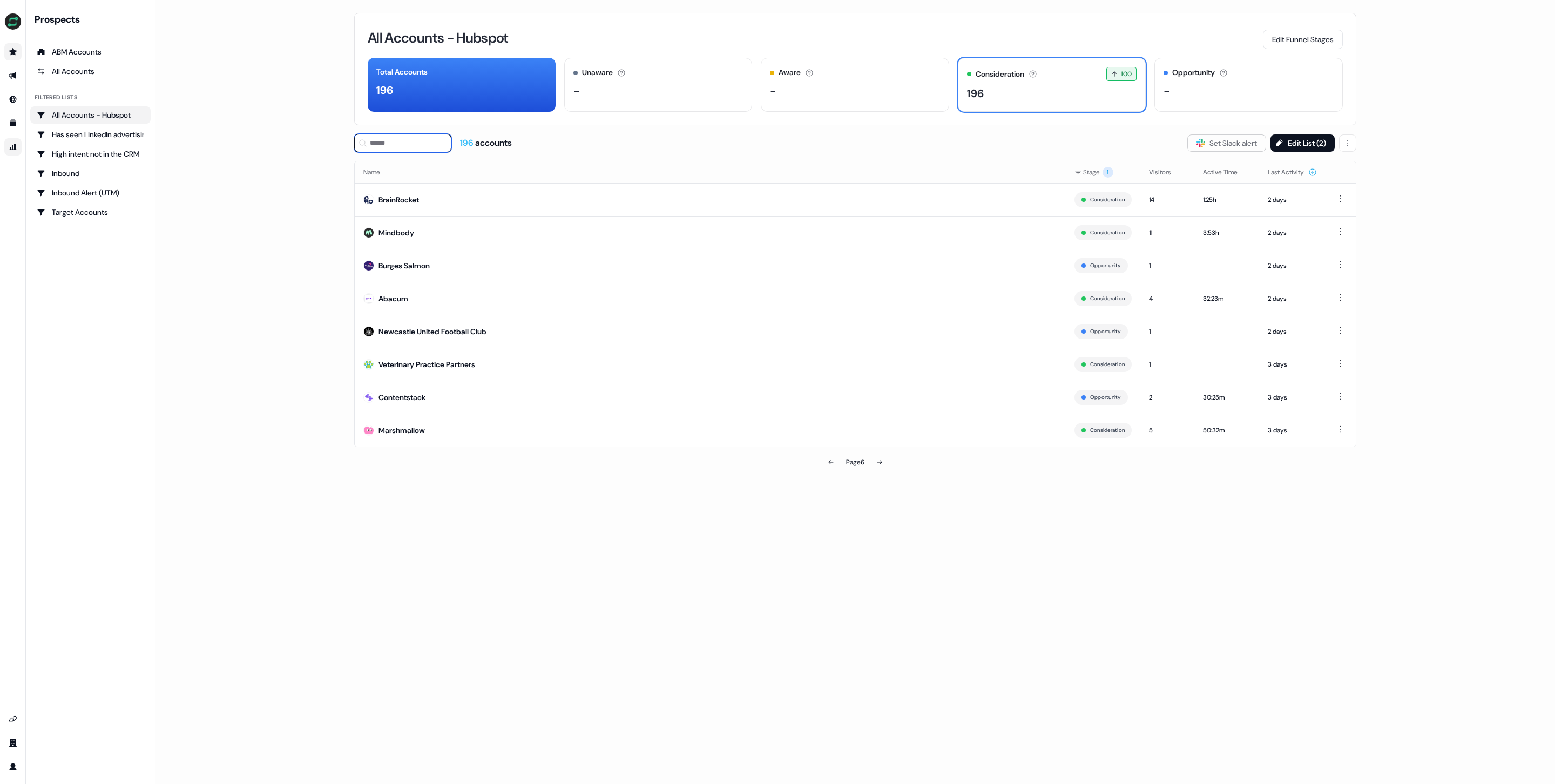
click at [424, 149] on input at bounding box center [403, 143] width 97 height 18
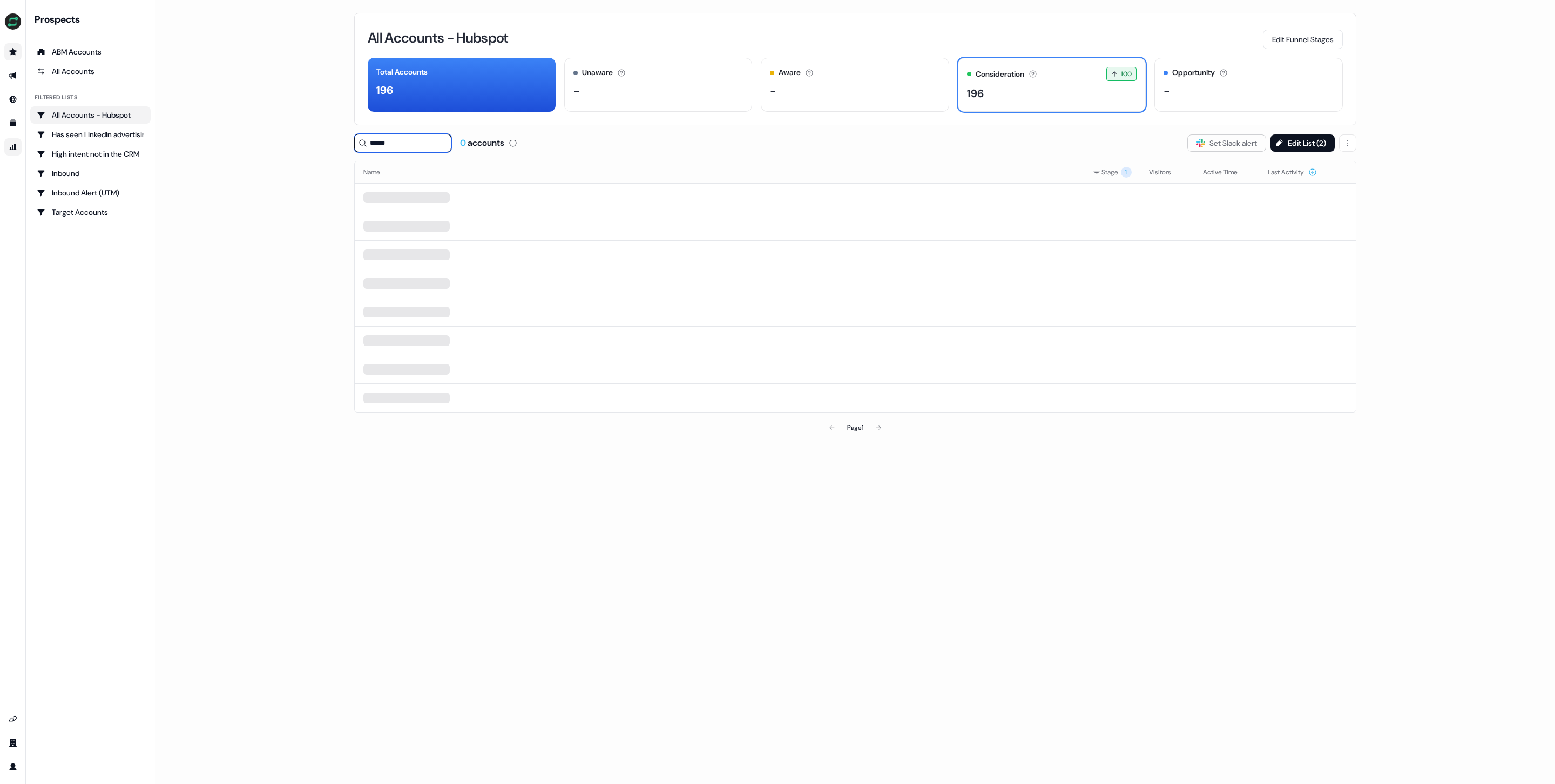
type input "******"
click at [1215, 84] on div "-" at bounding box center [1249, 91] width 170 height 16
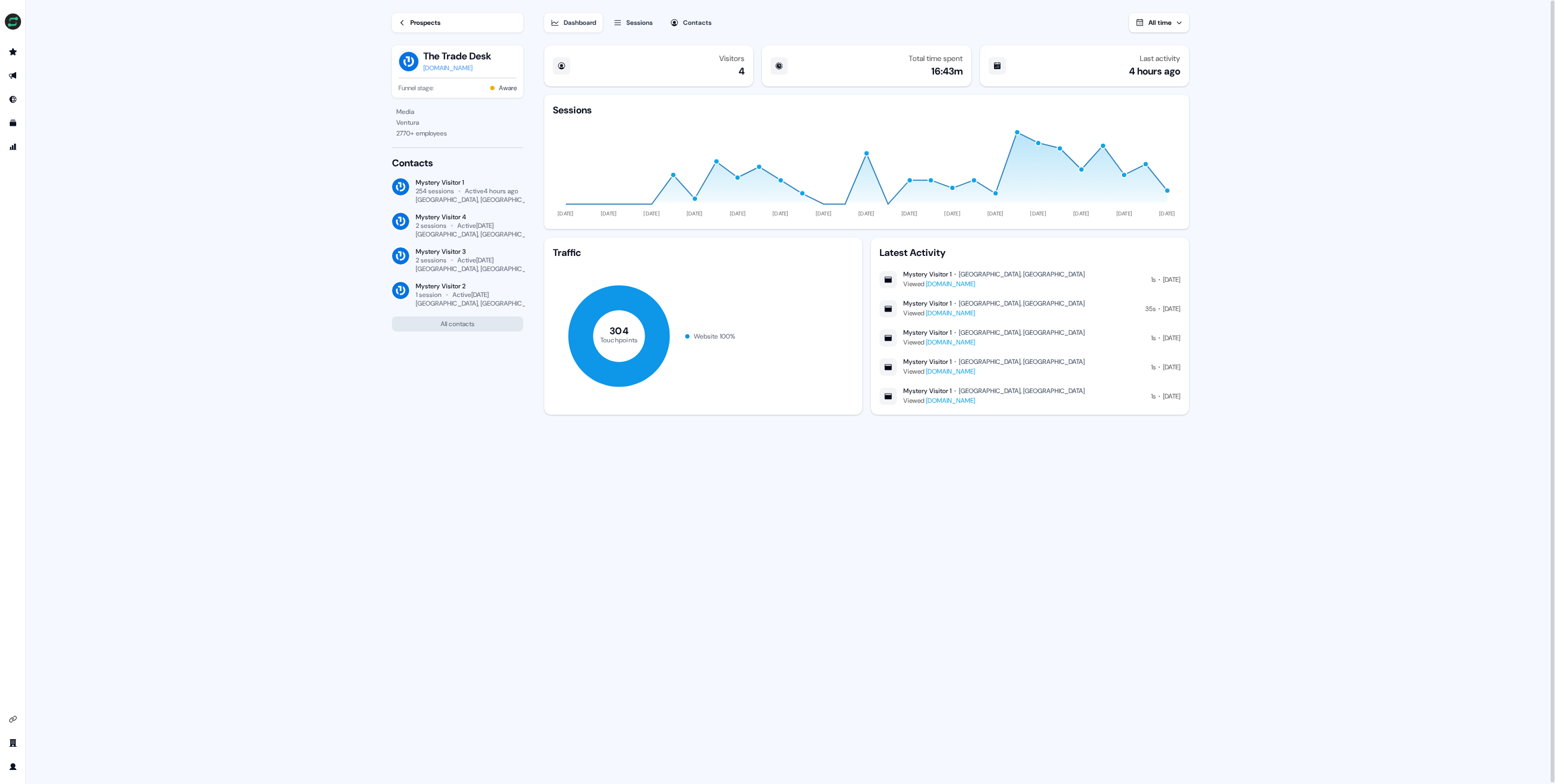
drag, startPoint x: 631, startPoint y: 39, endPoint x: 640, endPoint y: 28, distance: 14.2
click at [631, 37] on div "Dashboard Sessions Contacts All time Visitors 4 Total time spent 16:43m Last ac…" at bounding box center [875, 392] width 662 height 785
click at [640, 28] on button "Sessions" at bounding box center [633, 22] width 53 height 19
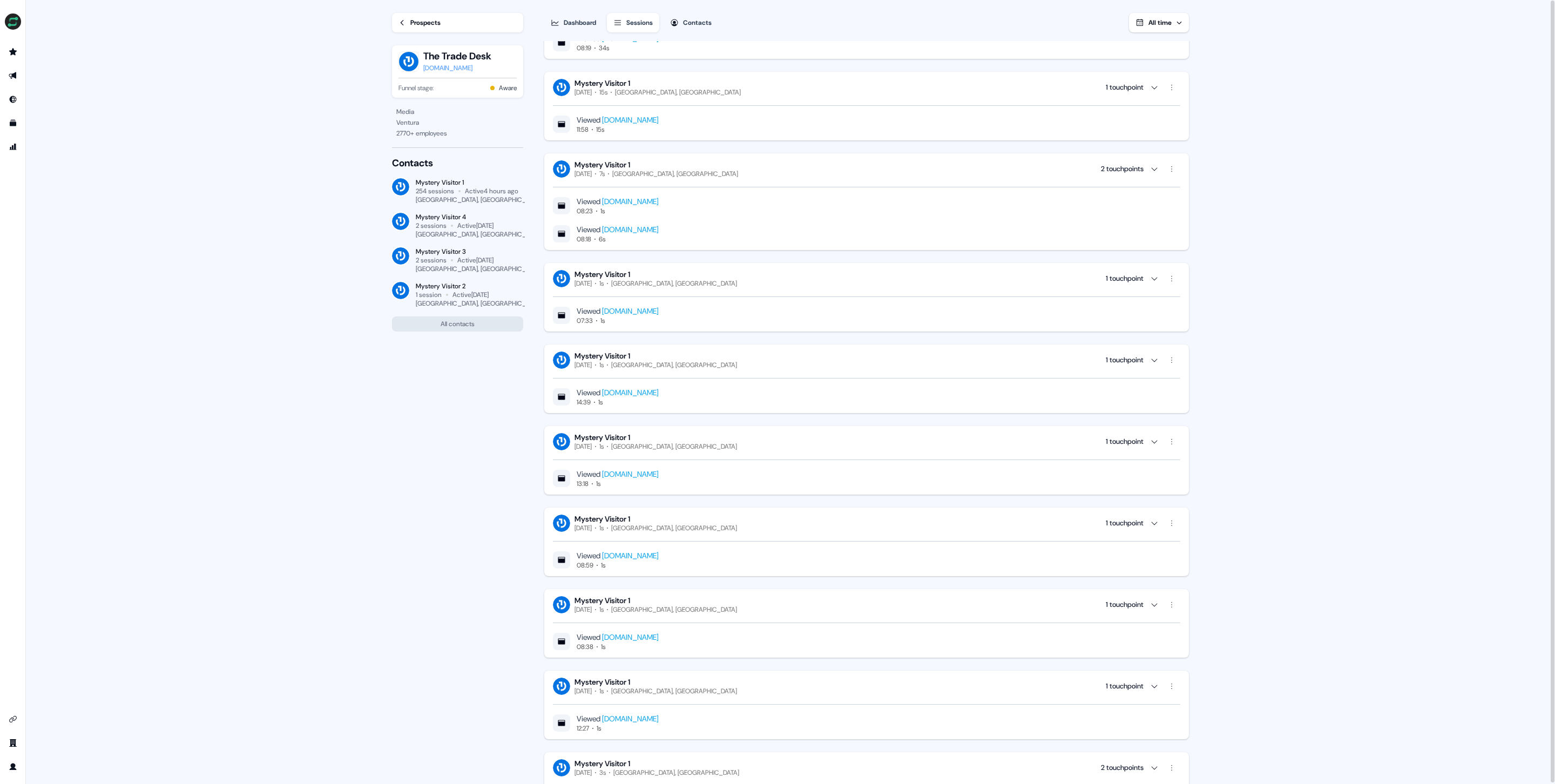
scroll to position [569, 0]
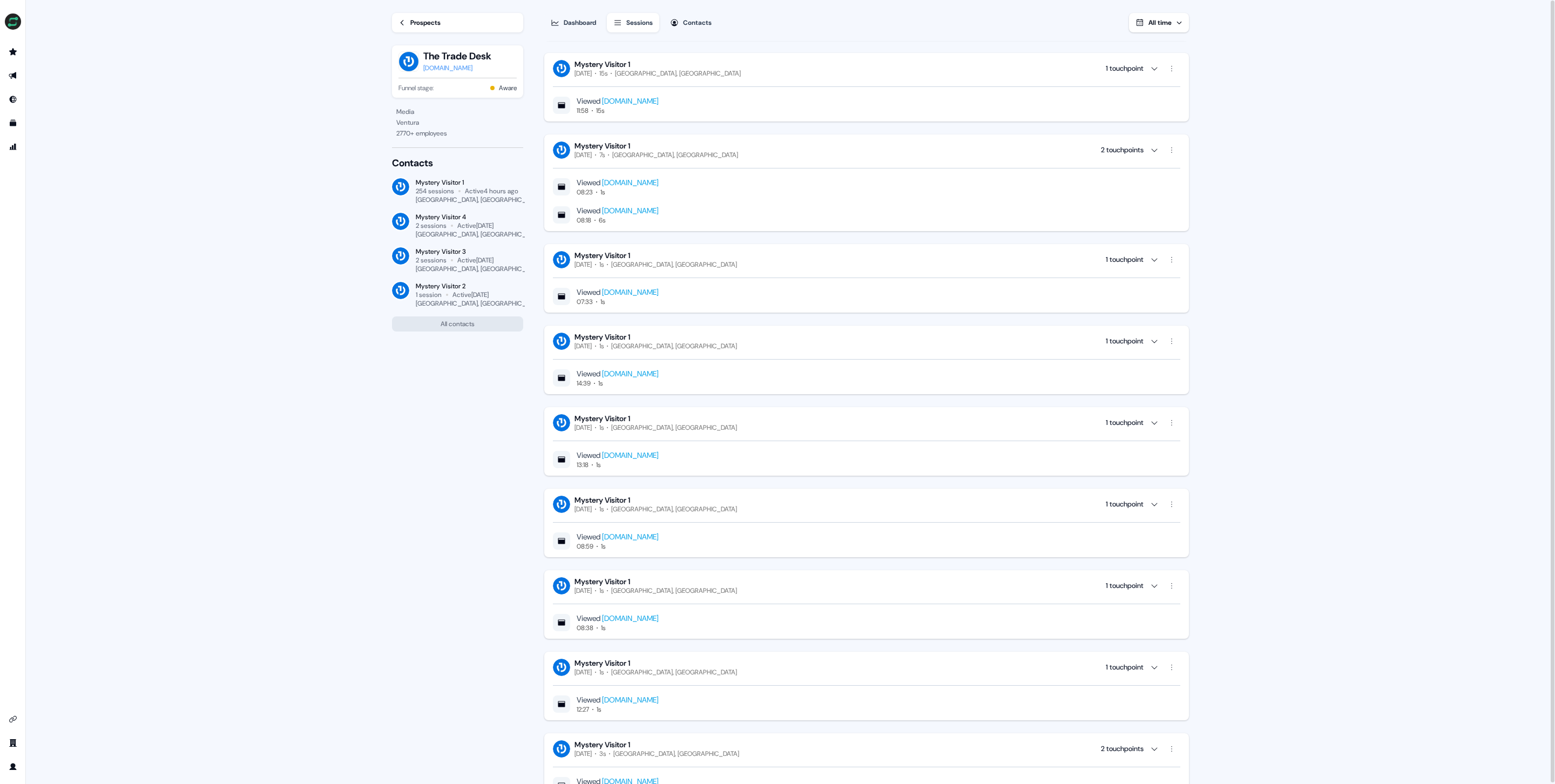
click at [1259, 182] on main "Loading... Prospects The Trade Desk thetradedesk.com Funnel stage: Aware Media …" at bounding box center [790, 392] width 1529 height 785
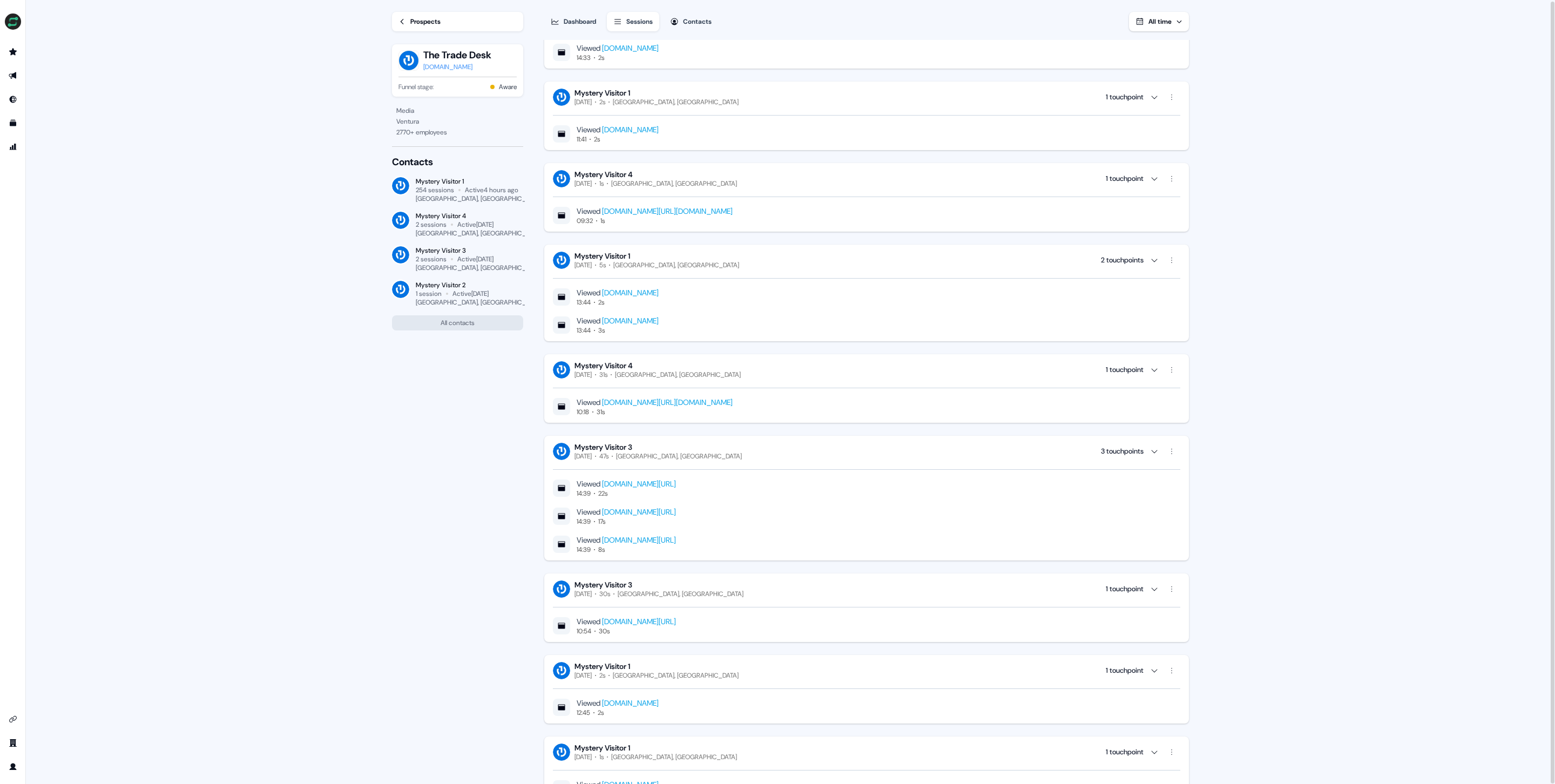
scroll to position [12306, 0]
click at [1138, 174] on div "1 touchpoint" at bounding box center [1125, 177] width 38 height 11
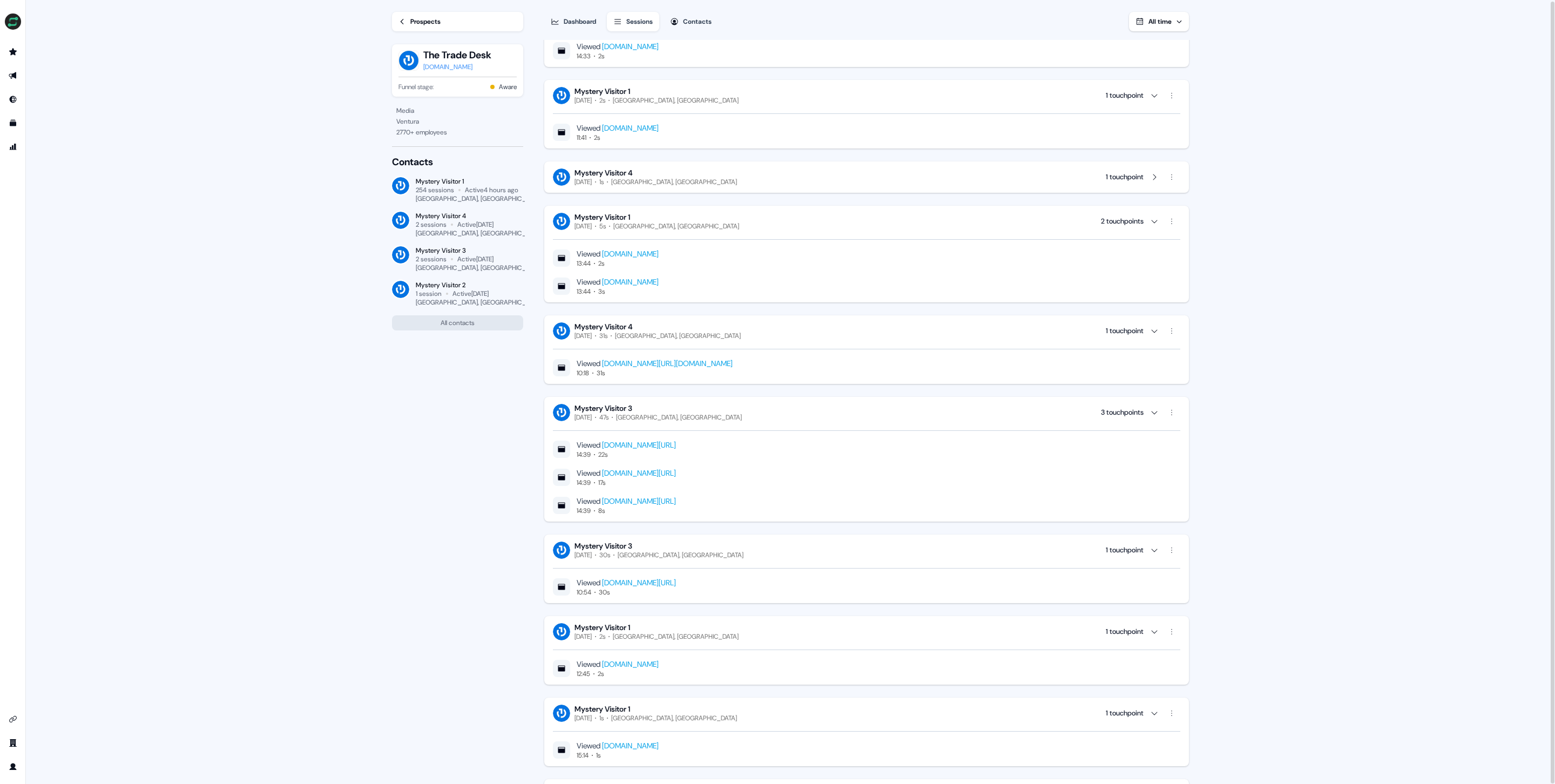
click at [1150, 176] on icon "button" at bounding box center [1154, 177] width 8 height 8
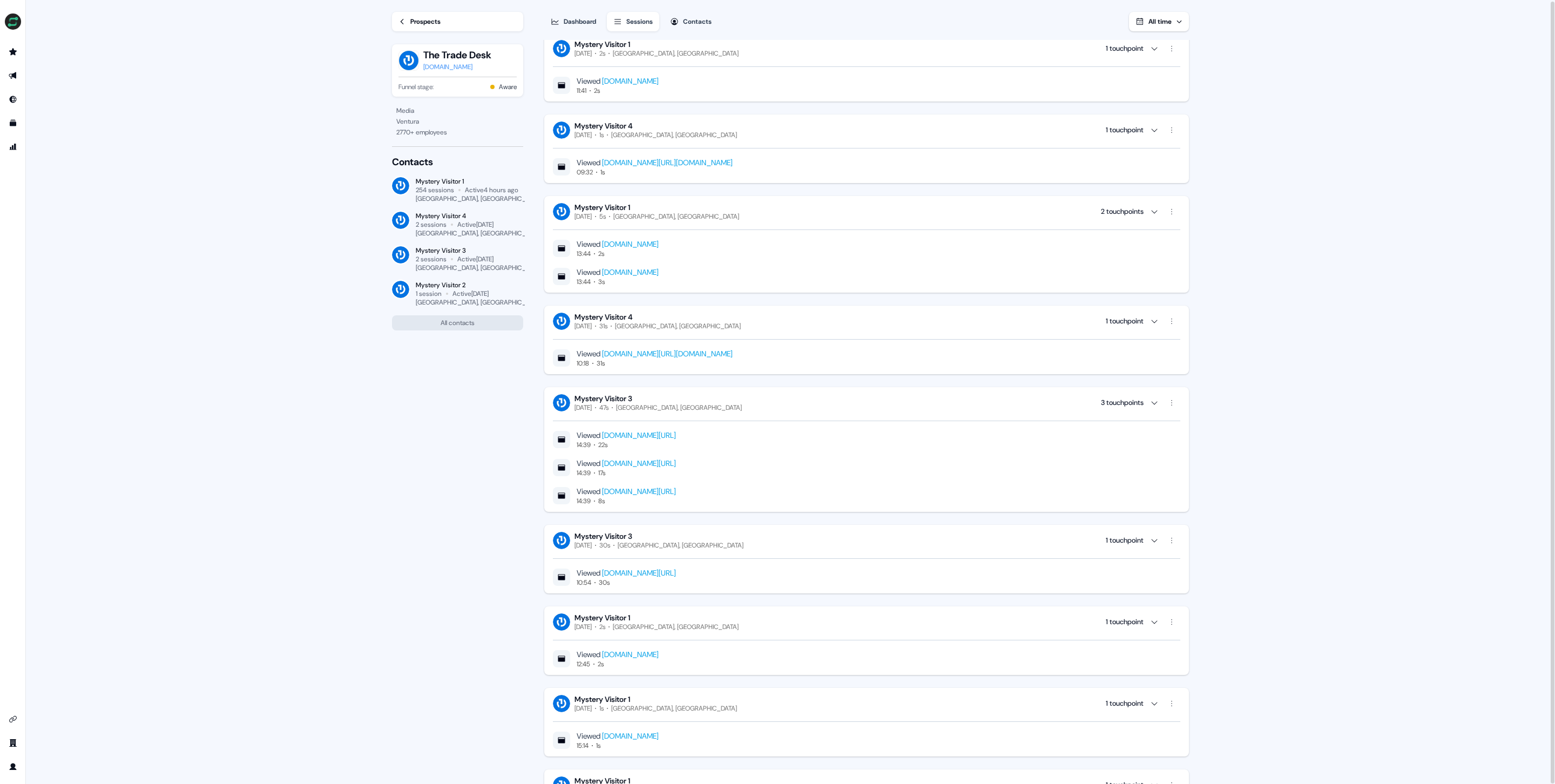
scroll to position [12381, 0]
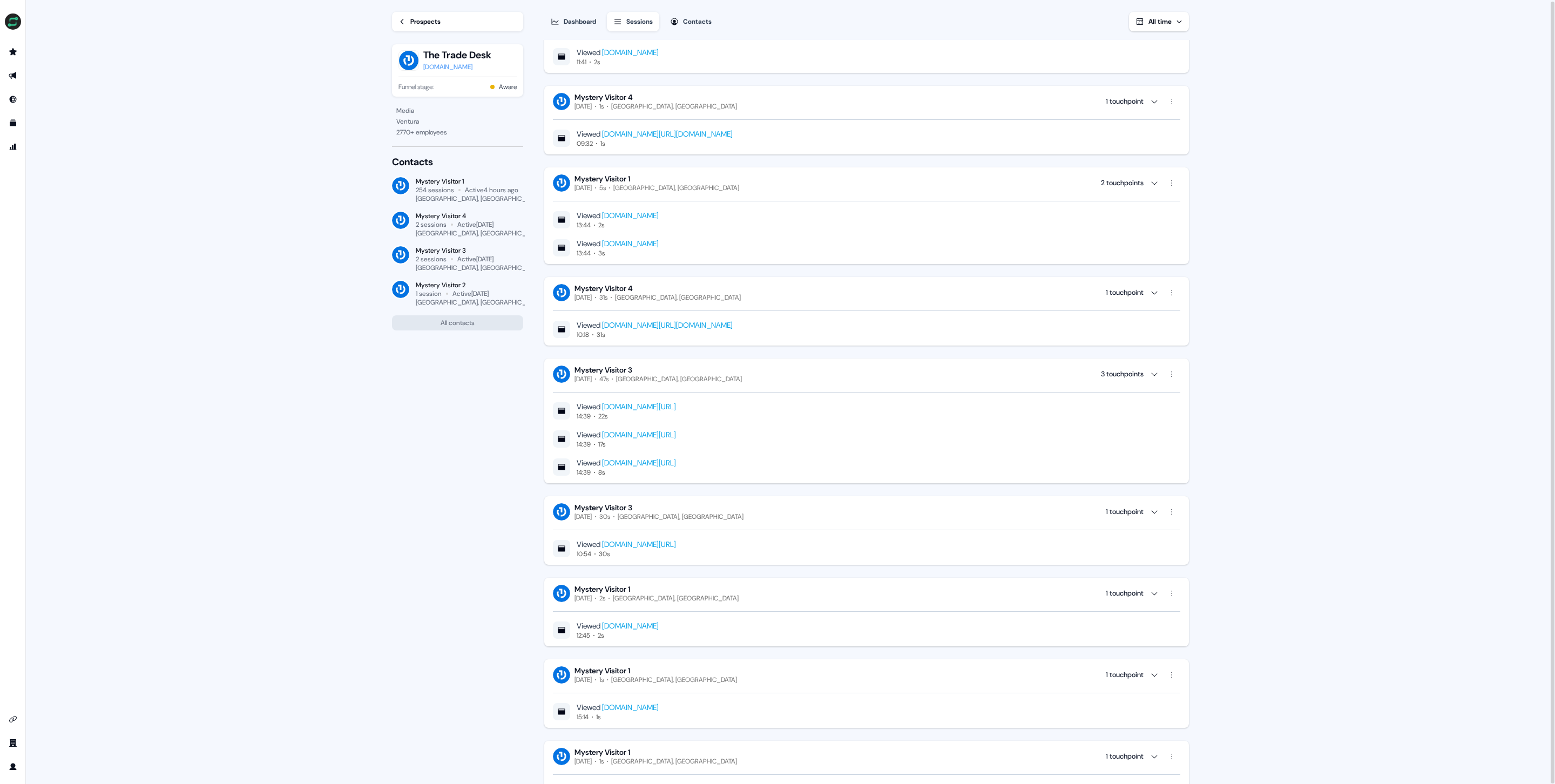
click at [1152, 180] on icon "button" at bounding box center [1154, 183] width 8 height 8
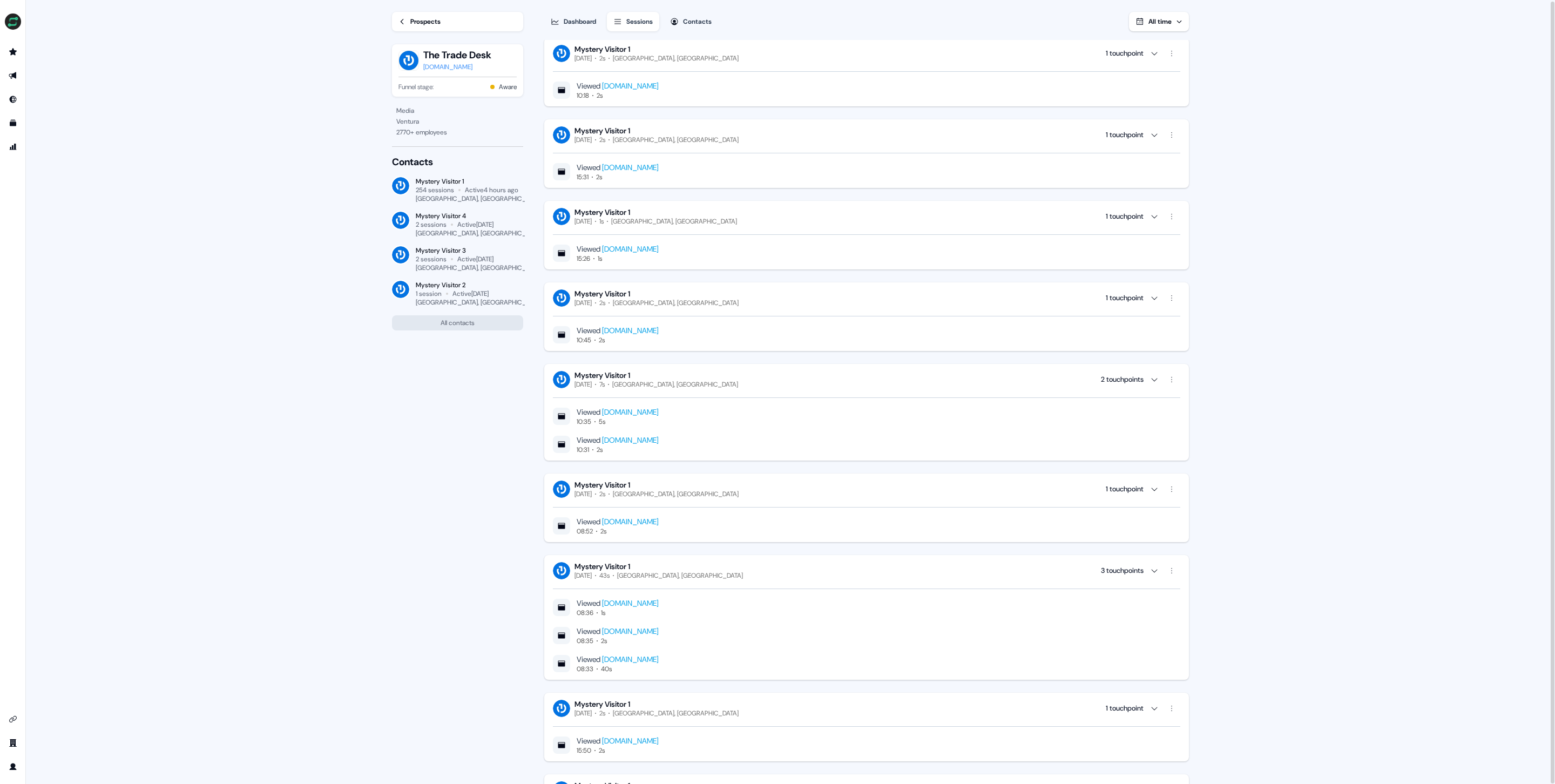
scroll to position [6217, 0]
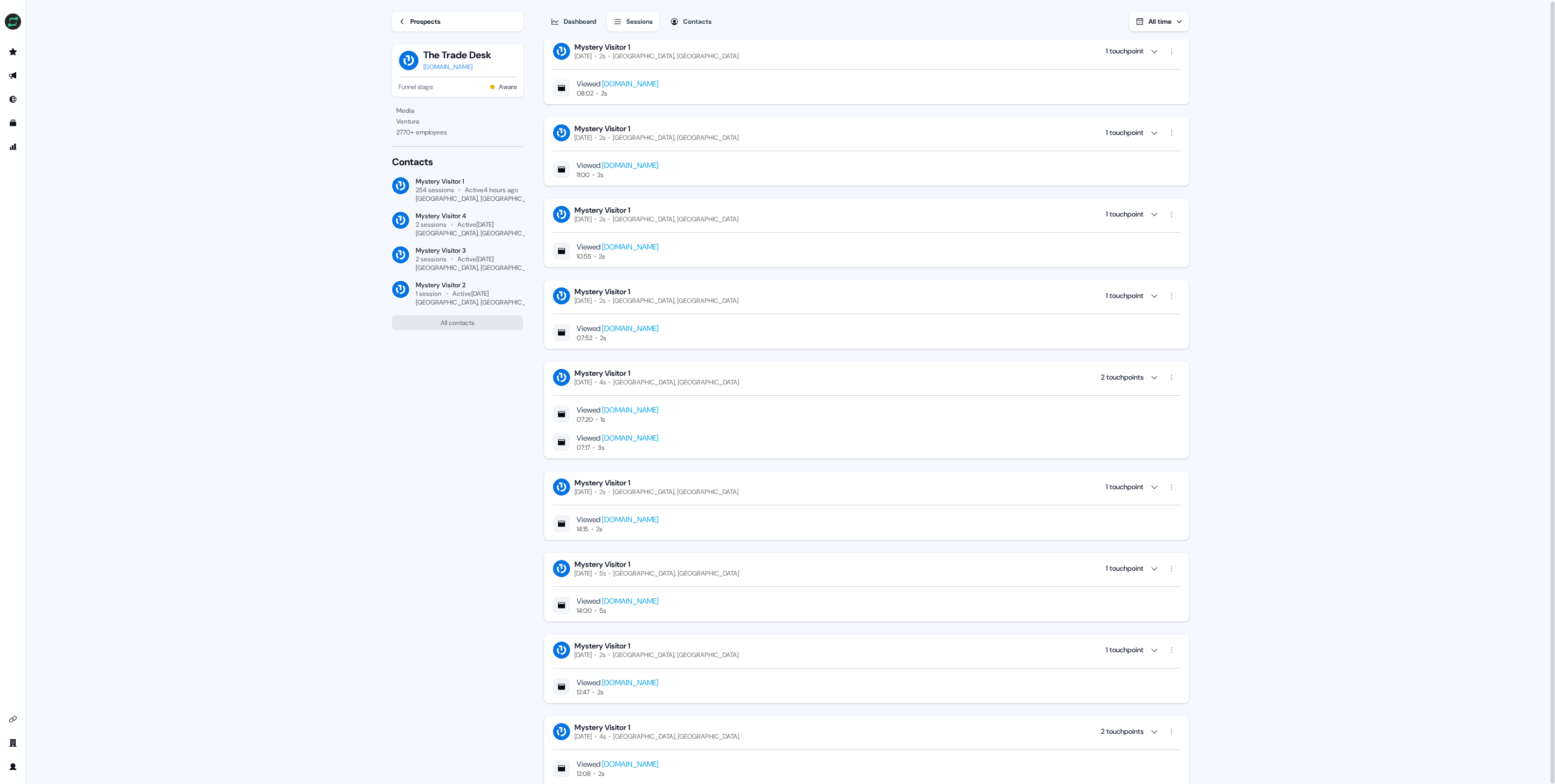
click at [689, 16] on div "Contacts" at bounding box center [697, 22] width 28 height 11
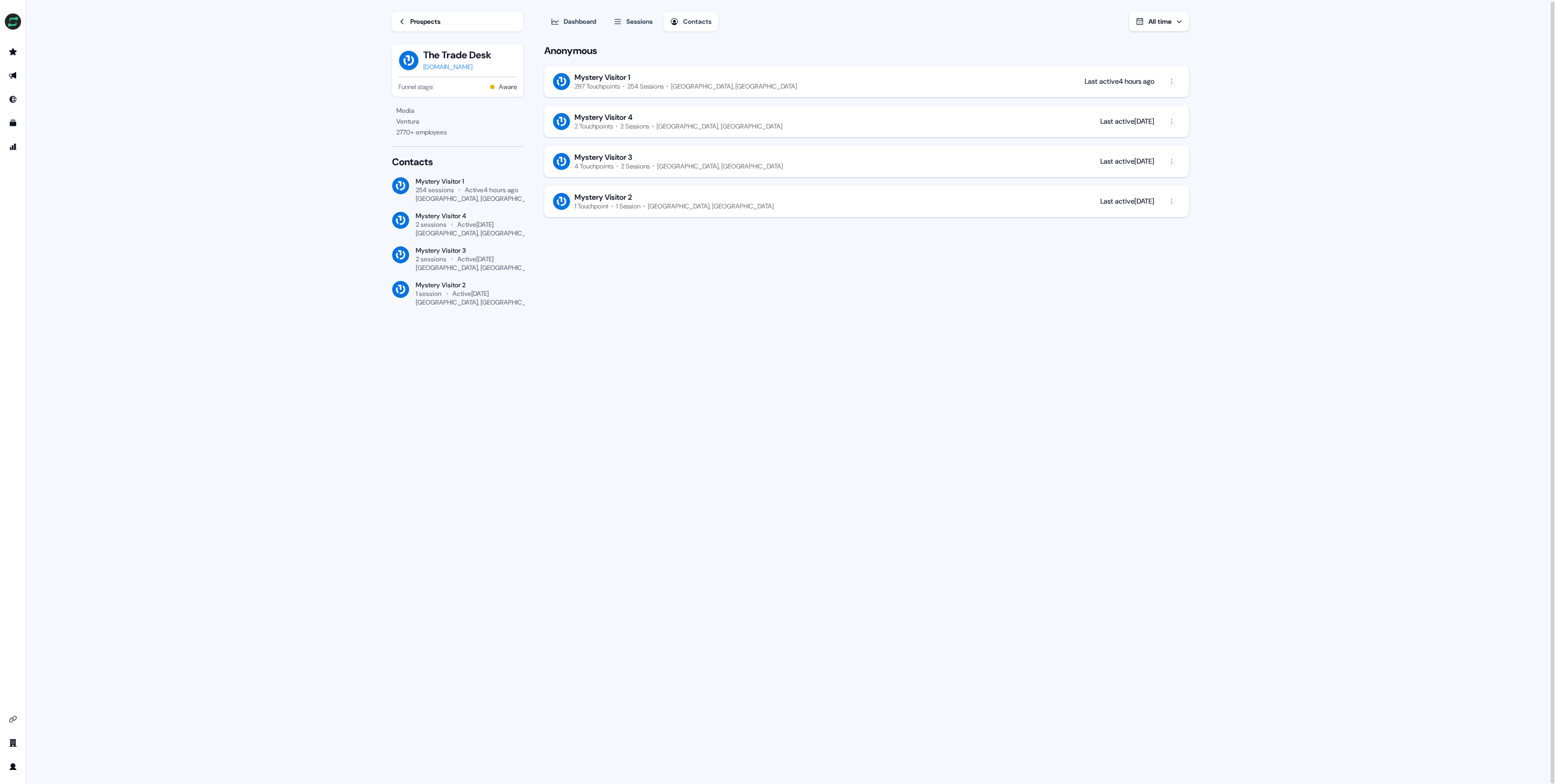
click at [954, 76] on button "Mystery Visitor 1 297 Touchpoints 254 Sessions Santander, Spain Last active 4 h…" at bounding box center [867, 81] width 645 height 31
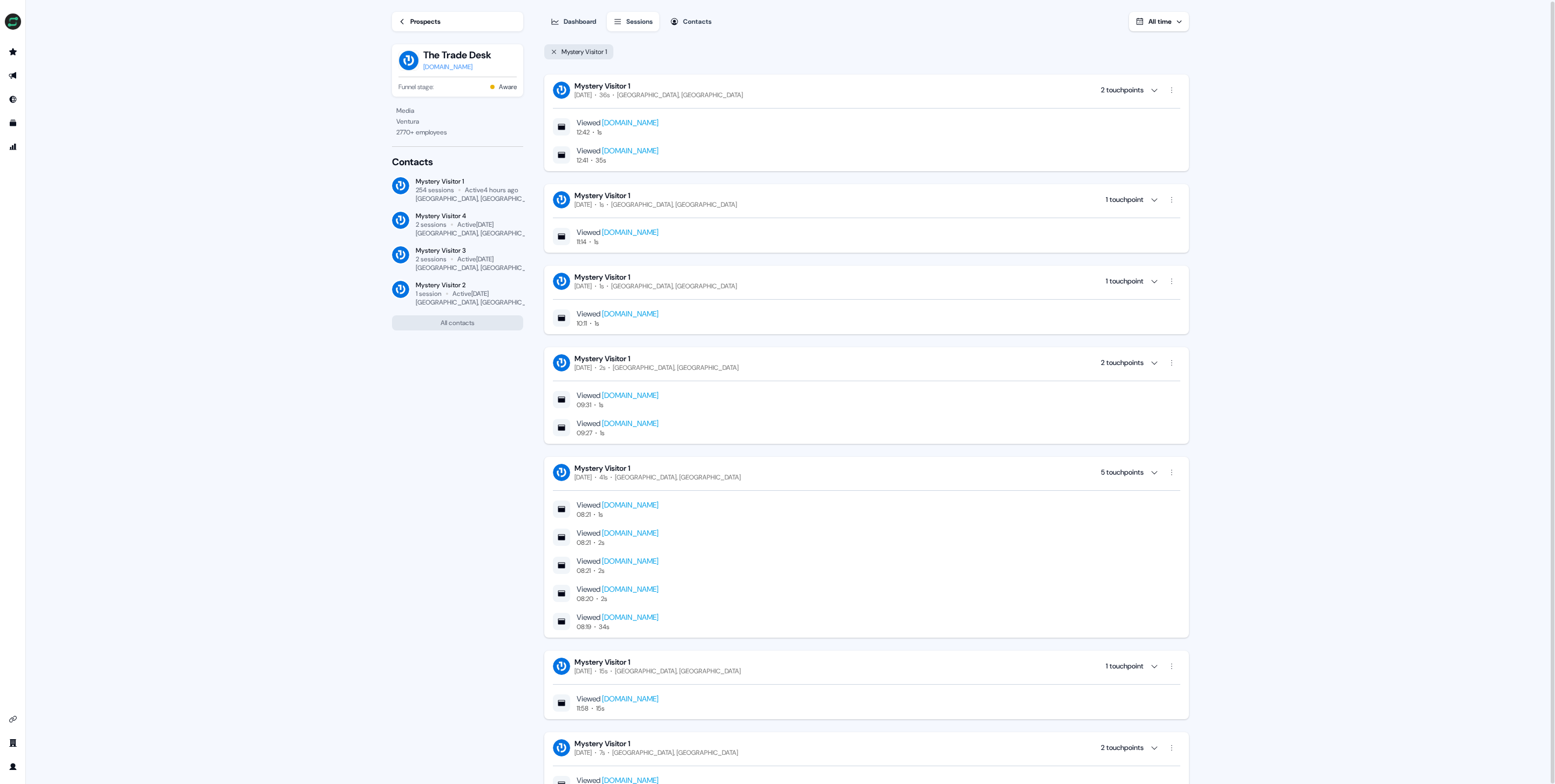
click at [870, 74] on div "Mystery Visitor 1 Today 36s Santander, Spain 2 touchpoints Viewed www.omnea.co …" at bounding box center [867, 123] width 645 height 97
click at [1020, 83] on div "Mystery Visitor 1 Today 36s Santander, Spain 2 touchpoints" at bounding box center [866, 90] width 627 height 18
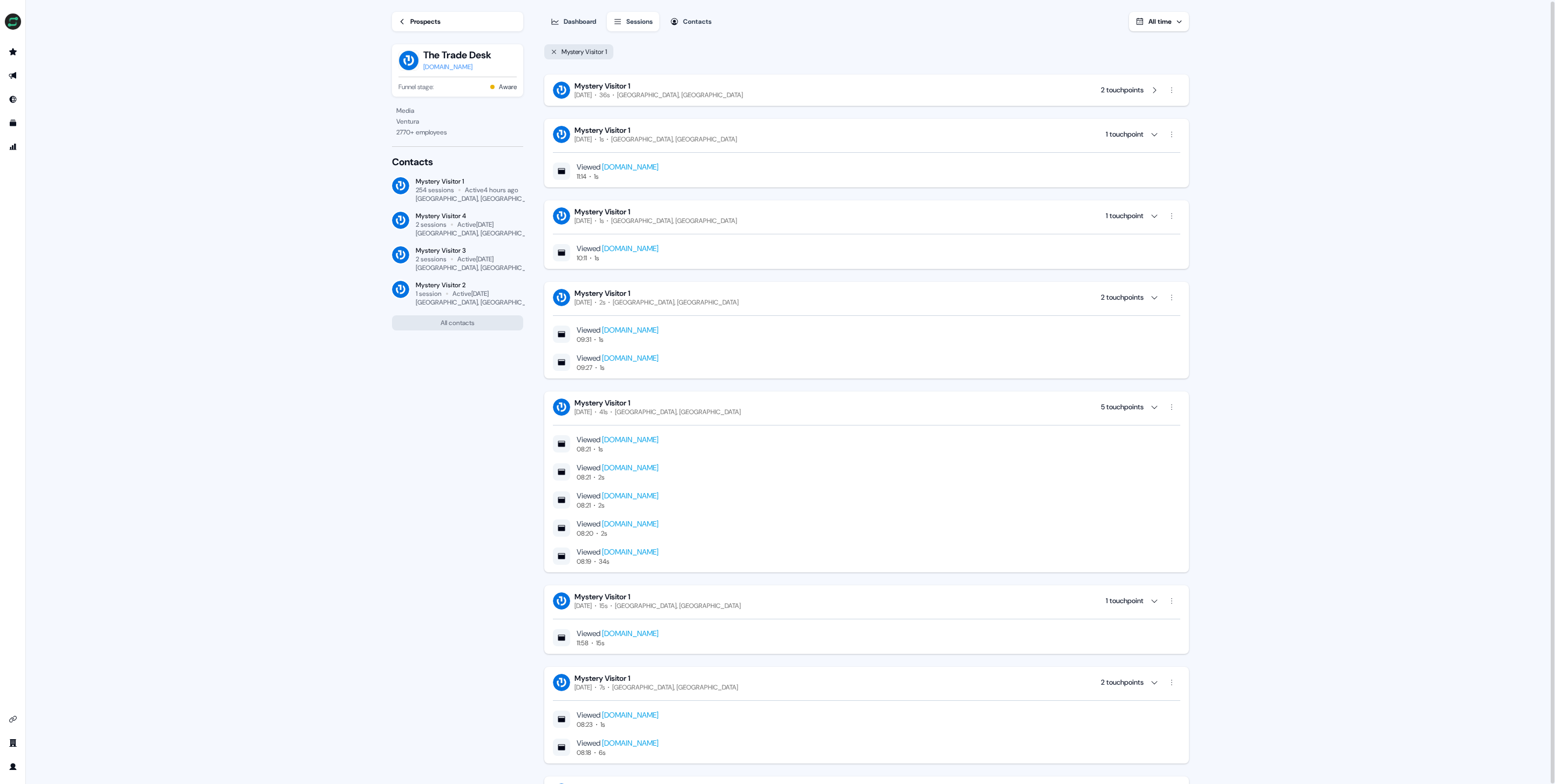
click at [883, 148] on div "Viewed www.omnea.co 11:14 1s" at bounding box center [866, 162] width 627 height 37
click at [974, 140] on div "Mystery Visitor 1 Today 1s Santander, Spain 1 touchpoint" at bounding box center [866, 135] width 627 height 18
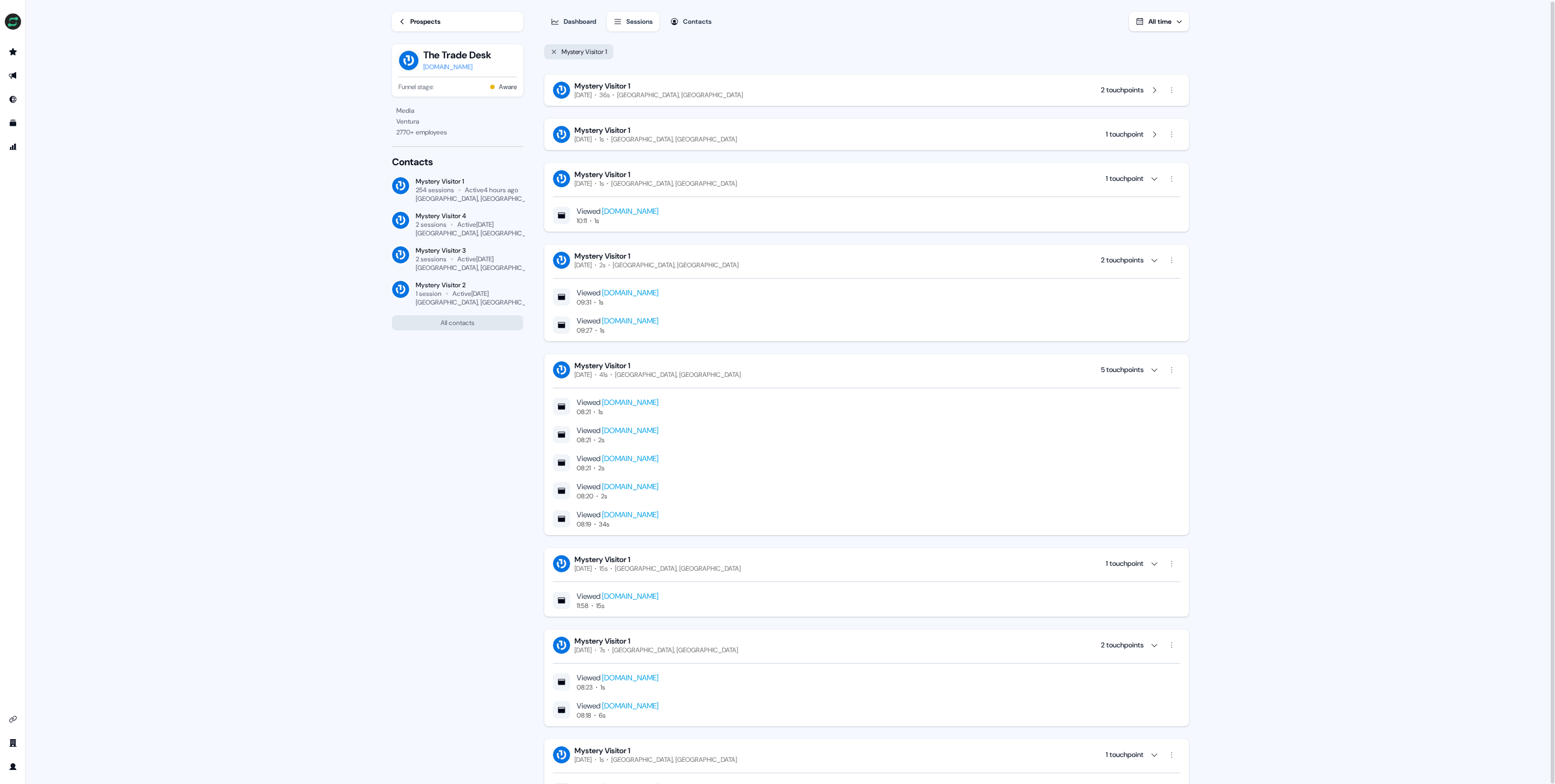
click at [914, 178] on div "Mystery Visitor 1 Today 1s Santander, Spain 1 touchpoint" at bounding box center [866, 179] width 627 height 18
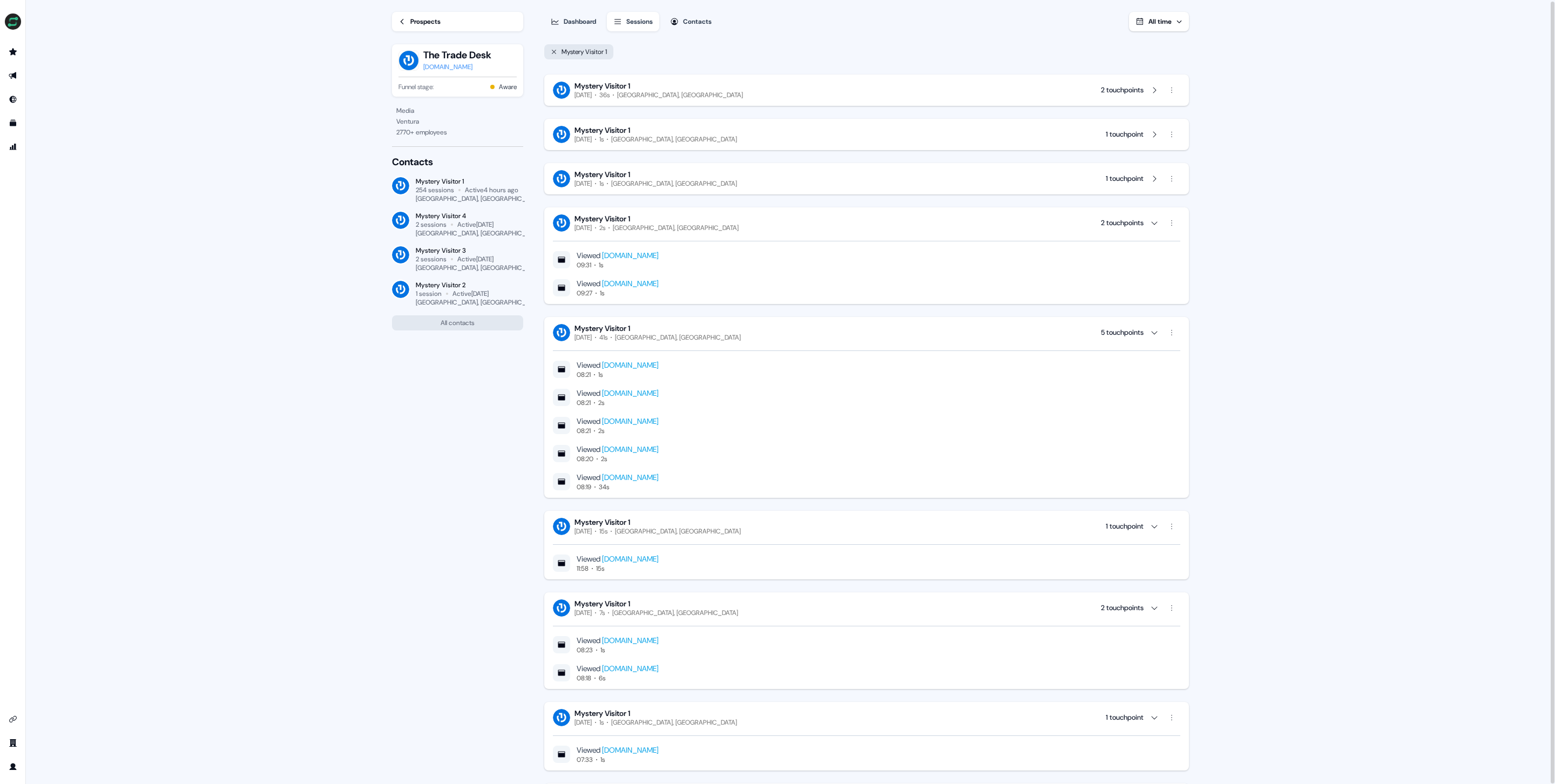
click at [886, 220] on div "Mystery Visitor 1 Today 2s Santander, Spain 2 touchpoints" at bounding box center [866, 223] width 627 height 18
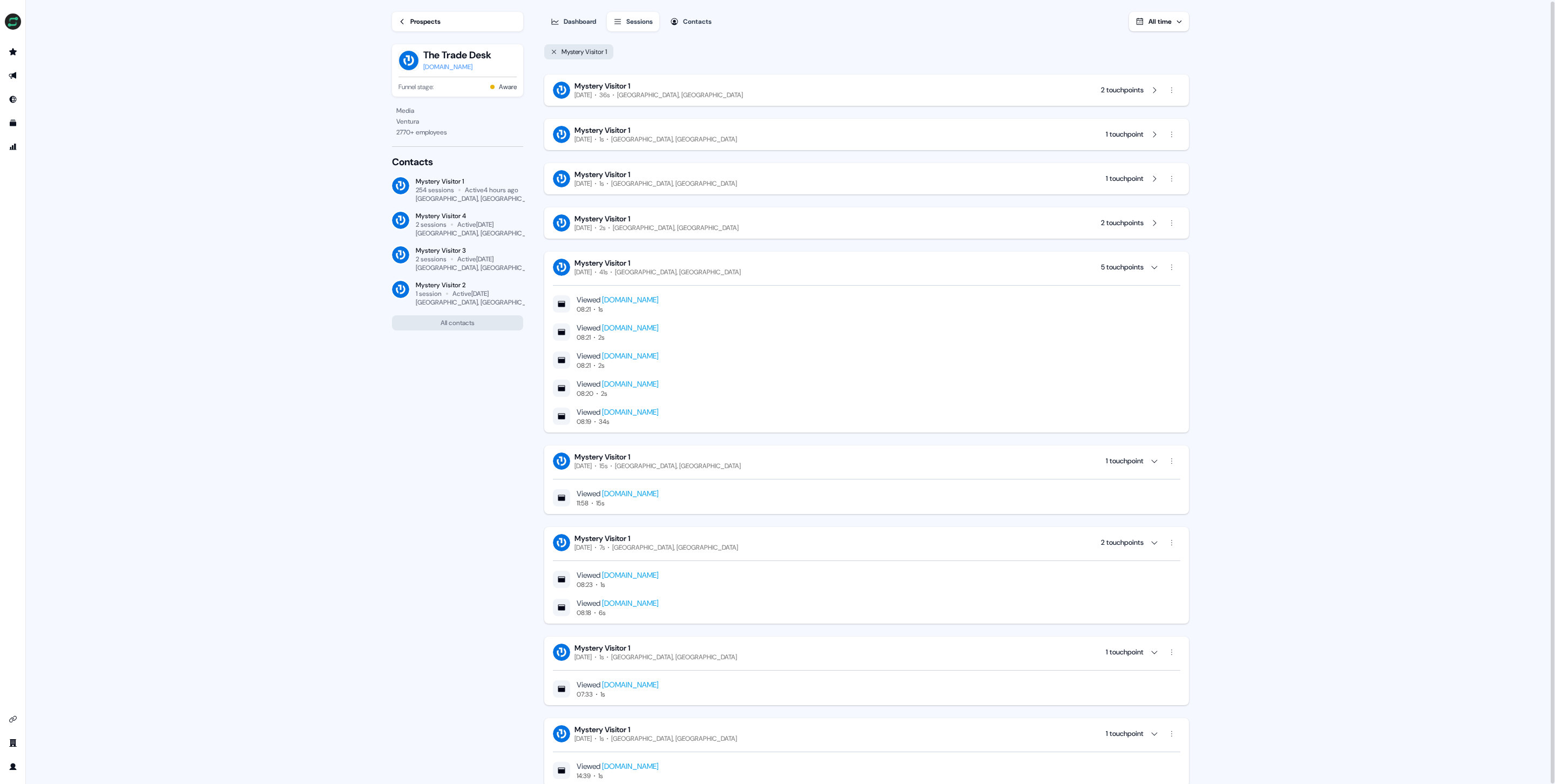
click at [465, 26] on link "Prospects" at bounding box center [457, 22] width 131 height 19
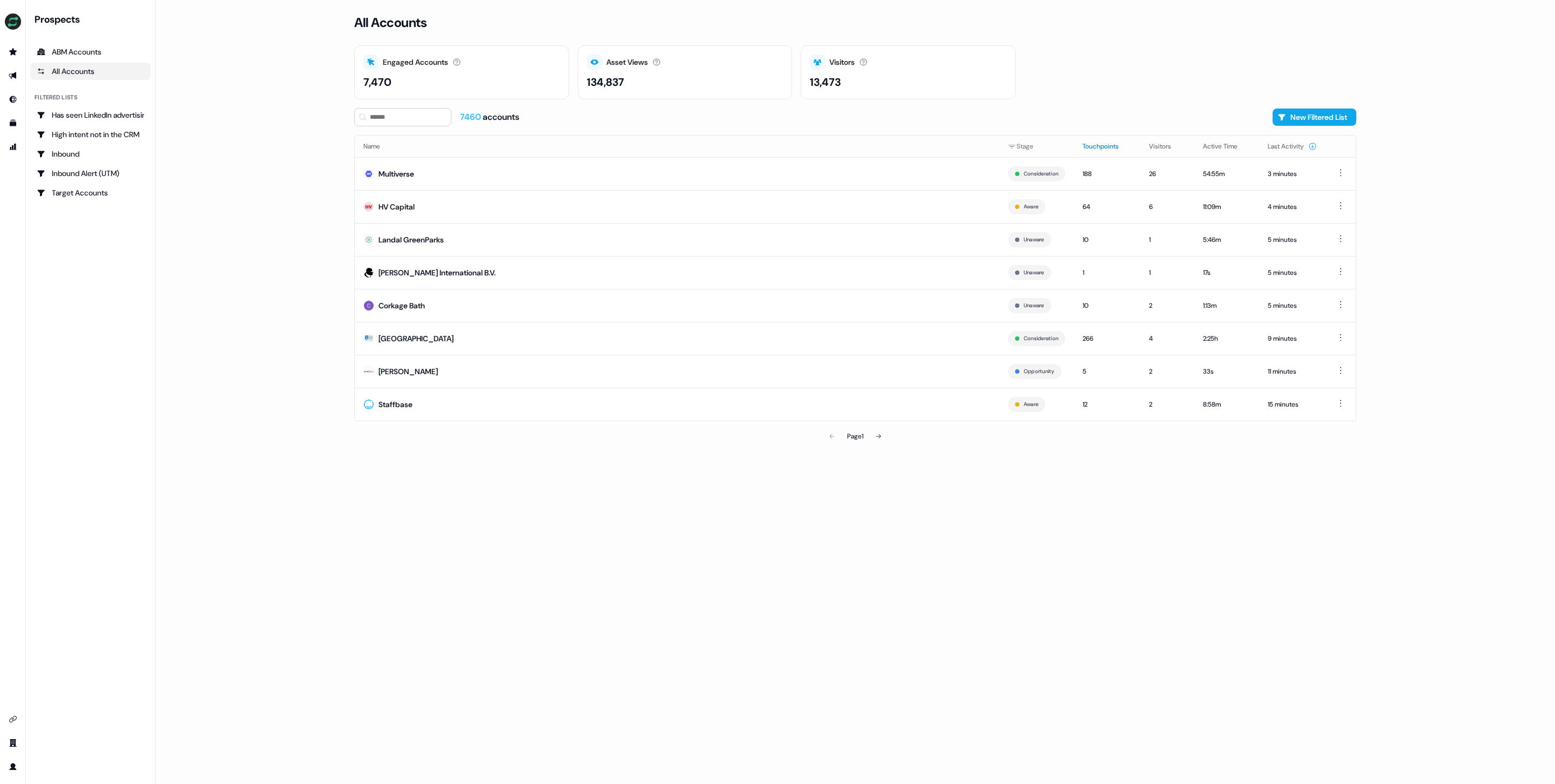
click at [1094, 145] on button "Touchpoints" at bounding box center [1106, 146] width 49 height 19
click at [389, 238] on div "Beryl" at bounding box center [408, 240] width 59 height 11
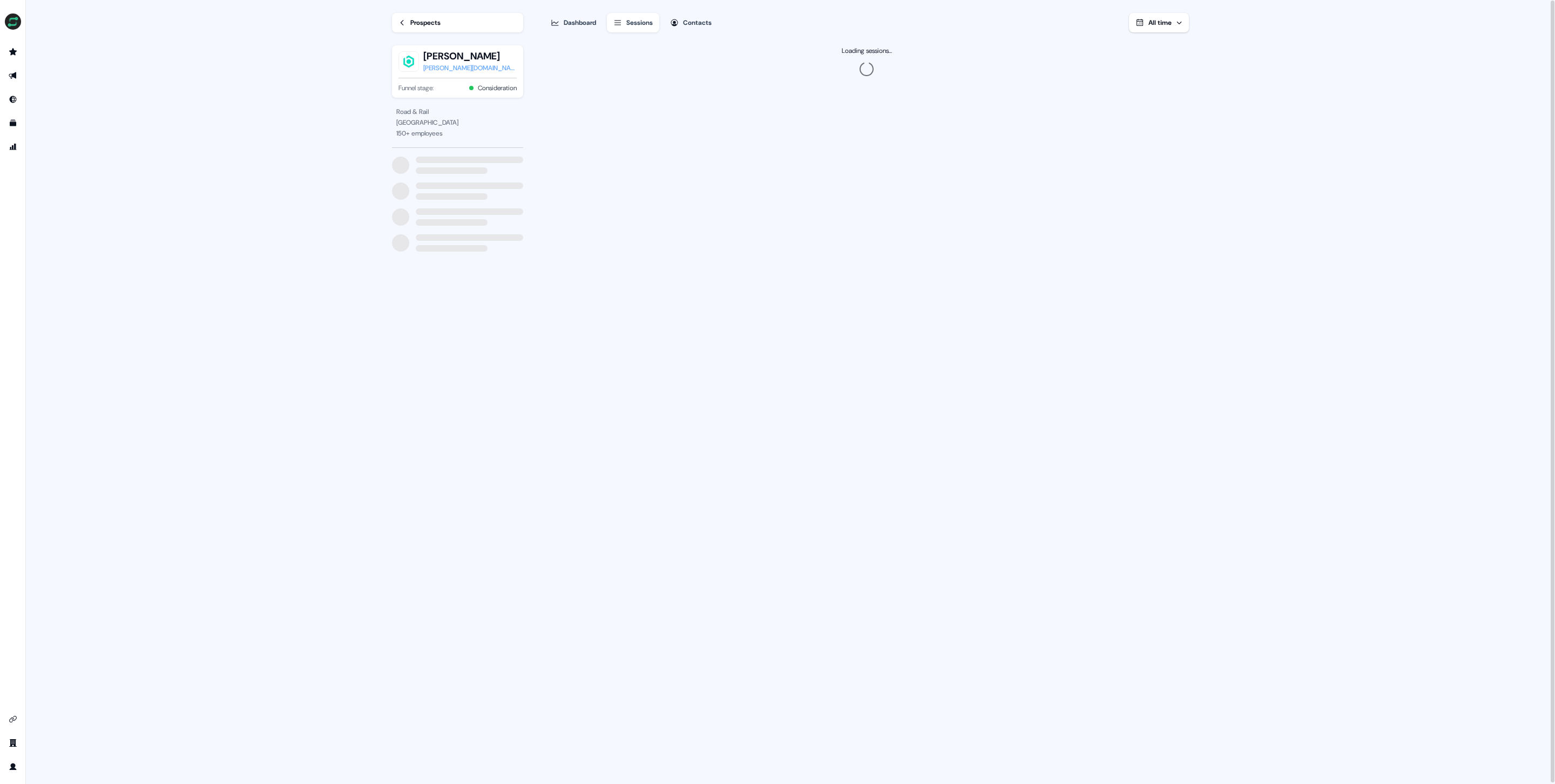
click at [436, 67] on div "beryl.cc" at bounding box center [470, 68] width 94 height 11
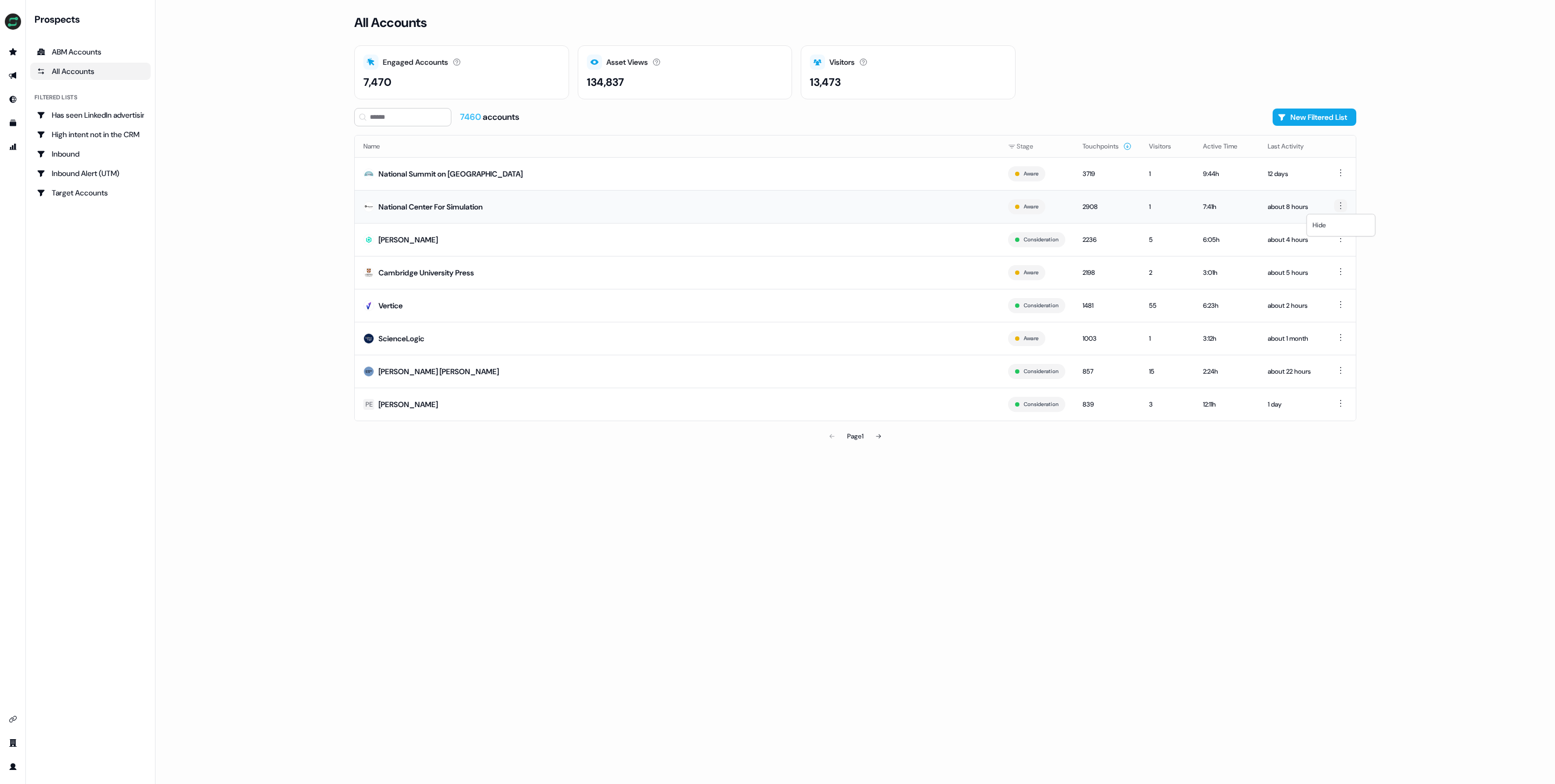
click at [1341, 206] on html "For the best experience switch devices to a bigger screen. Go to Userled.io Pro…" at bounding box center [778, 392] width 1555 height 784
drag, startPoint x: 1431, startPoint y: 199, endPoint x: 616, endPoint y: 171, distance: 815.5
click at [1430, 199] on html "For the best experience switch devices to a bigger screen. Go to Userled.io Pro…" at bounding box center [778, 392] width 1555 height 784
click at [386, 239] on div "Beryl" at bounding box center [408, 240] width 59 height 11
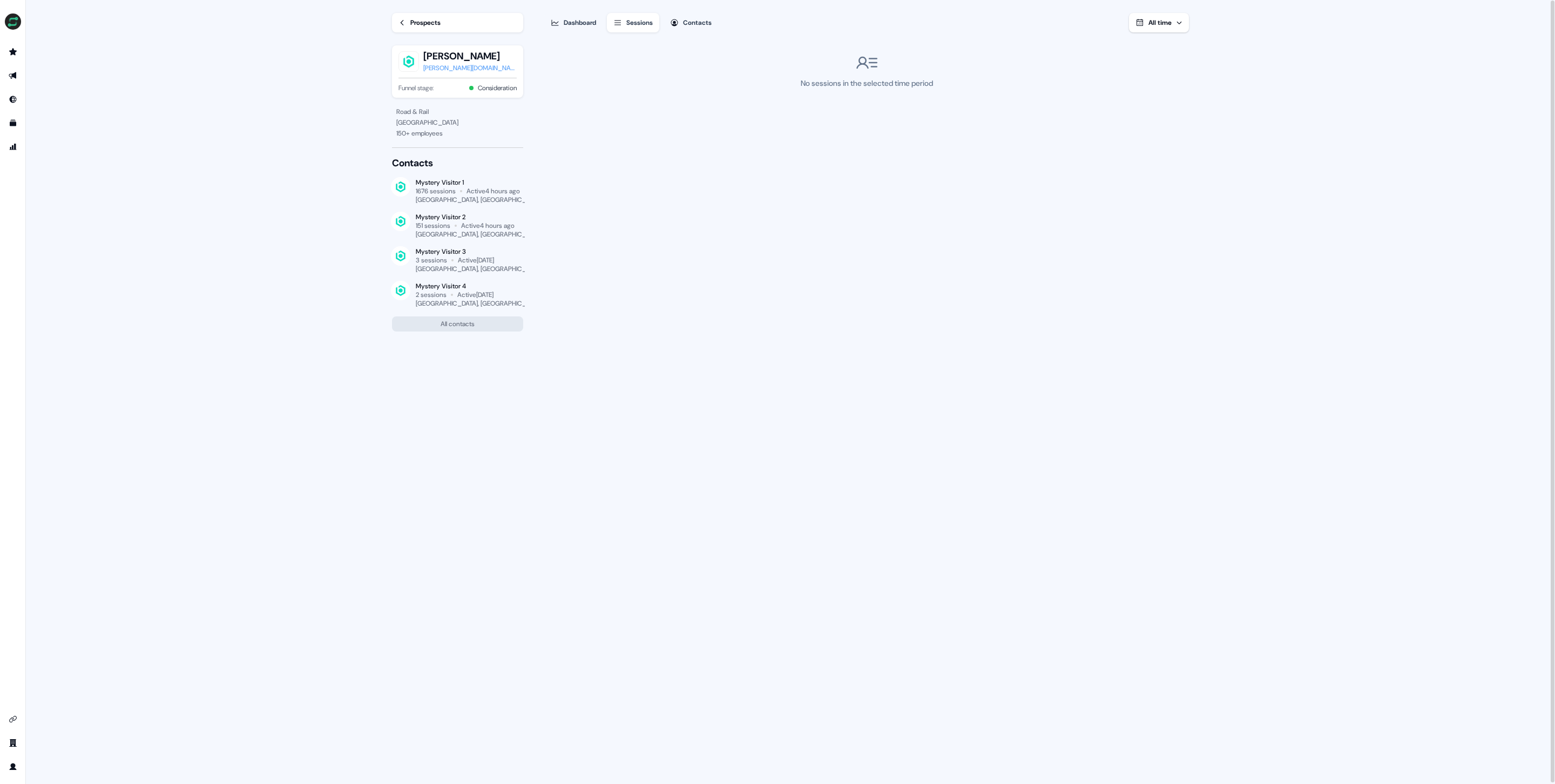
click at [586, 23] on div "Dashboard" at bounding box center [580, 23] width 33 height 11
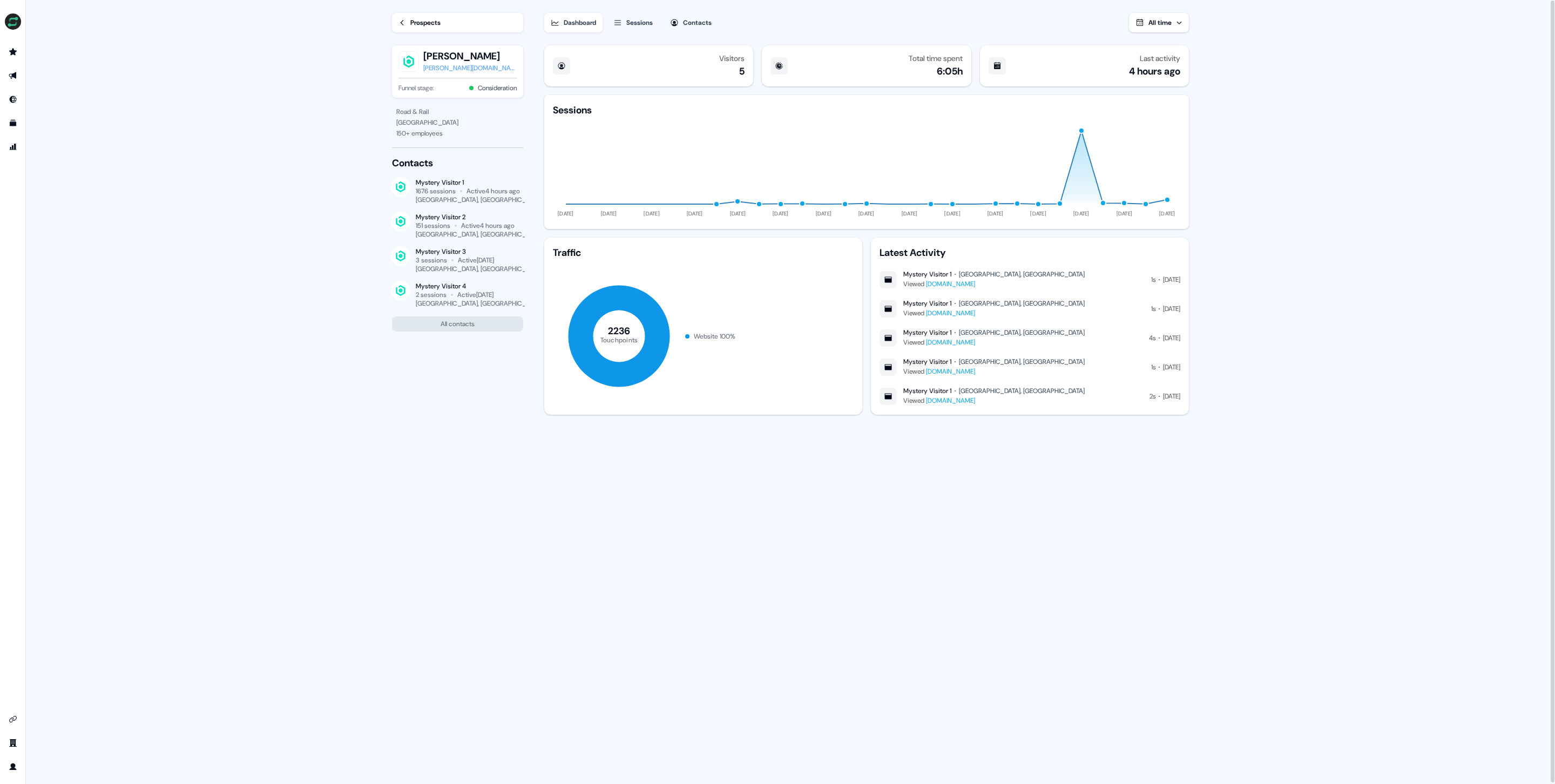
scroll to position [1, 0]
click at [975, 284] on link "omnea2-6df19d8137e95d633cc18c259879f2e5.webflow.io" at bounding box center [950, 283] width 49 height 8
click at [975, 367] on link "omnea2-6df19d8137e95d633cc18c259879f2e5.webflow.io" at bounding box center [950, 370] width 49 height 8
click at [461, 328] on button "All contacts" at bounding box center [457, 322] width 131 height 15
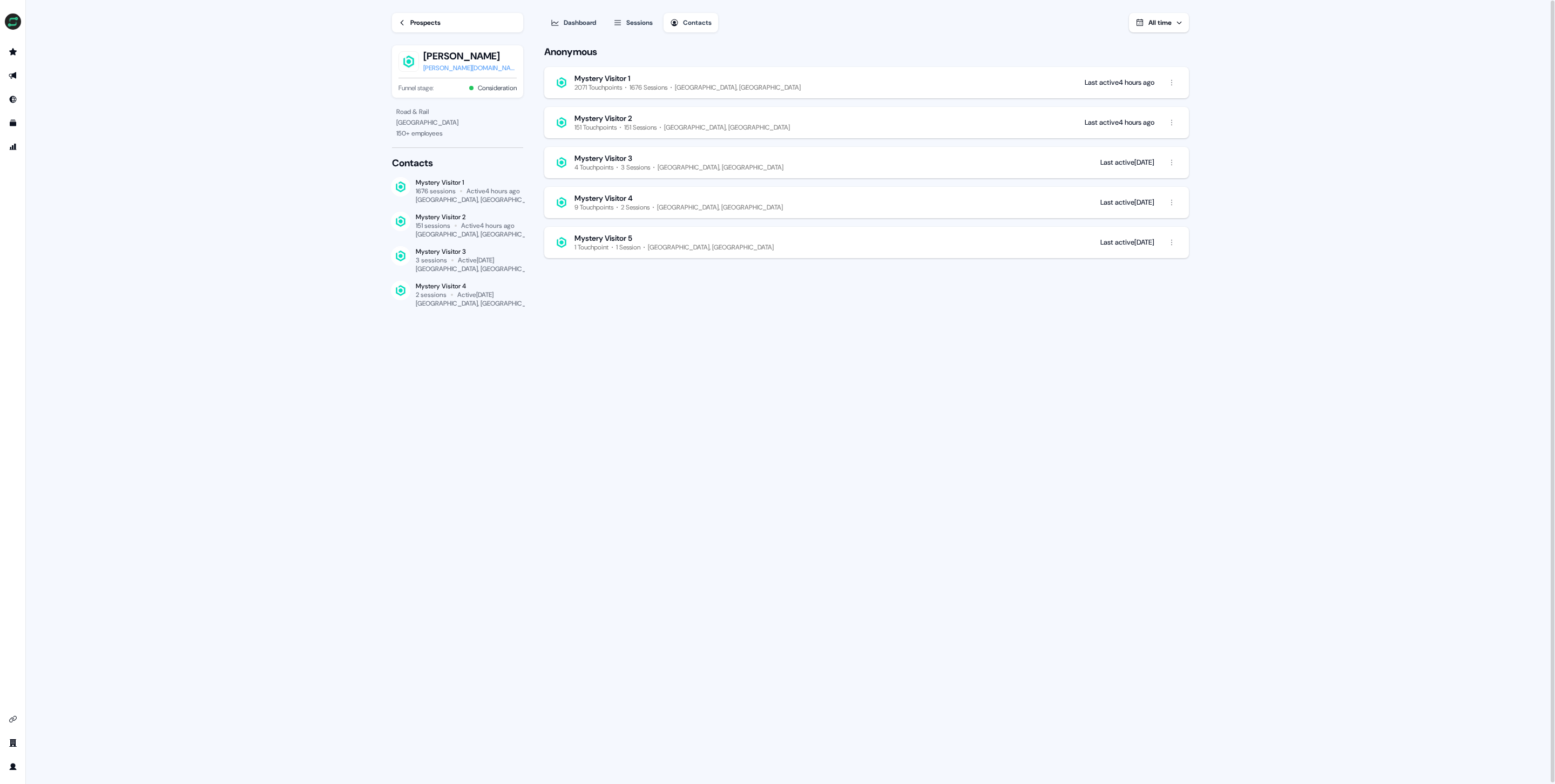
click at [444, 24] on link "Prospects" at bounding box center [457, 22] width 131 height 19
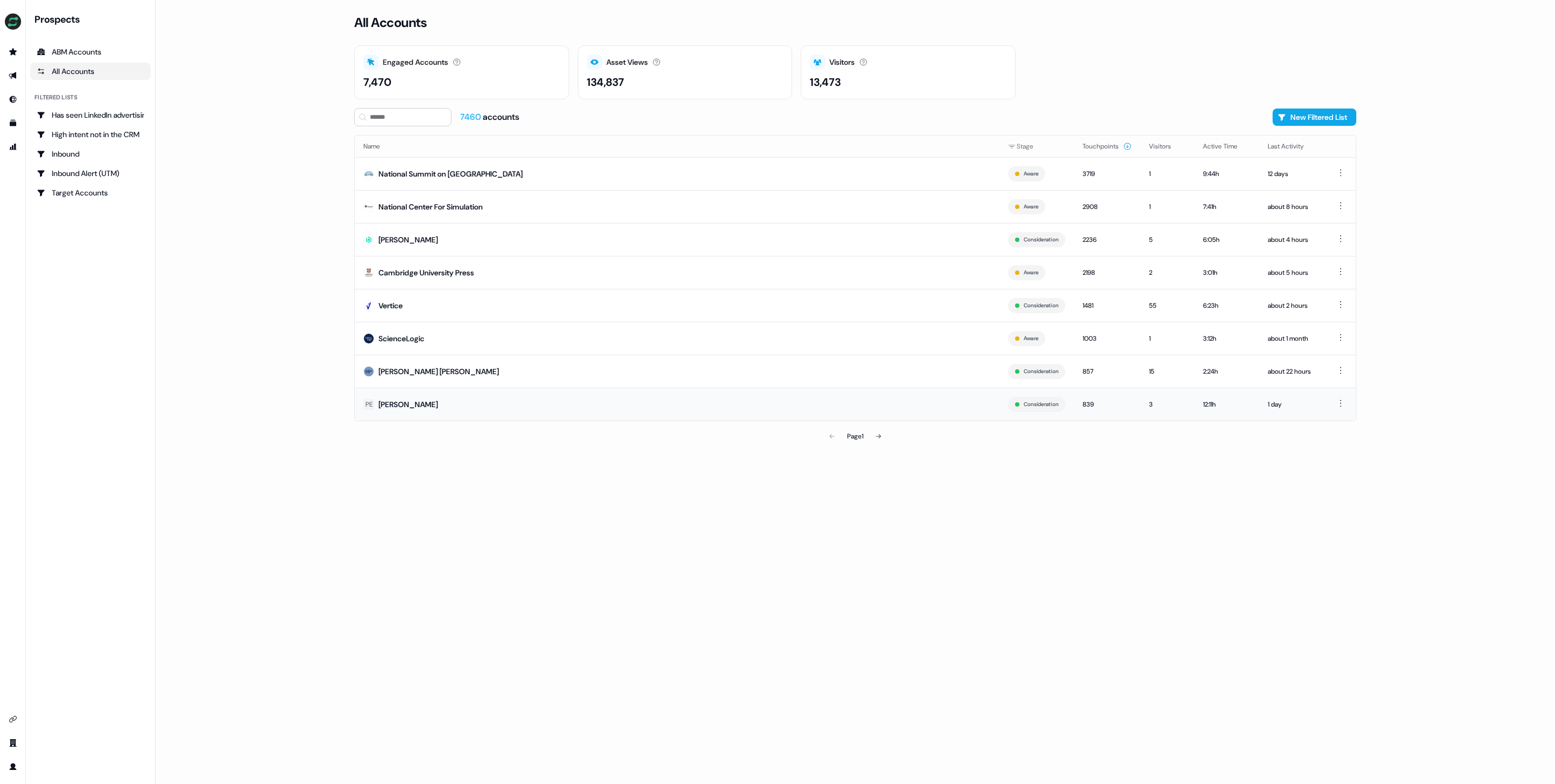
click at [438, 403] on td "PE Peter Robins" at bounding box center [677, 404] width 645 height 33
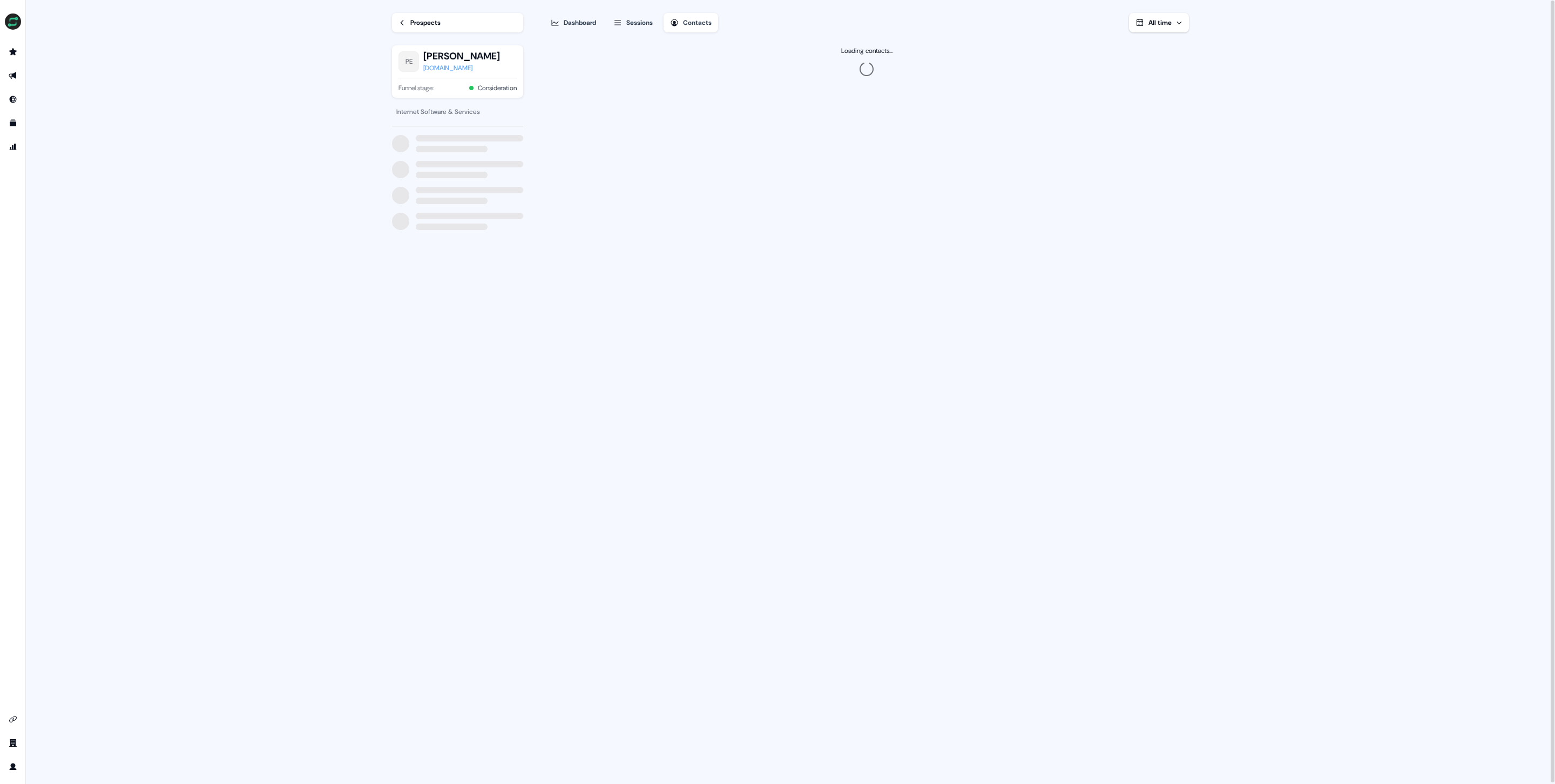
click at [455, 66] on div "peterrobins.co.uk" at bounding box center [461, 68] width 77 height 11
